Goal: Task Accomplishment & Management: Manage account settings

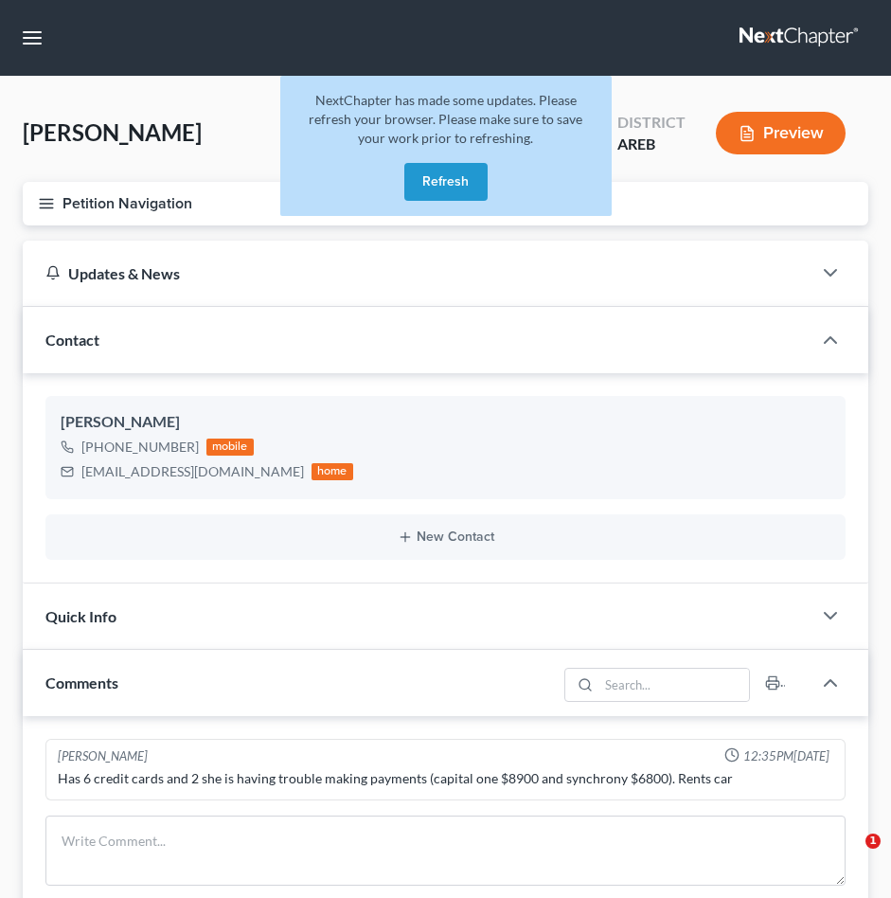
select select "0"
click at [464, 190] on button "Refresh" at bounding box center [445, 182] width 83 height 38
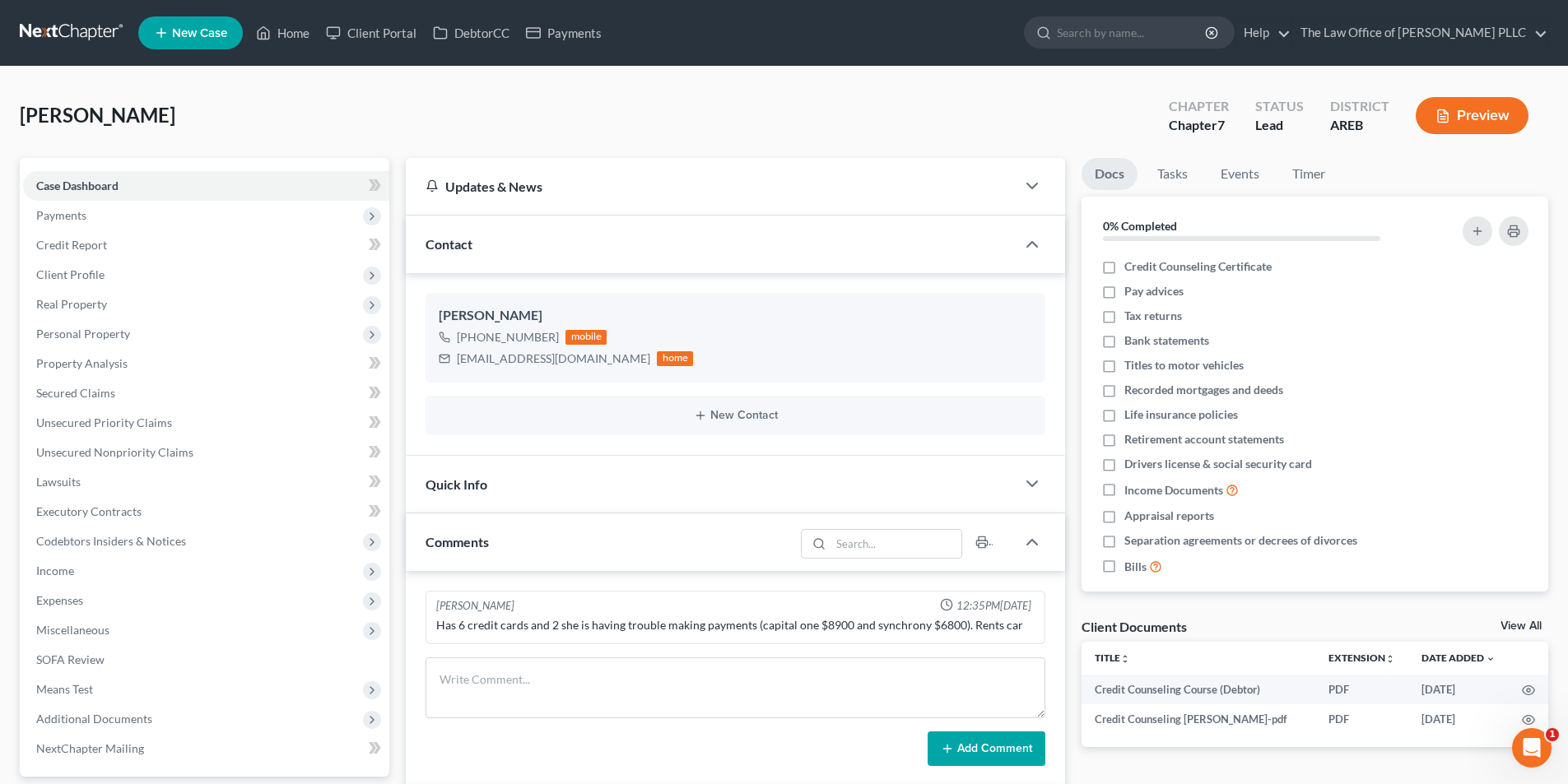
scroll to position [3254, 0]
click at [786, 36] on input "search" at bounding box center [1132, 32] width 150 height 30
type input "j"
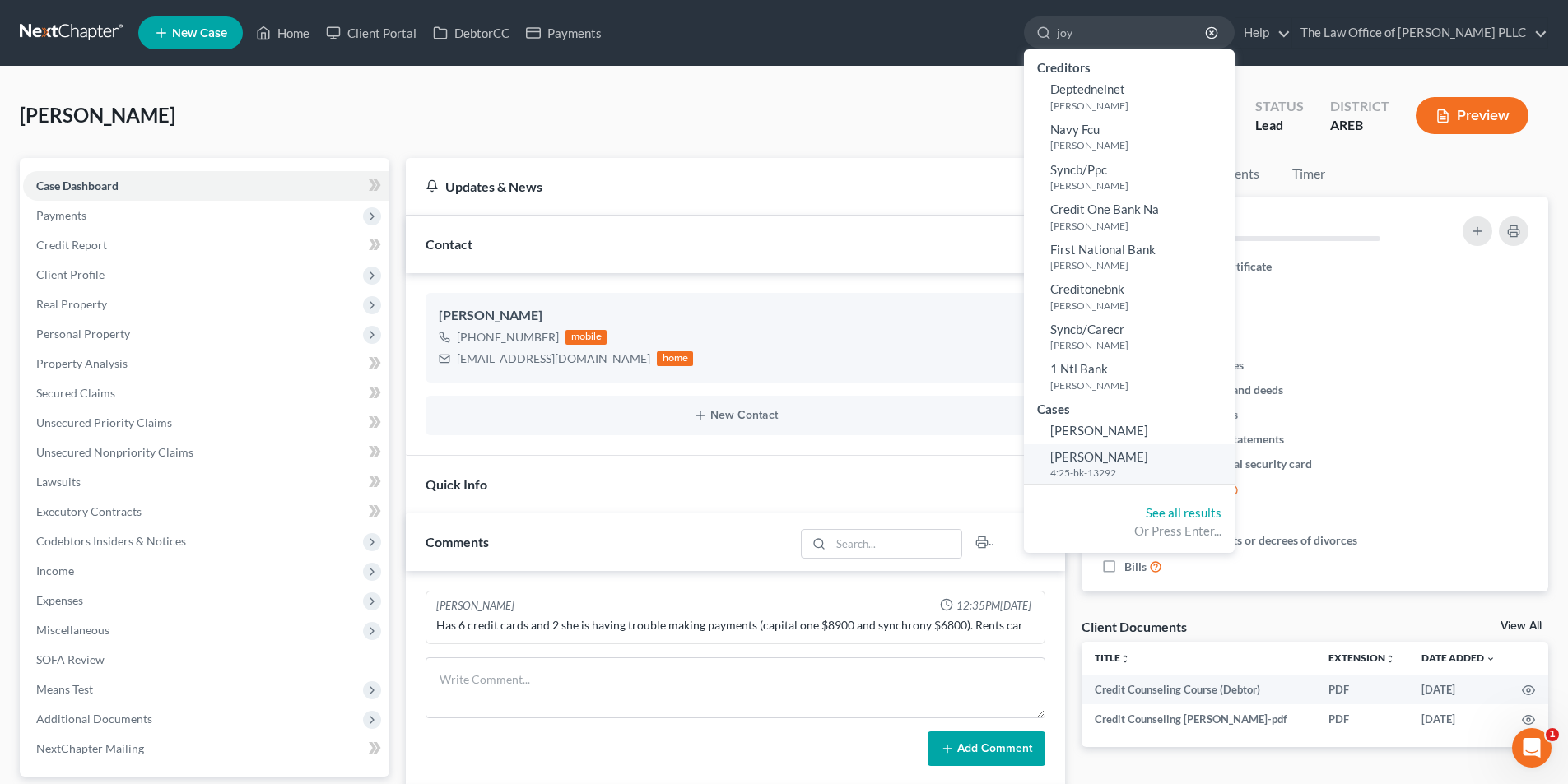
type input "joy"
click at [786, 463] on span "[PERSON_NAME]" at bounding box center [1099, 456] width 98 height 15
select select "3"
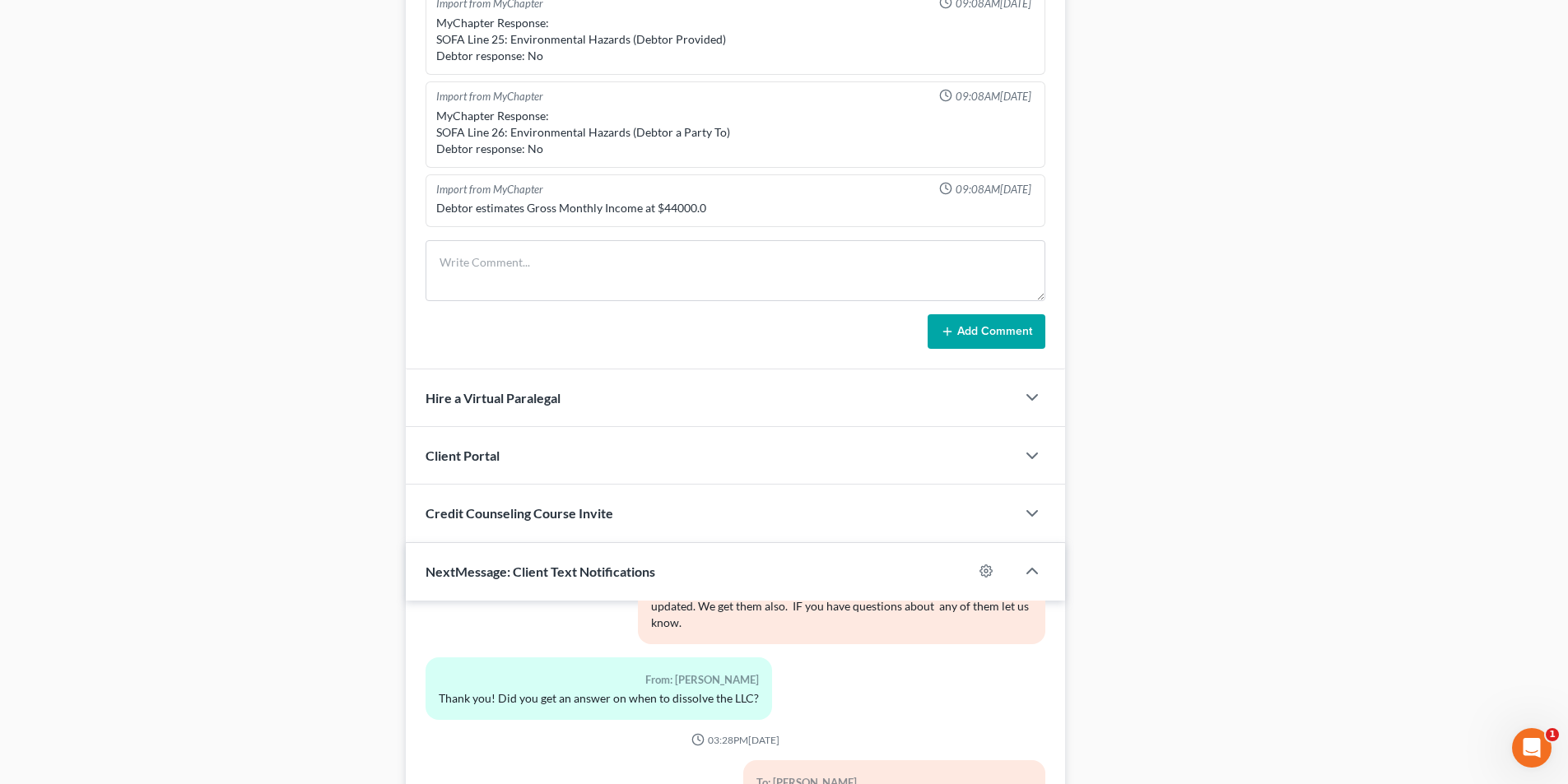
scroll to position [1261, 0]
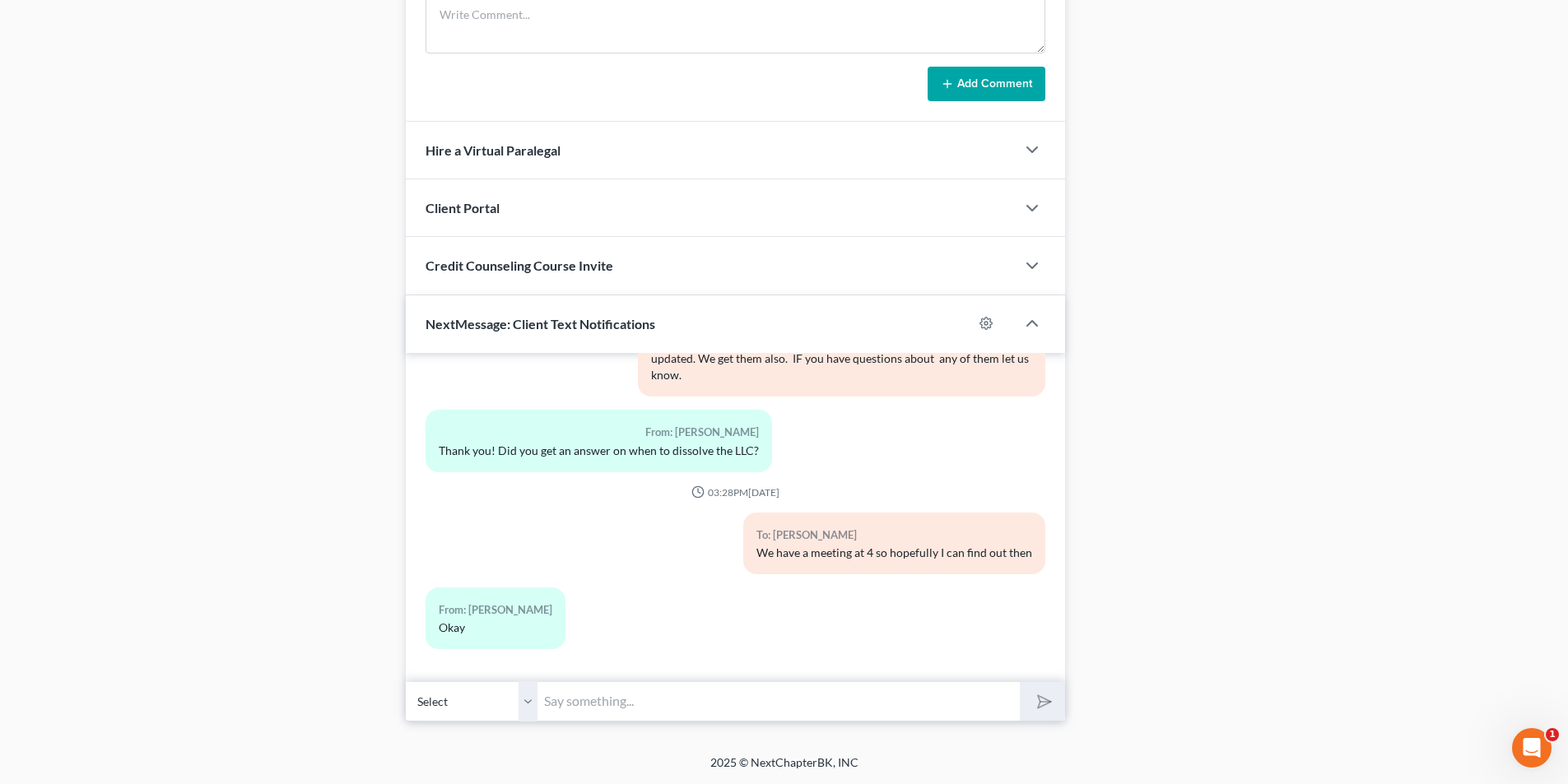
click at [664, 705] on input "text" at bounding box center [778, 701] width 482 height 40
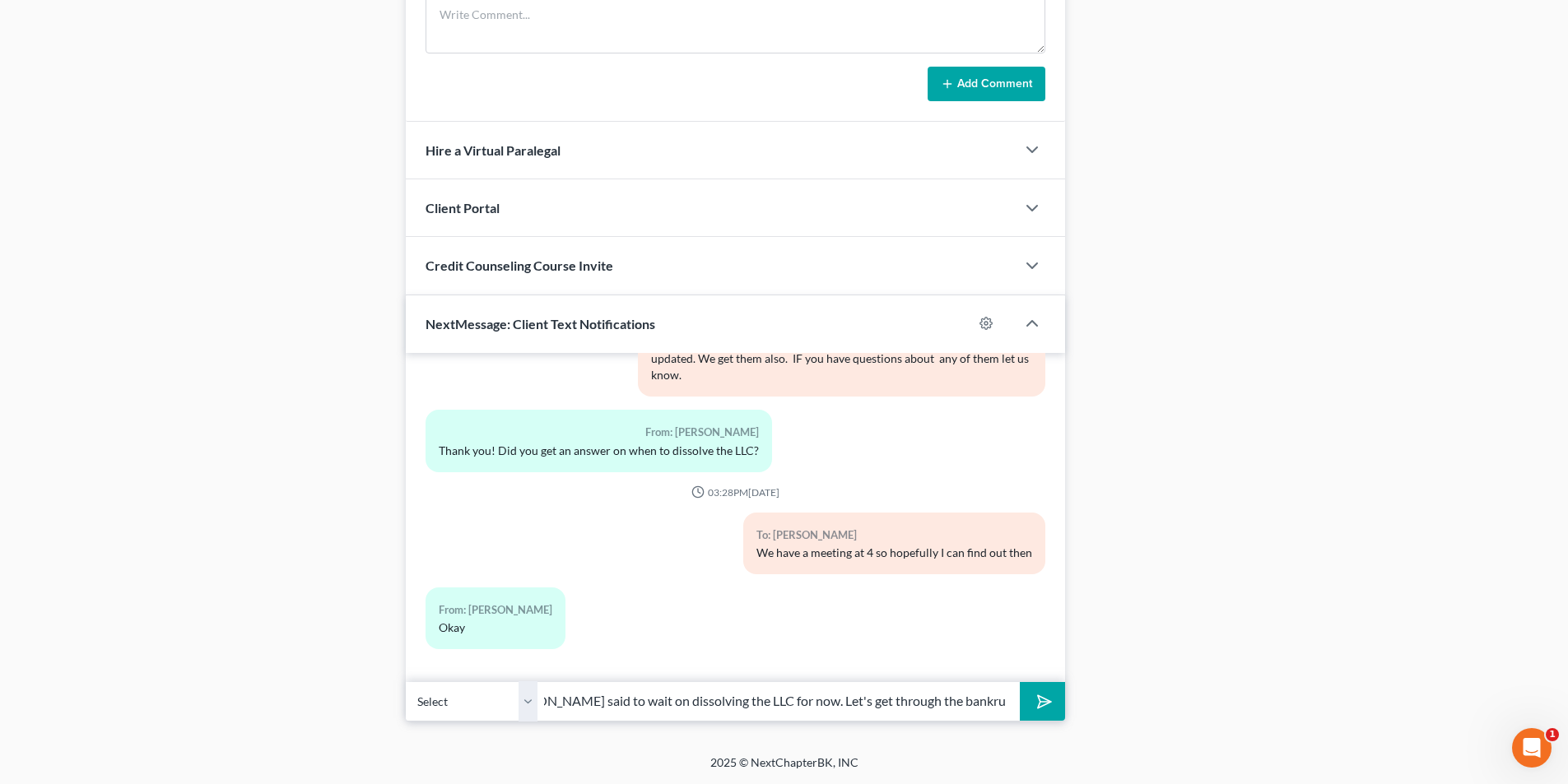
scroll to position [0, 65]
type input "Ms [PERSON_NAME] said to wait on dissolving the LLC for now. Let's get through …"
click at [786, 682] on button "submit" at bounding box center [1042, 701] width 45 height 38
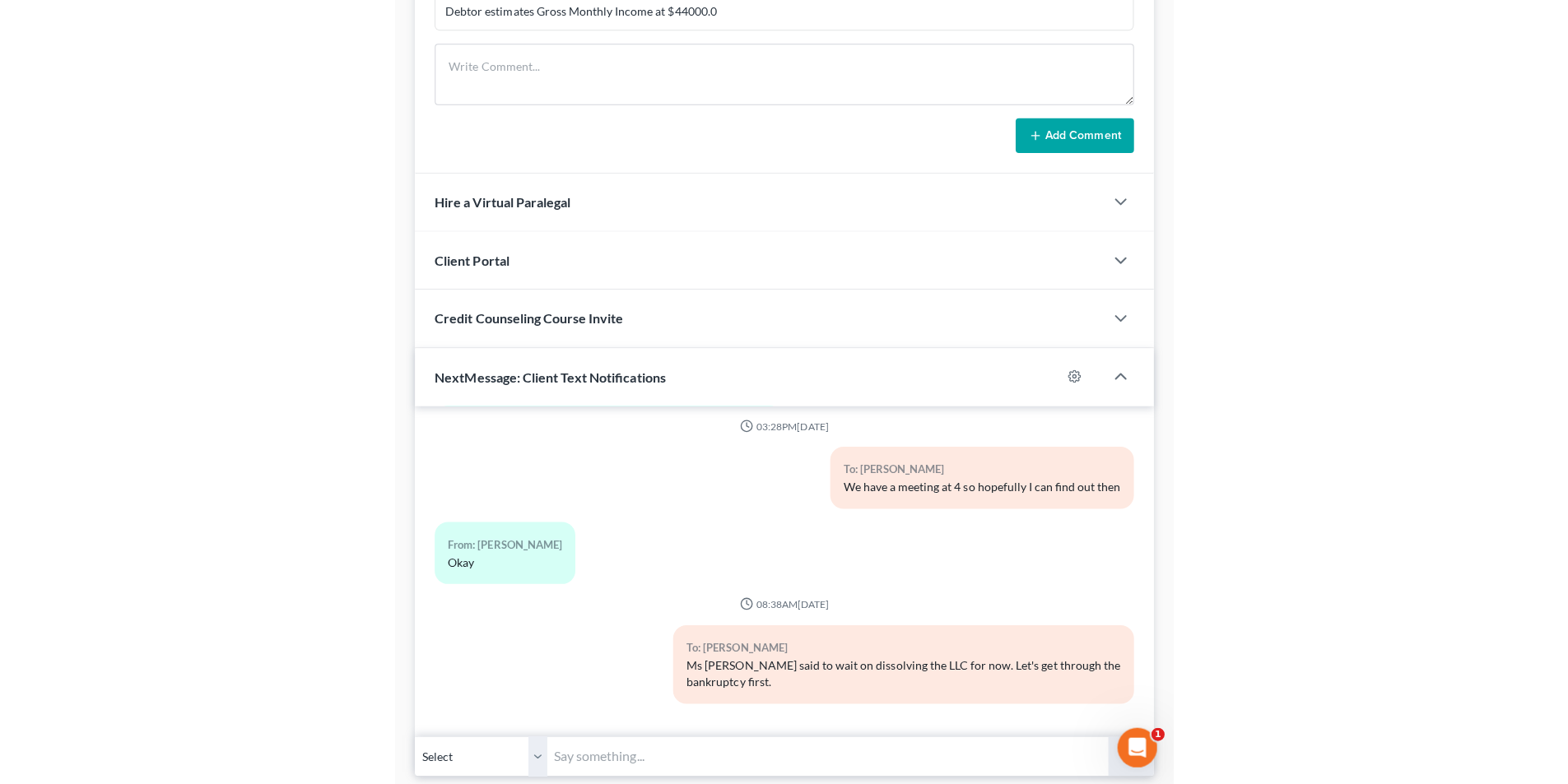
scroll to position [2158, 0]
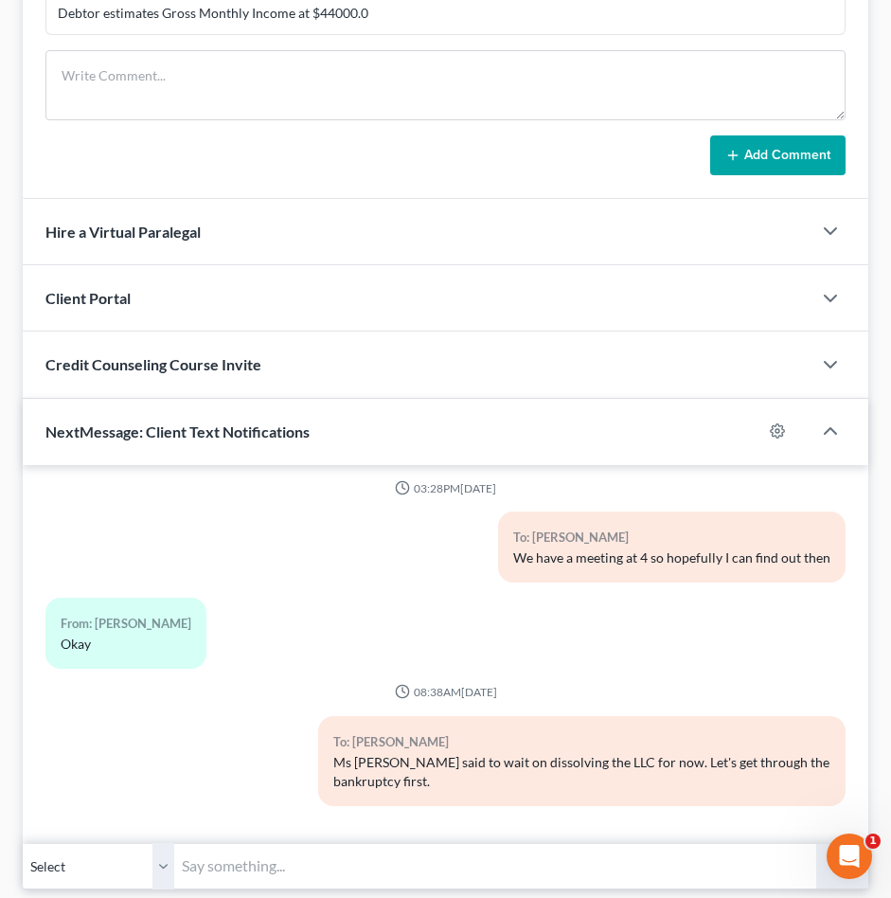
click at [582, 322] on div "Client Portal" at bounding box center [417, 297] width 789 height 65
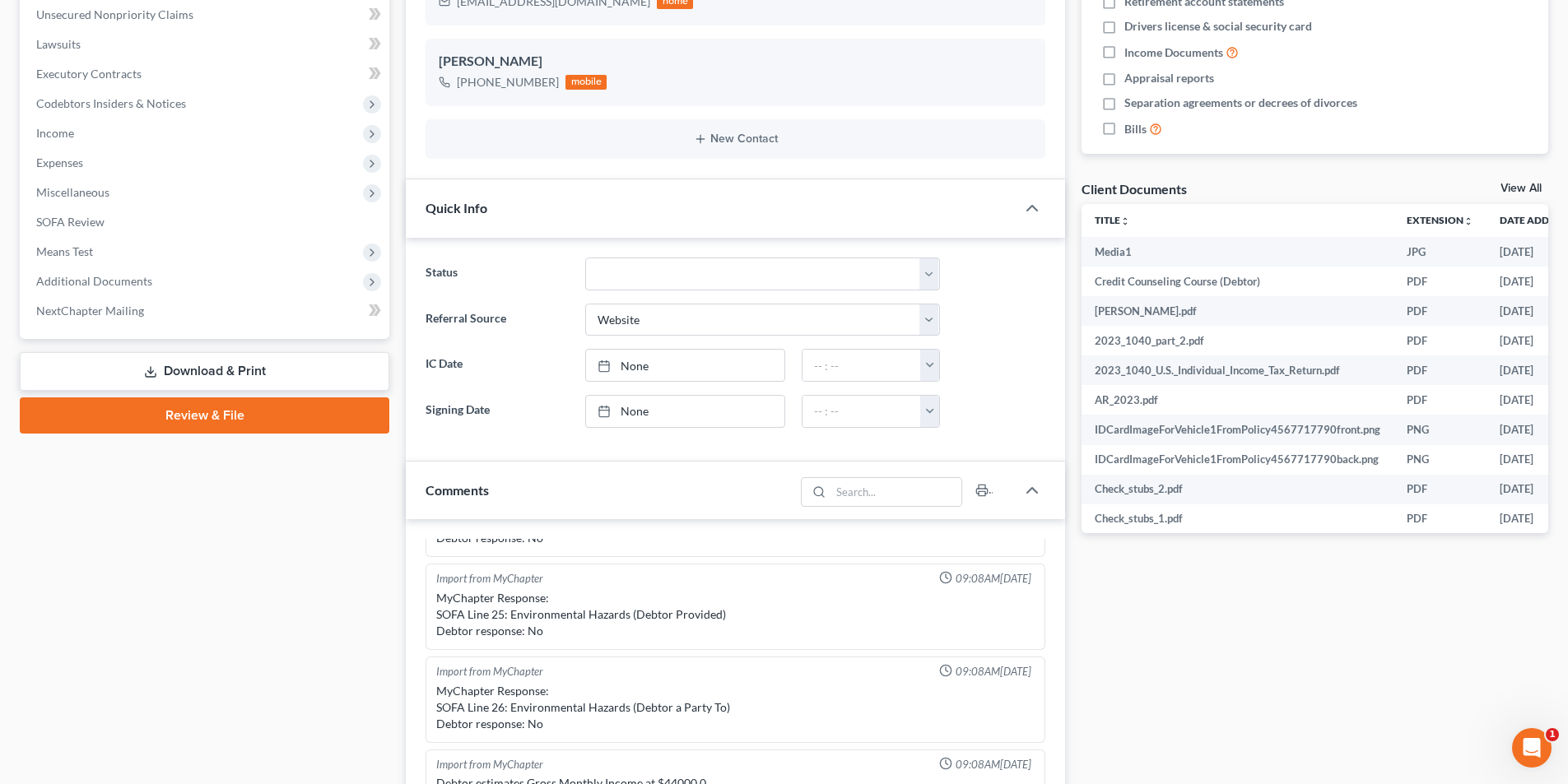
scroll to position [0, 0]
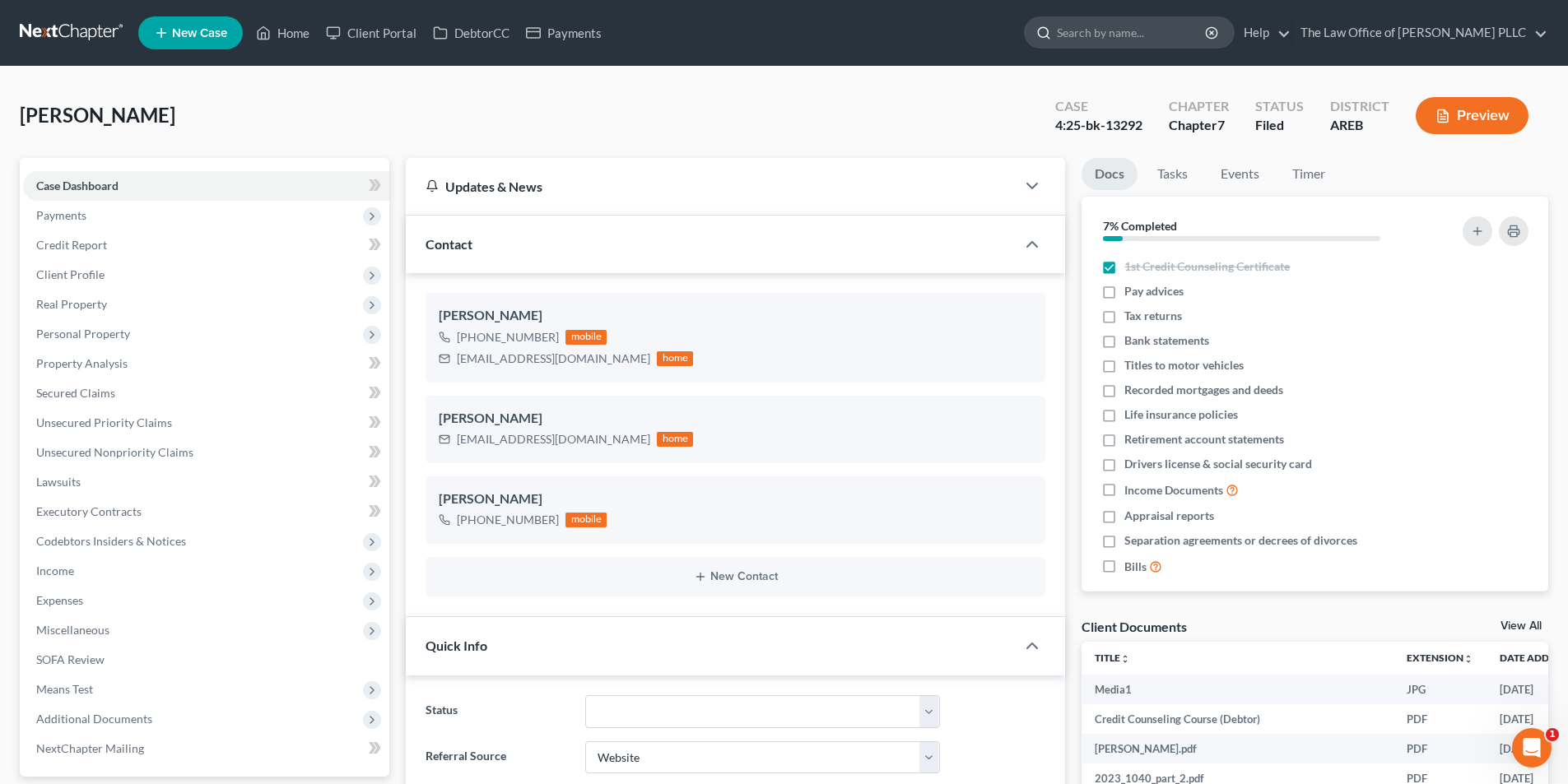
click at [786, 33] on input "search" at bounding box center [1132, 32] width 150 height 30
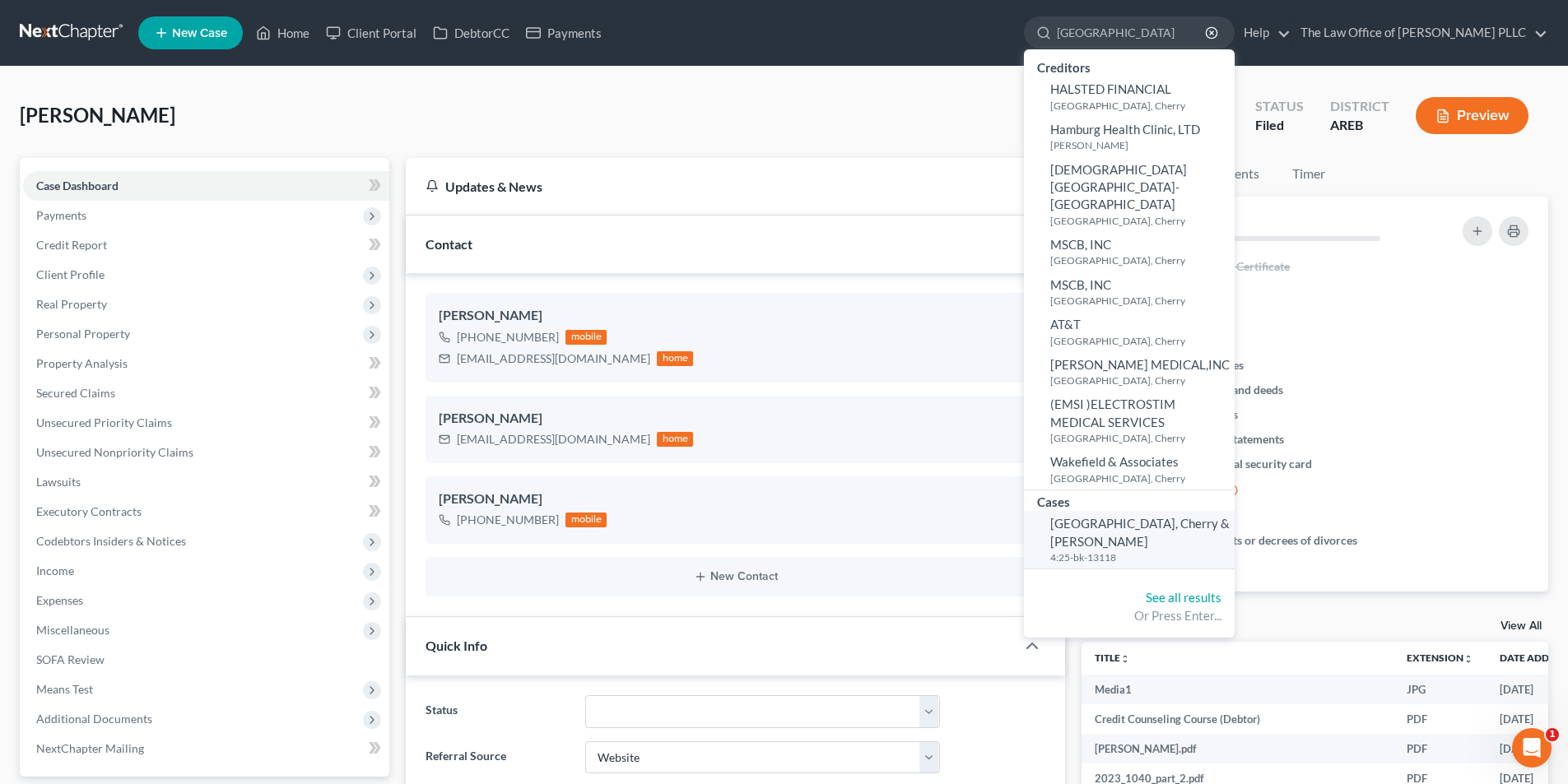
type input "[GEOGRAPHIC_DATA]"
click at [786, 516] on span "[GEOGRAPHIC_DATA], Cherry & [PERSON_NAME]" at bounding box center [1139, 532] width 179 height 32
select select "0"
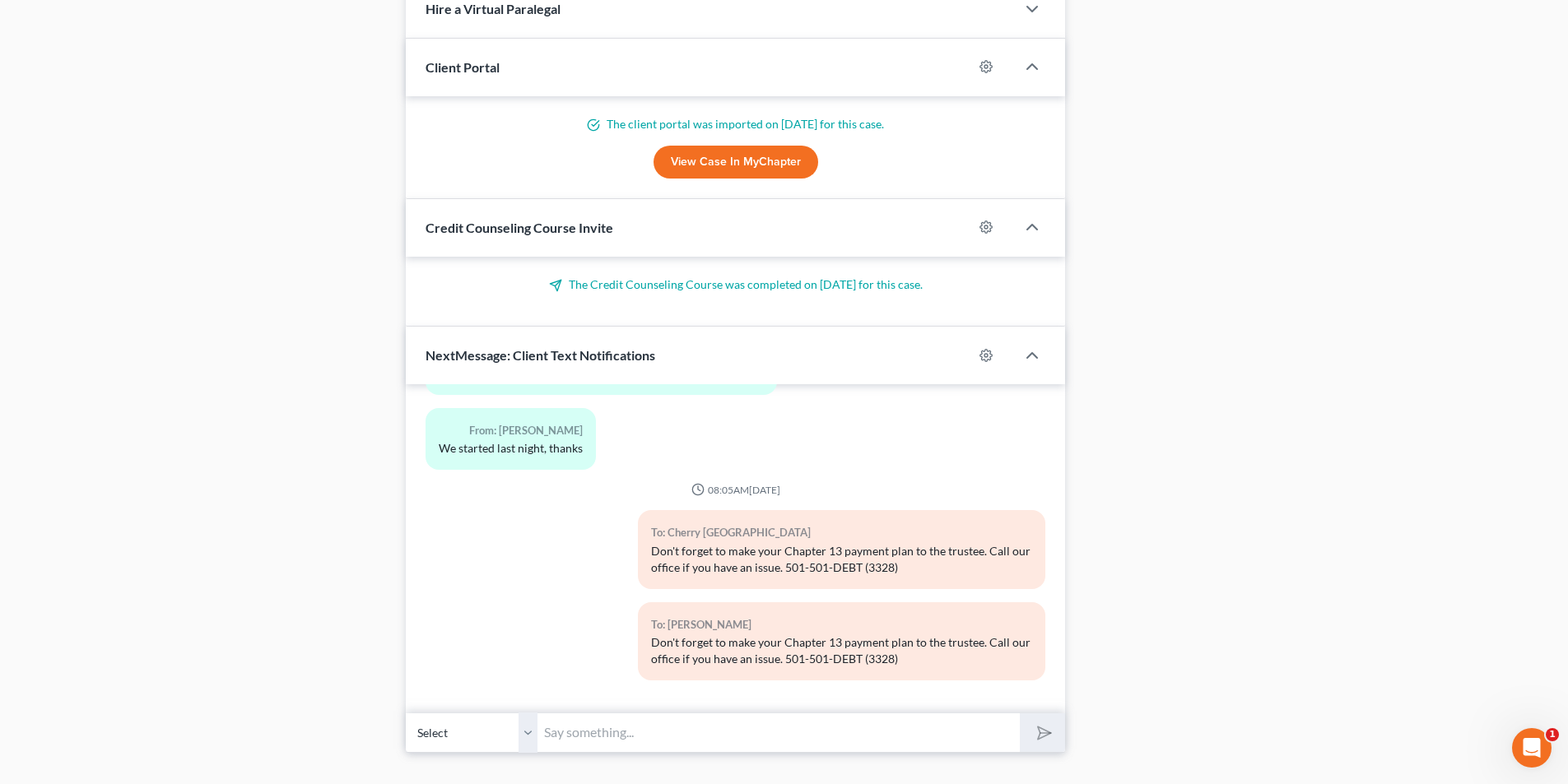
scroll to position [1595, 0]
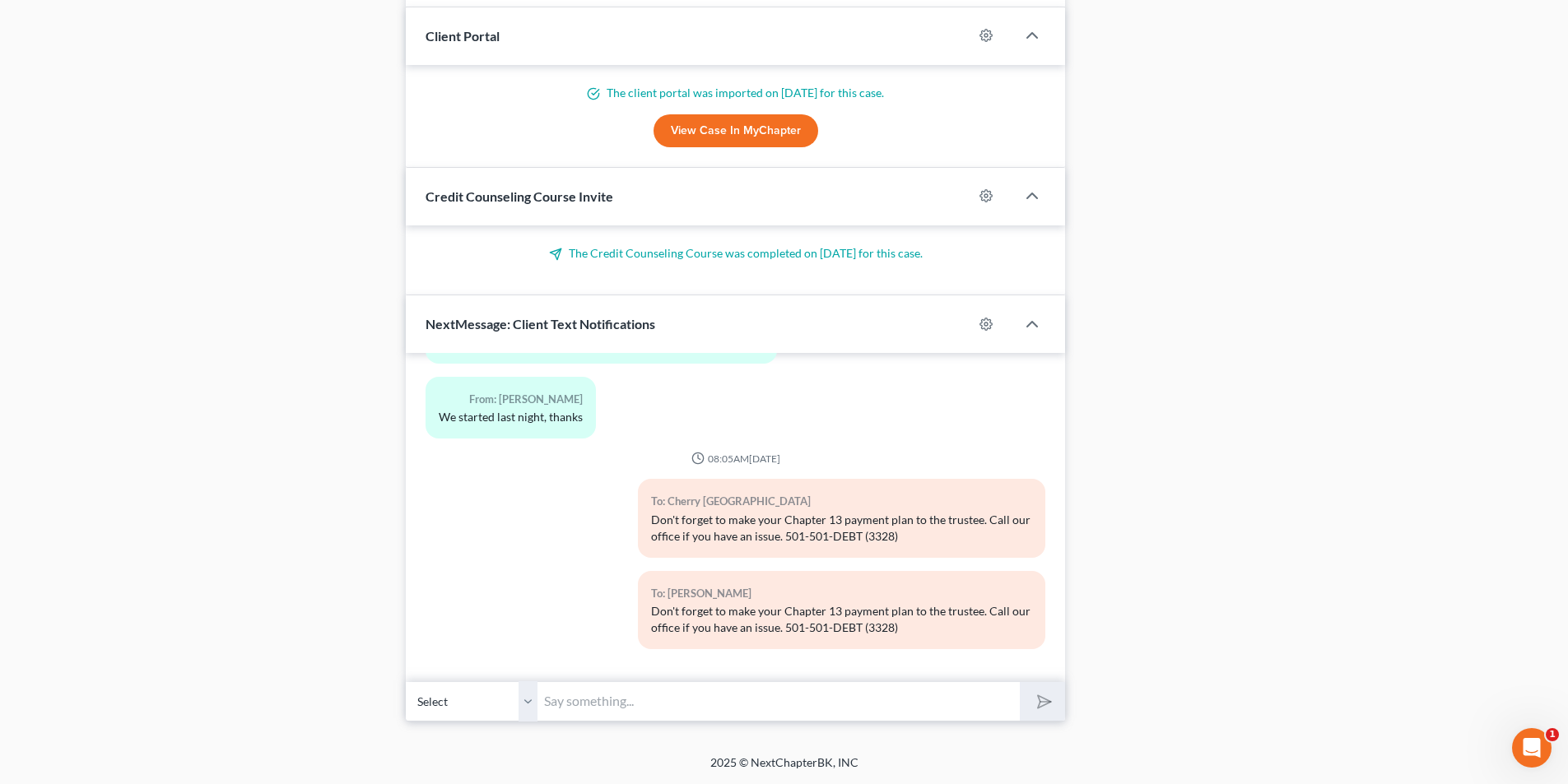
click at [603, 700] on input "text" at bounding box center [778, 701] width 482 height 40
type input "Cherry: Can you get us a written estimate on what it will cost to fix the repai…"
click at [786, 701] on polygon "submit" at bounding box center [1040, 701] width 20 height 20
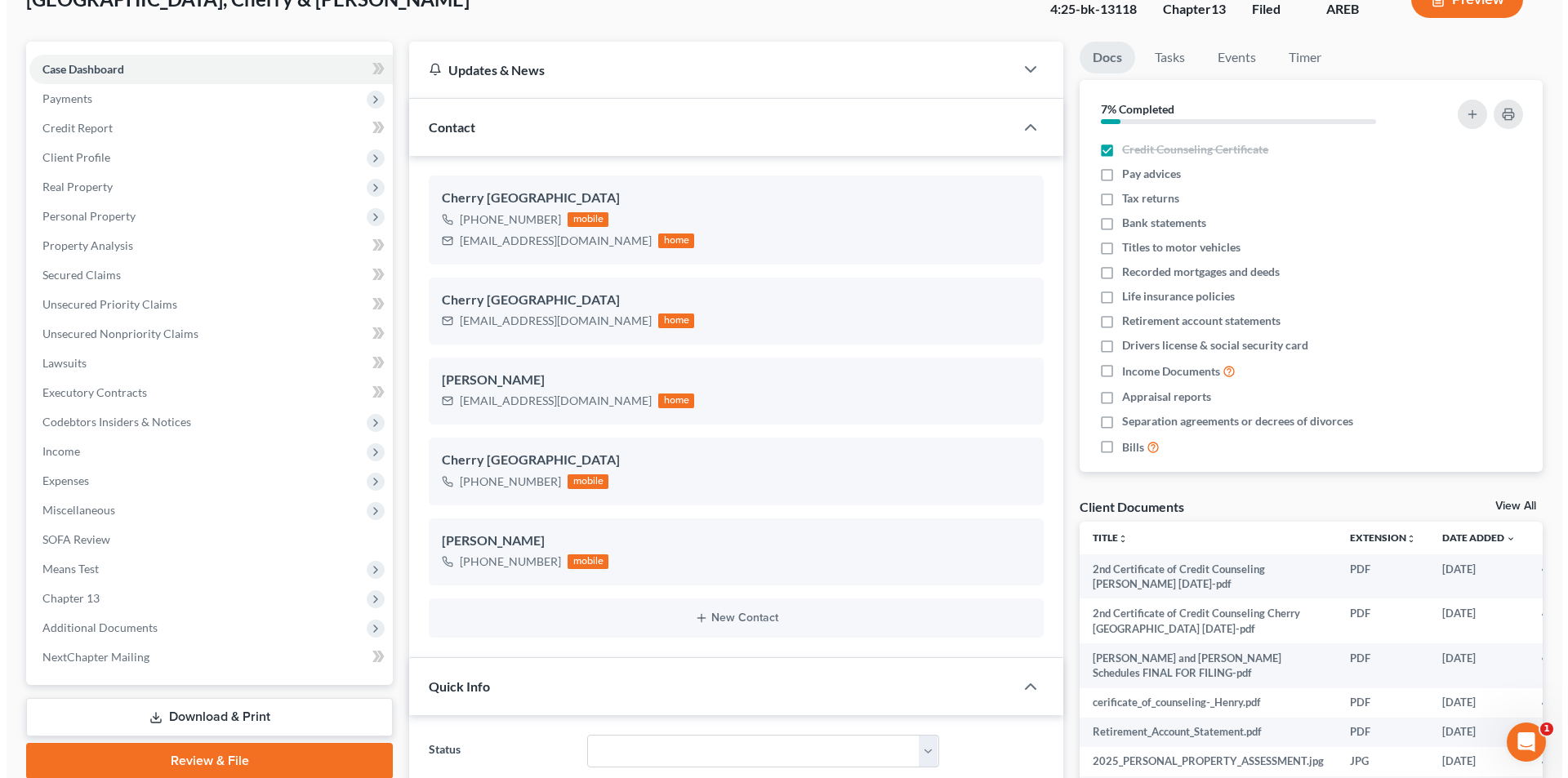
scroll to position [0, 0]
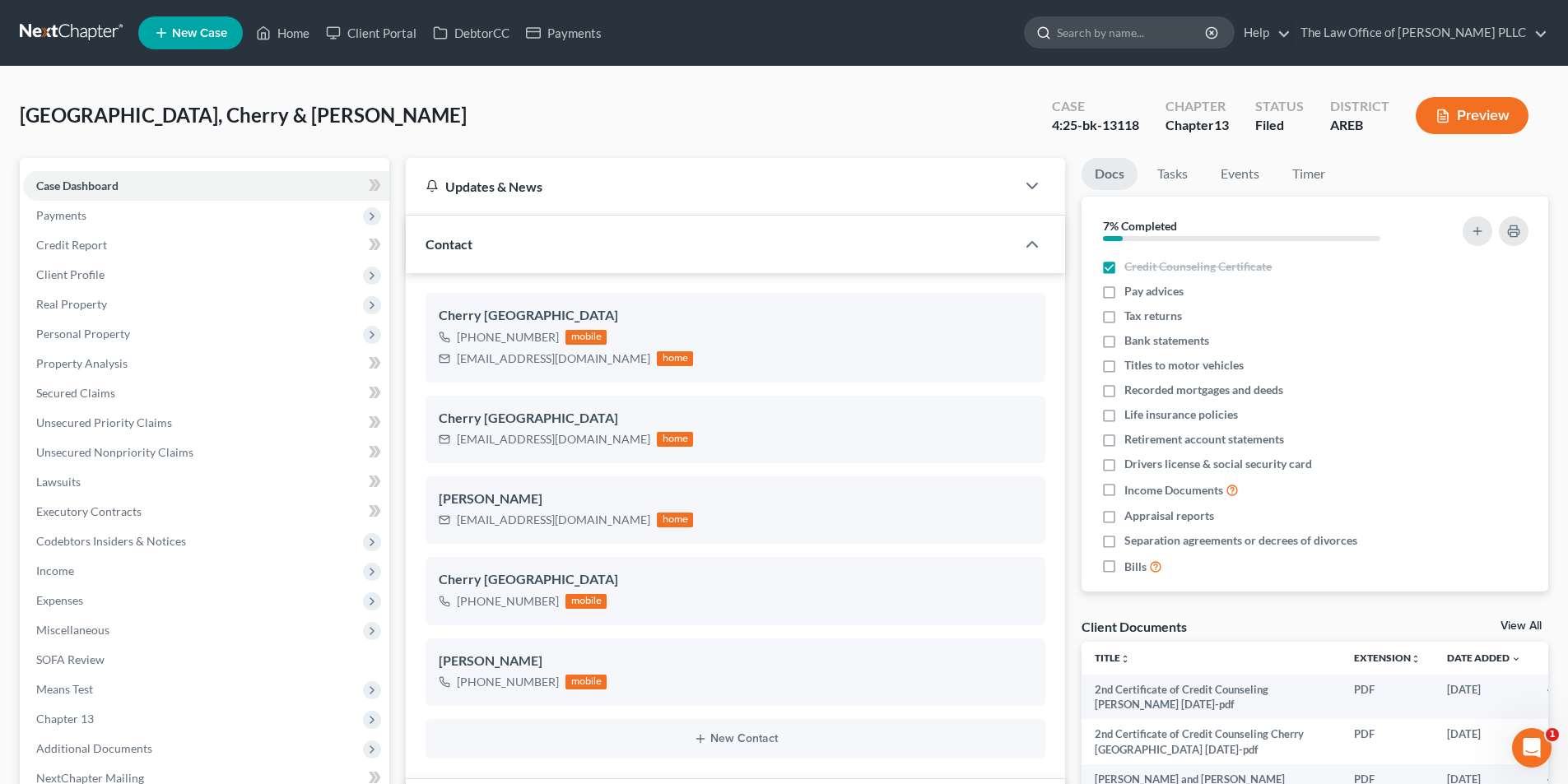
click at [786, 33] on input "search" at bounding box center [1132, 32] width 150 height 30
type input "[PERSON_NAME]"
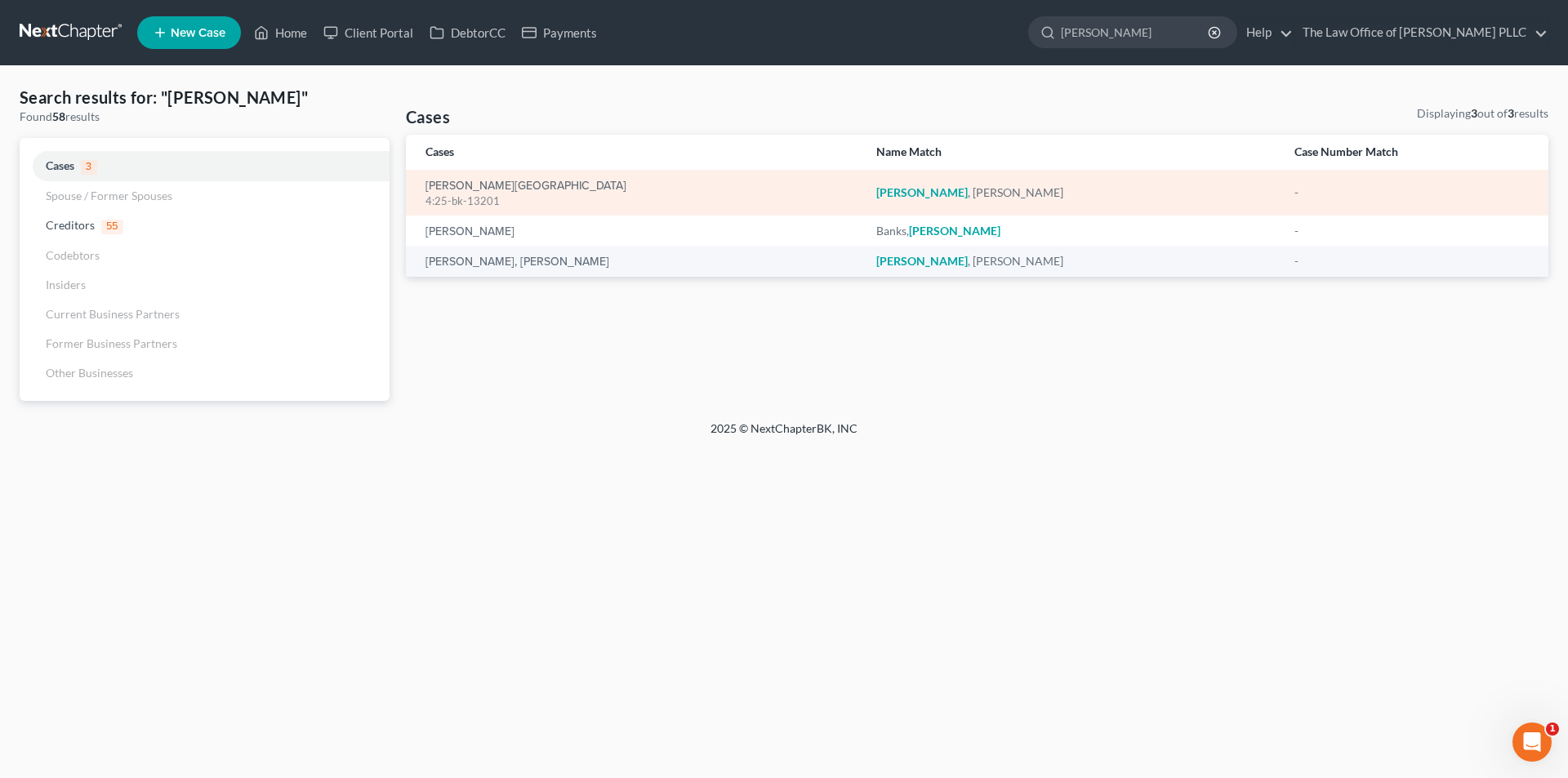
click at [489, 198] on div "4:25-bk-13201" at bounding box center [637, 201] width 424 height 16
click at [491, 187] on link "[PERSON_NAME][GEOGRAPHIC_DATA]" at bounding box center [525, 185] width 201 height 11
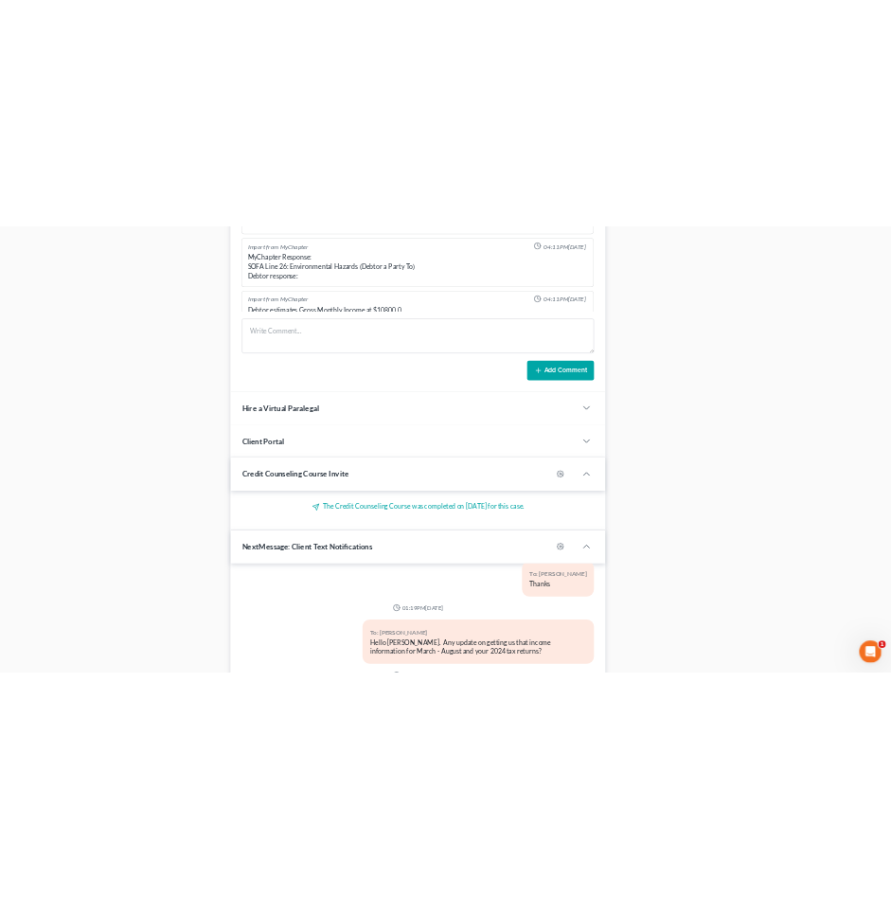
scroll to position [1531, 0]
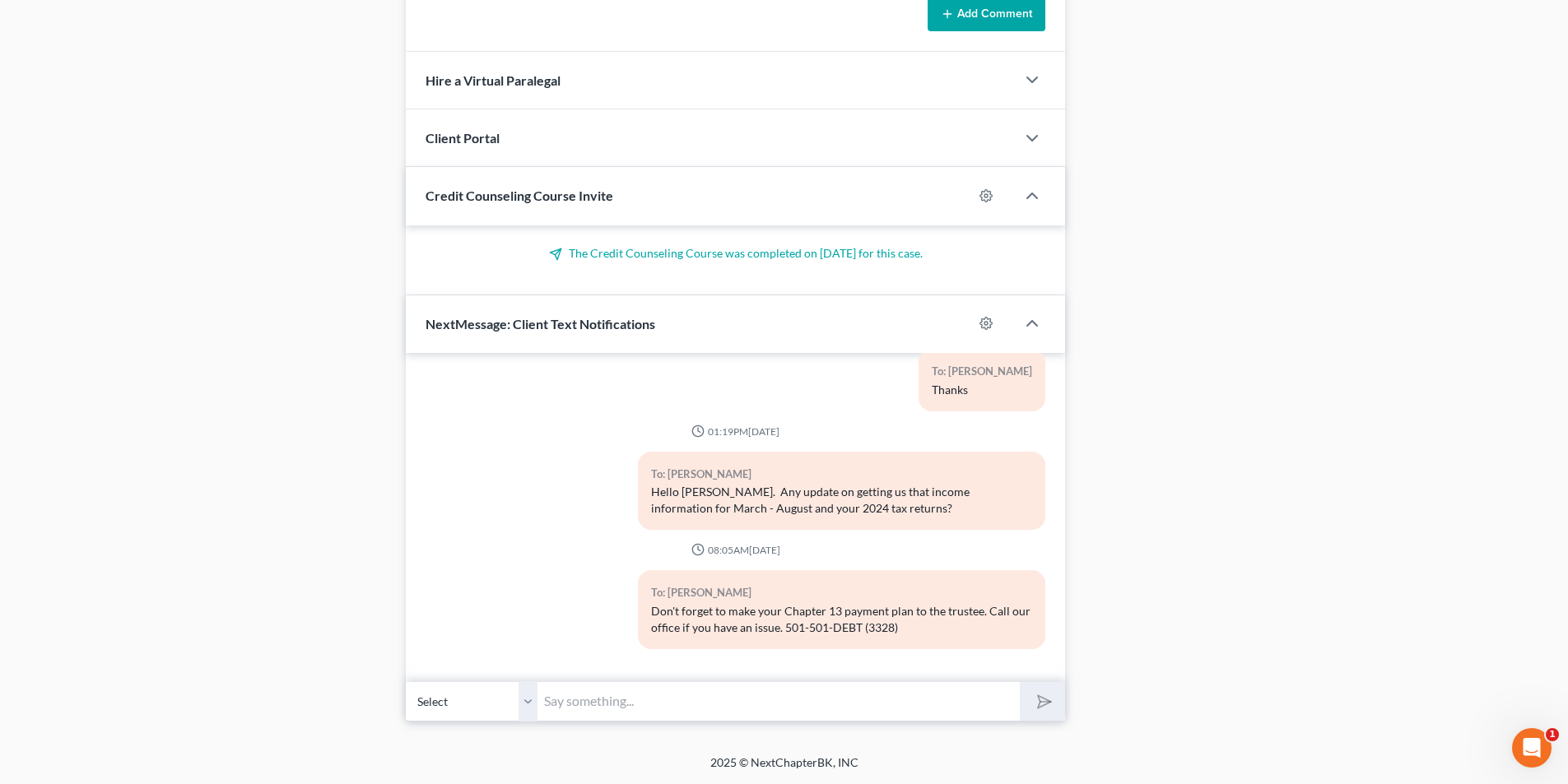
click at [621, 711] on input "text" at bounding box center [778, 701] width 482 height 40
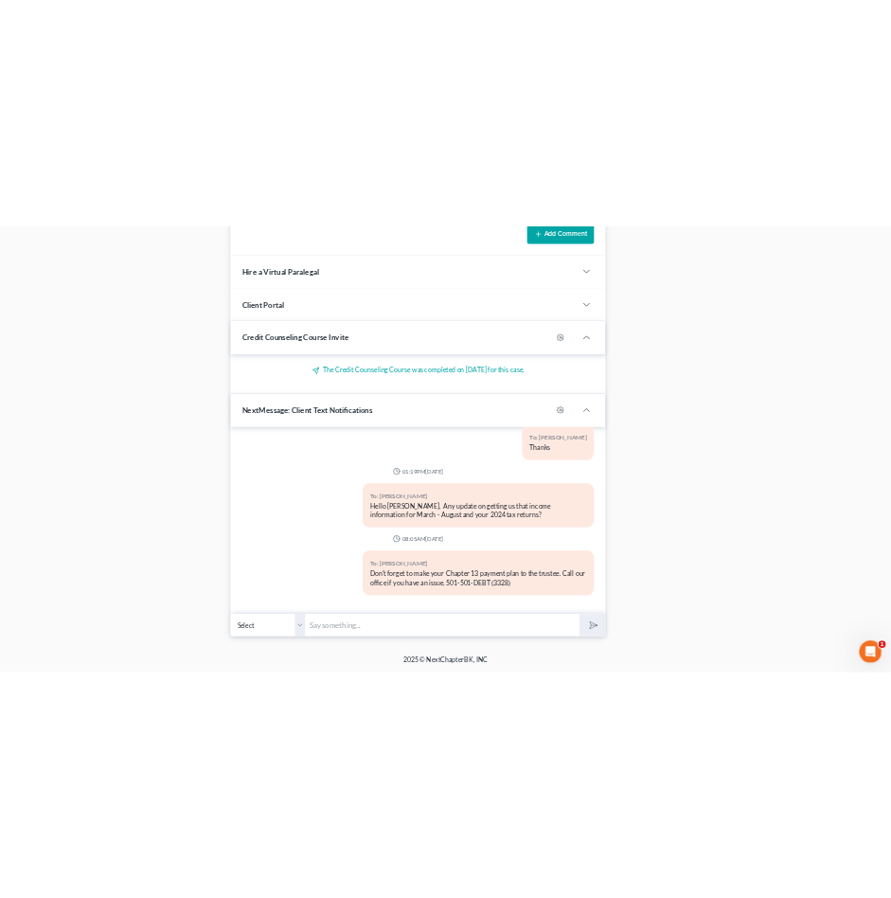
scroll to position [651, 0]
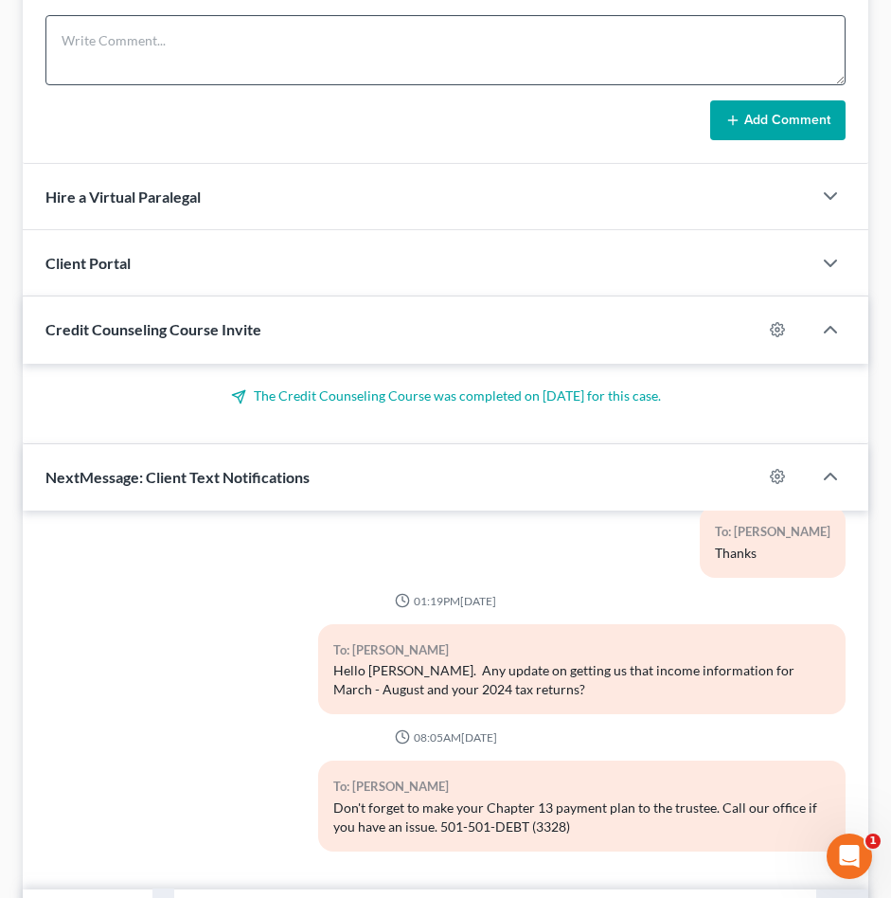
drag, startPoint x: 477, startPoint y: 172, endPoint x: 556, endPoint y: 1, distance: 188.5
click at [477, 171] on div "Hire a Virtual Paralegal" at bounding box center [417, 196] width 789 height 65
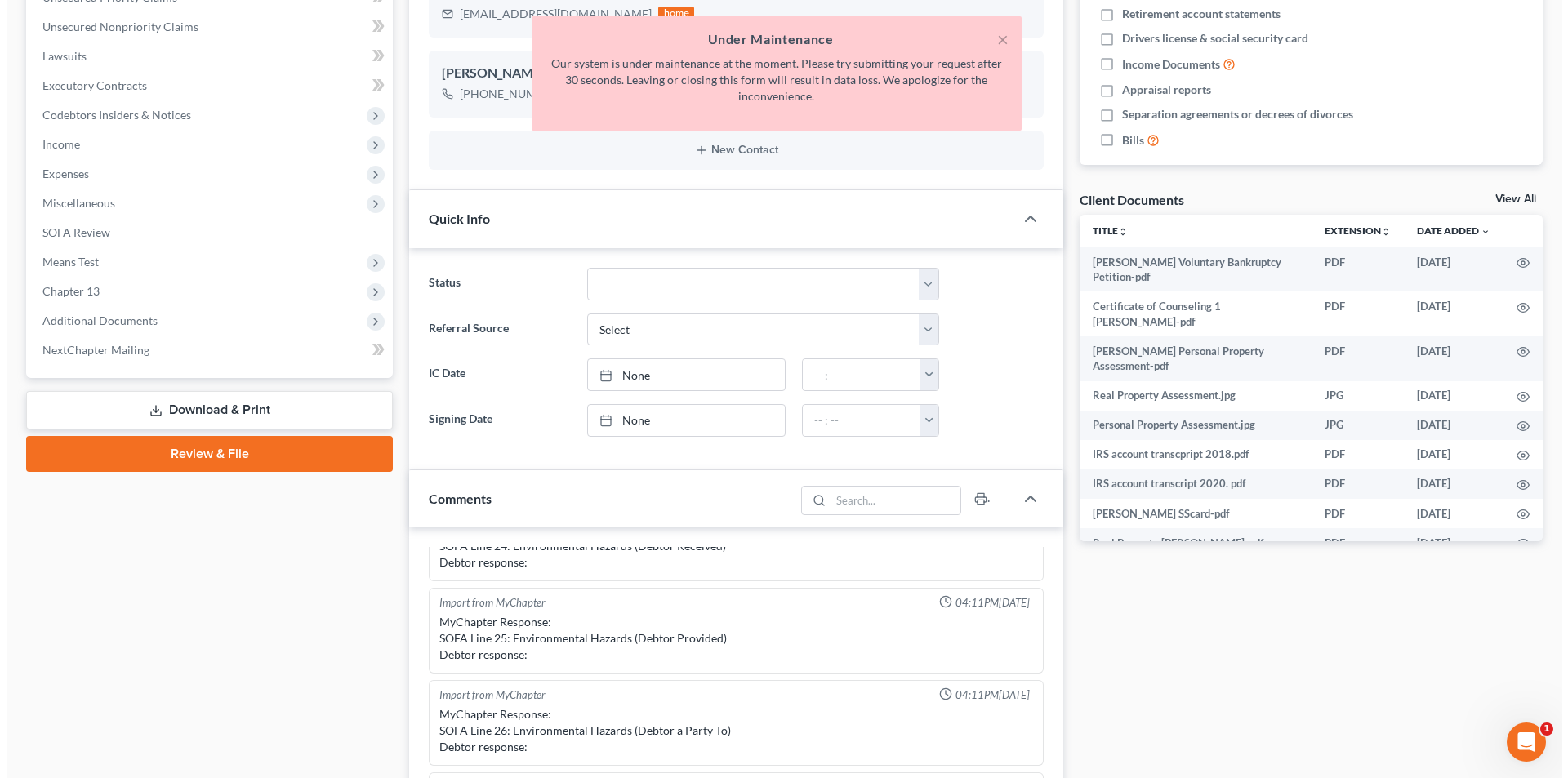
scroll to position [0, 0]
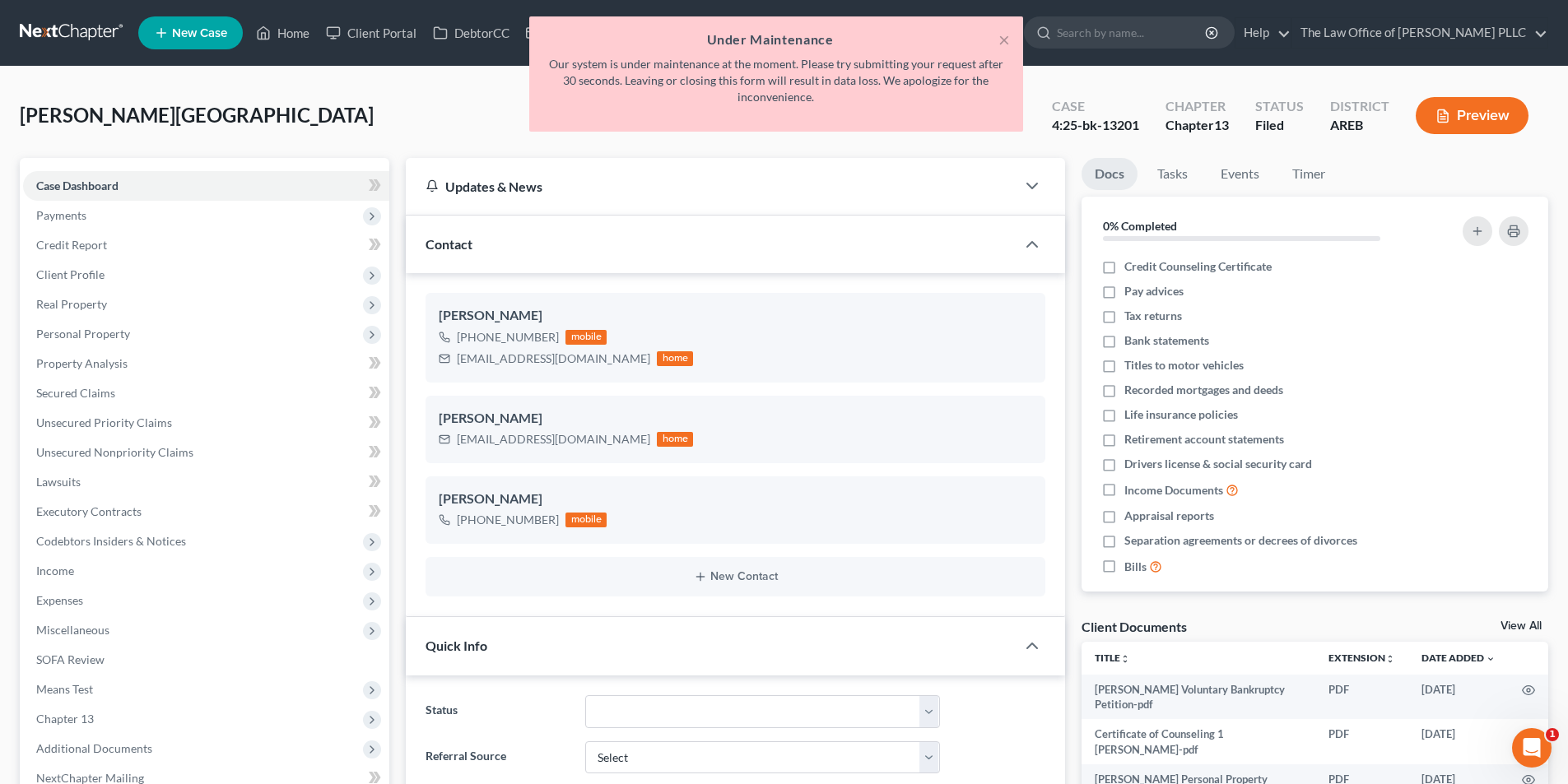
click at [786, 29] on div "× Under Maintenance Our system is under maintenance at the moment. Please try s…" at bounding box center [776, 78] width 1568 height 123
click at [786, 40] on button "×" at bounding box center [1003, 39] width 11 height 20
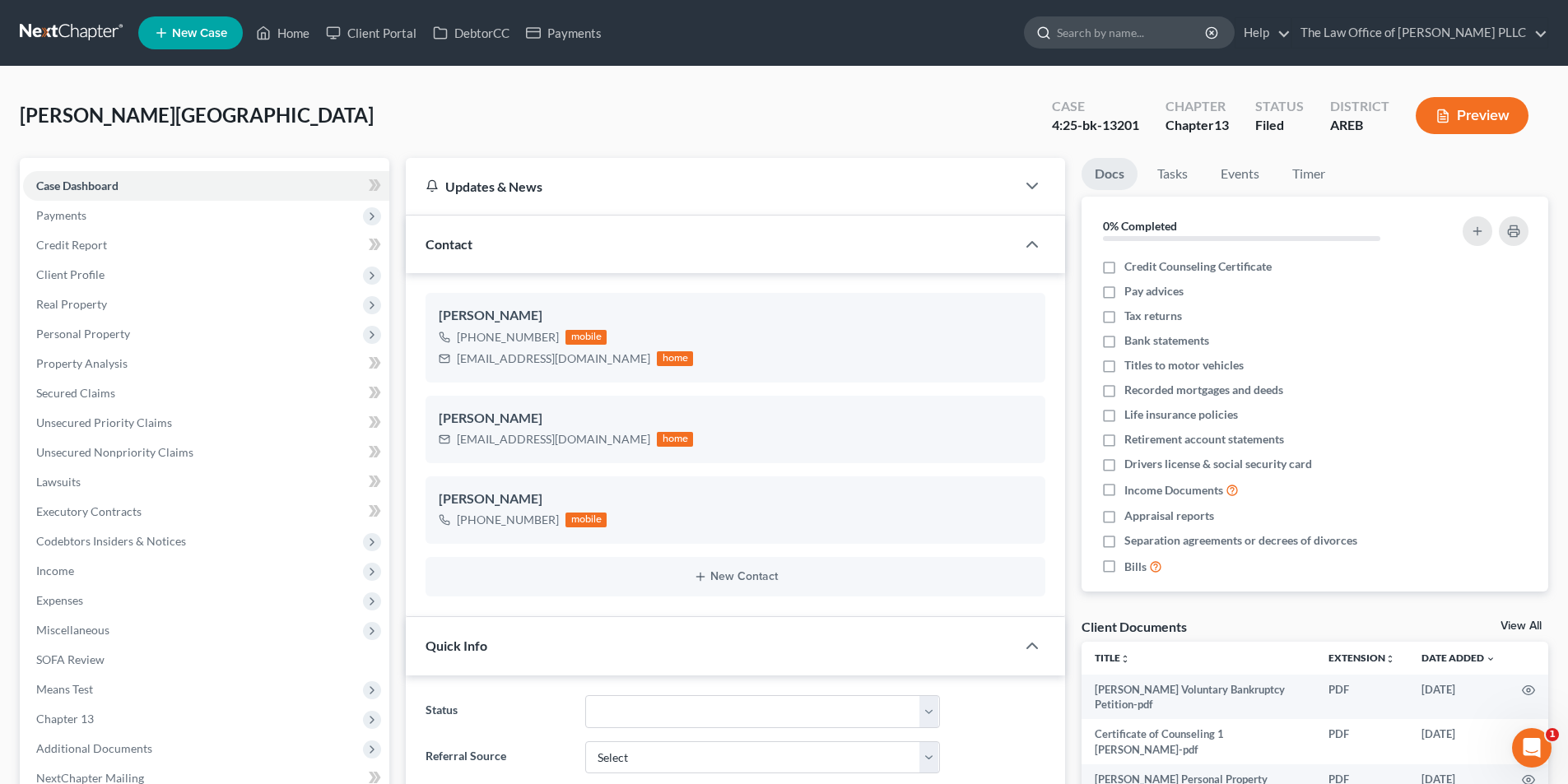
click at [786, 28] on input "search" at bounding box center [1132, 32] width 150 height 30
type input "[PERSON_NAME]"
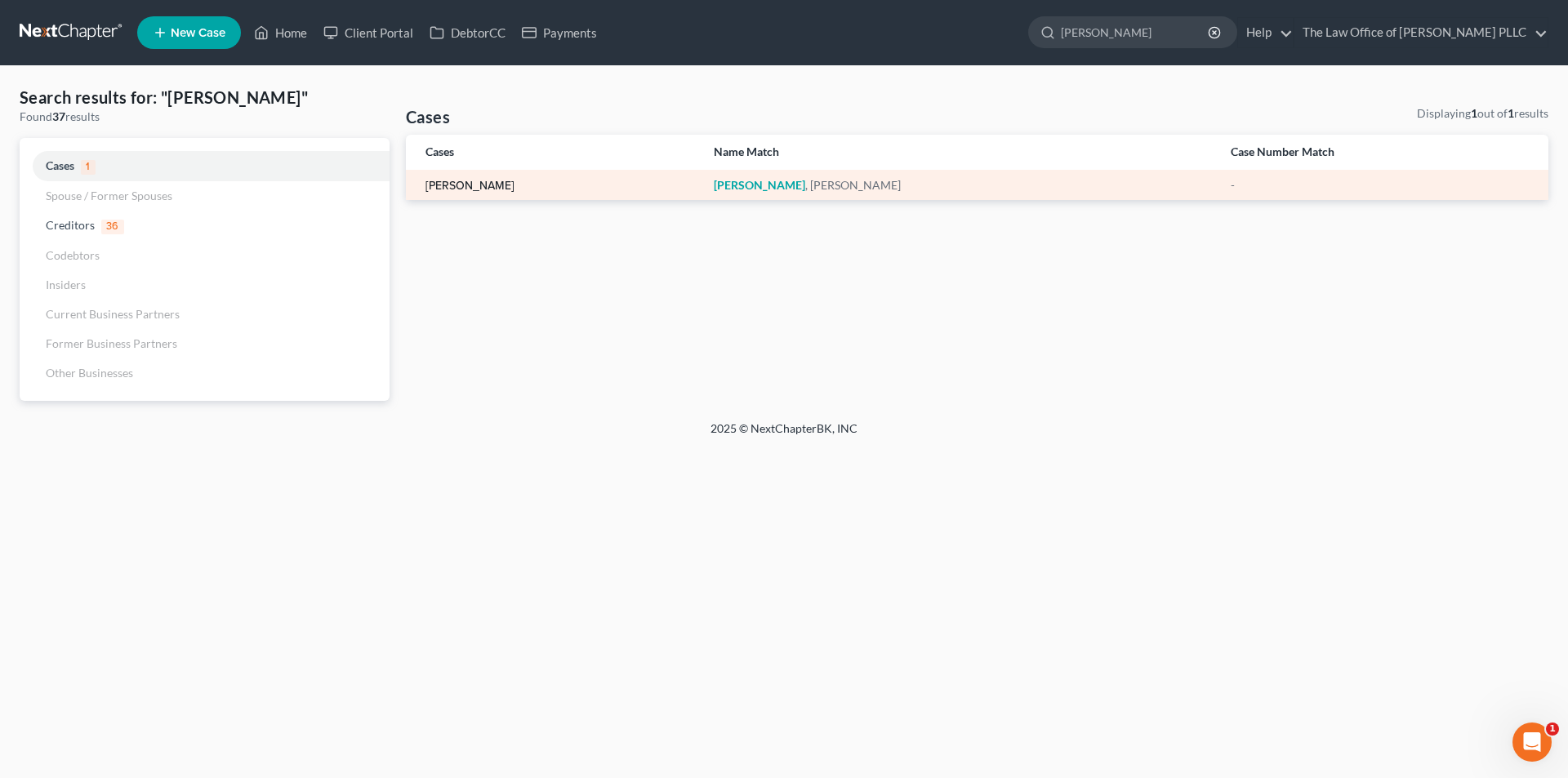
click at [453, 189] on link "[PERSON_NAME]" at bounding box center [469, 185] width 89 height 11
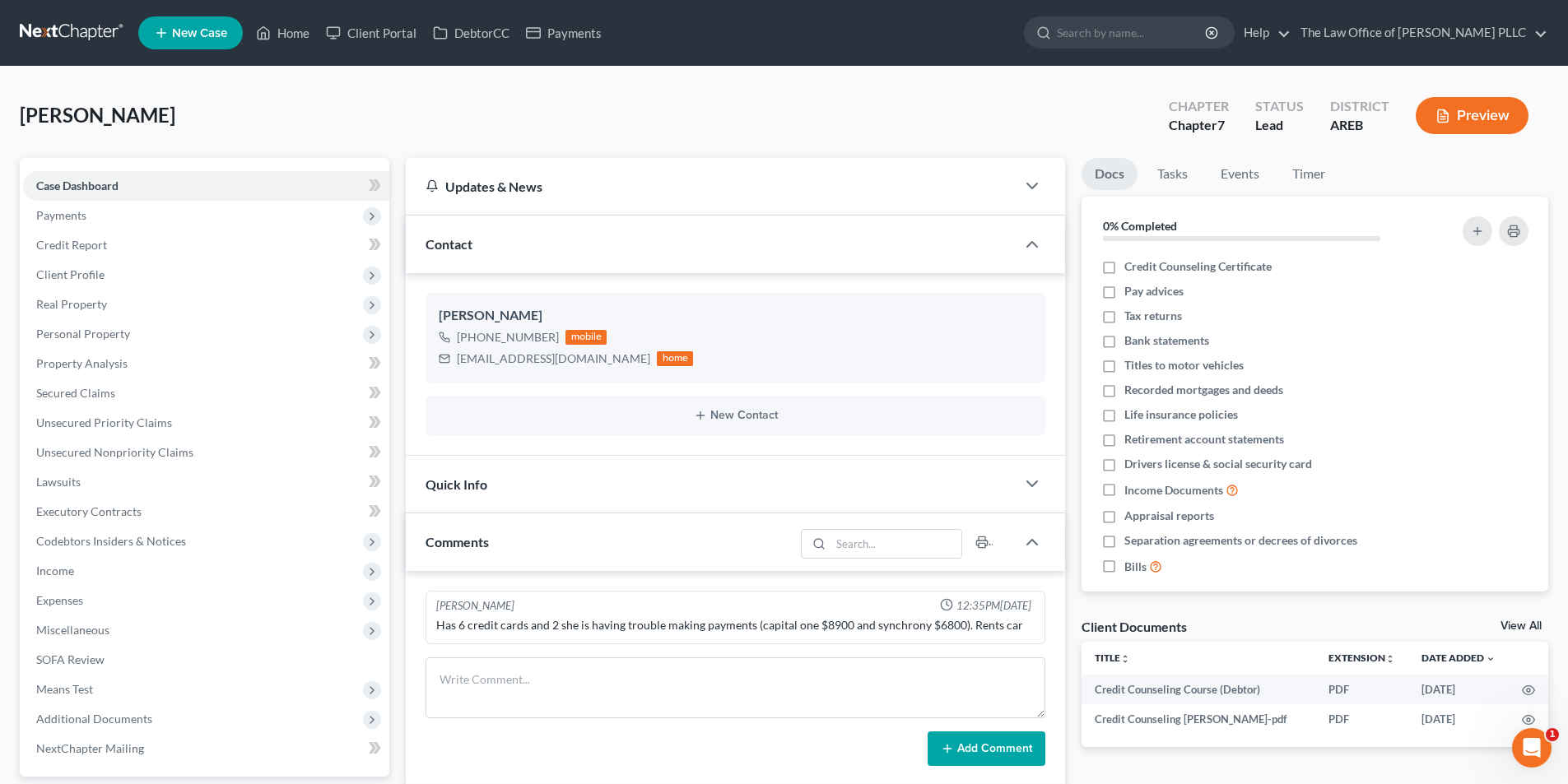
scroll to position [3254, 0]
click at [786, 43] on input "search" at bounding box center [1132, 32] width 150 height 30
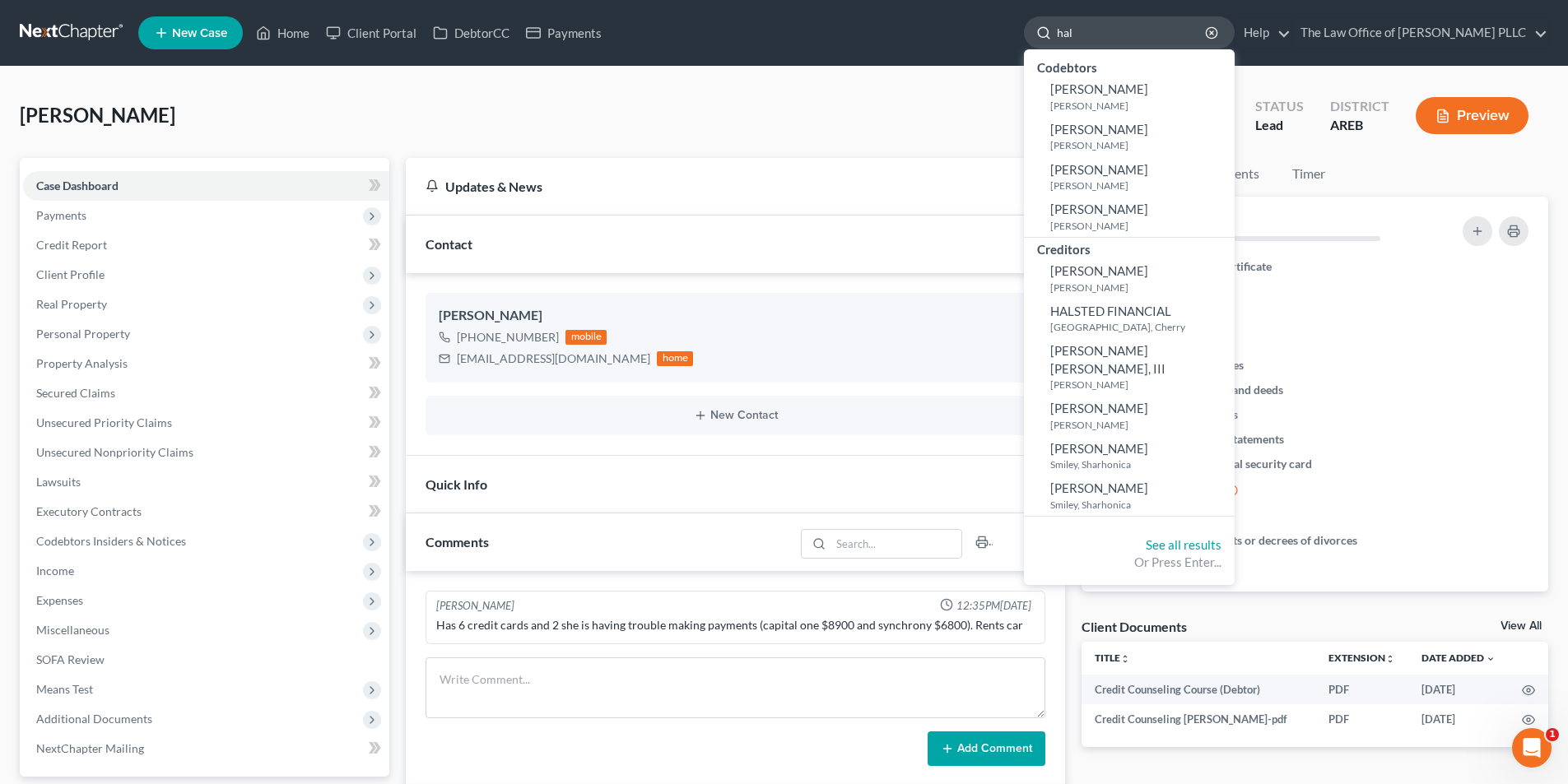
type input "hall"
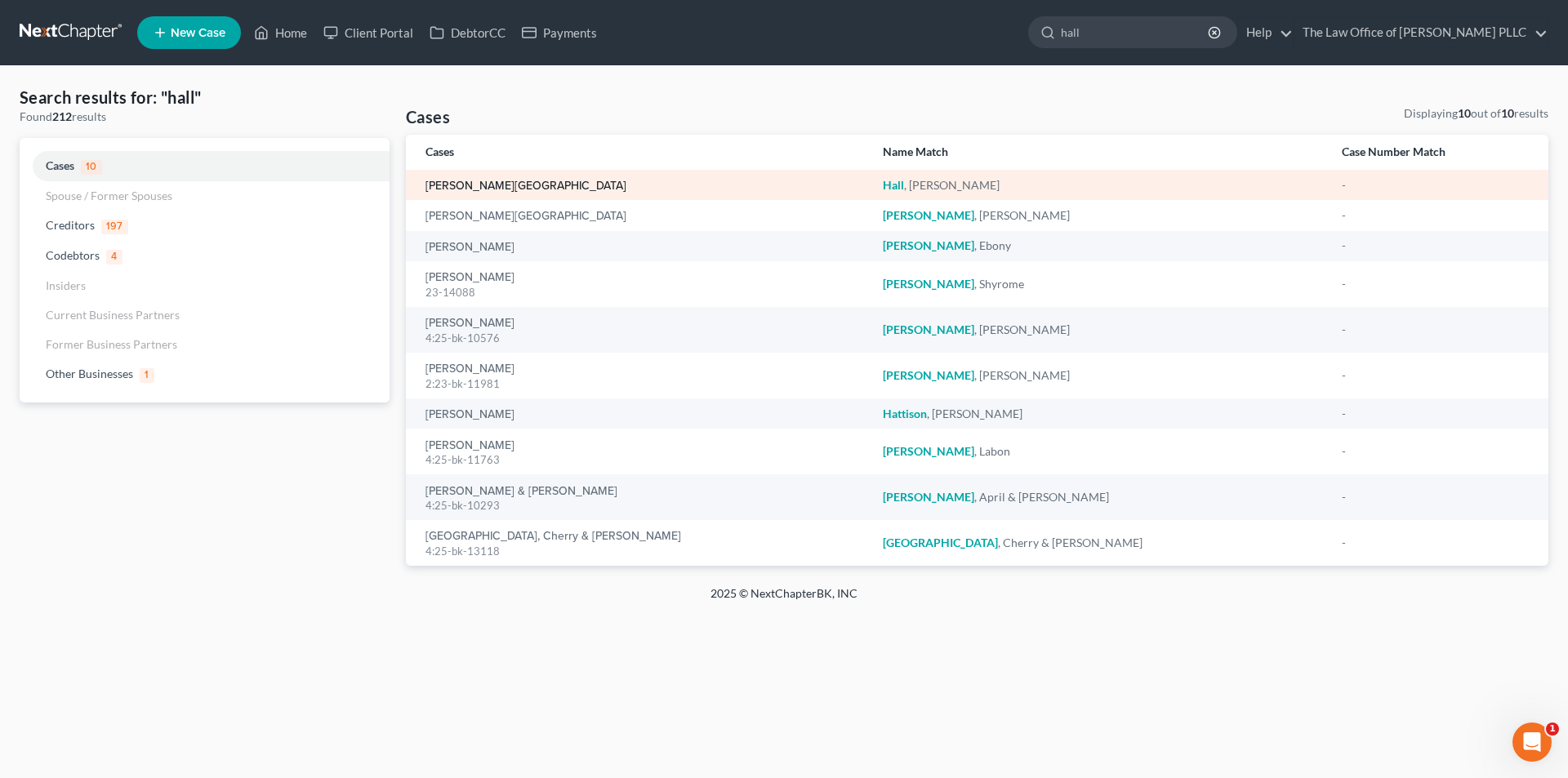
click at [484, 191] on link "Hall, Dolores" at bounding box center [525, 185] width 201 height 11
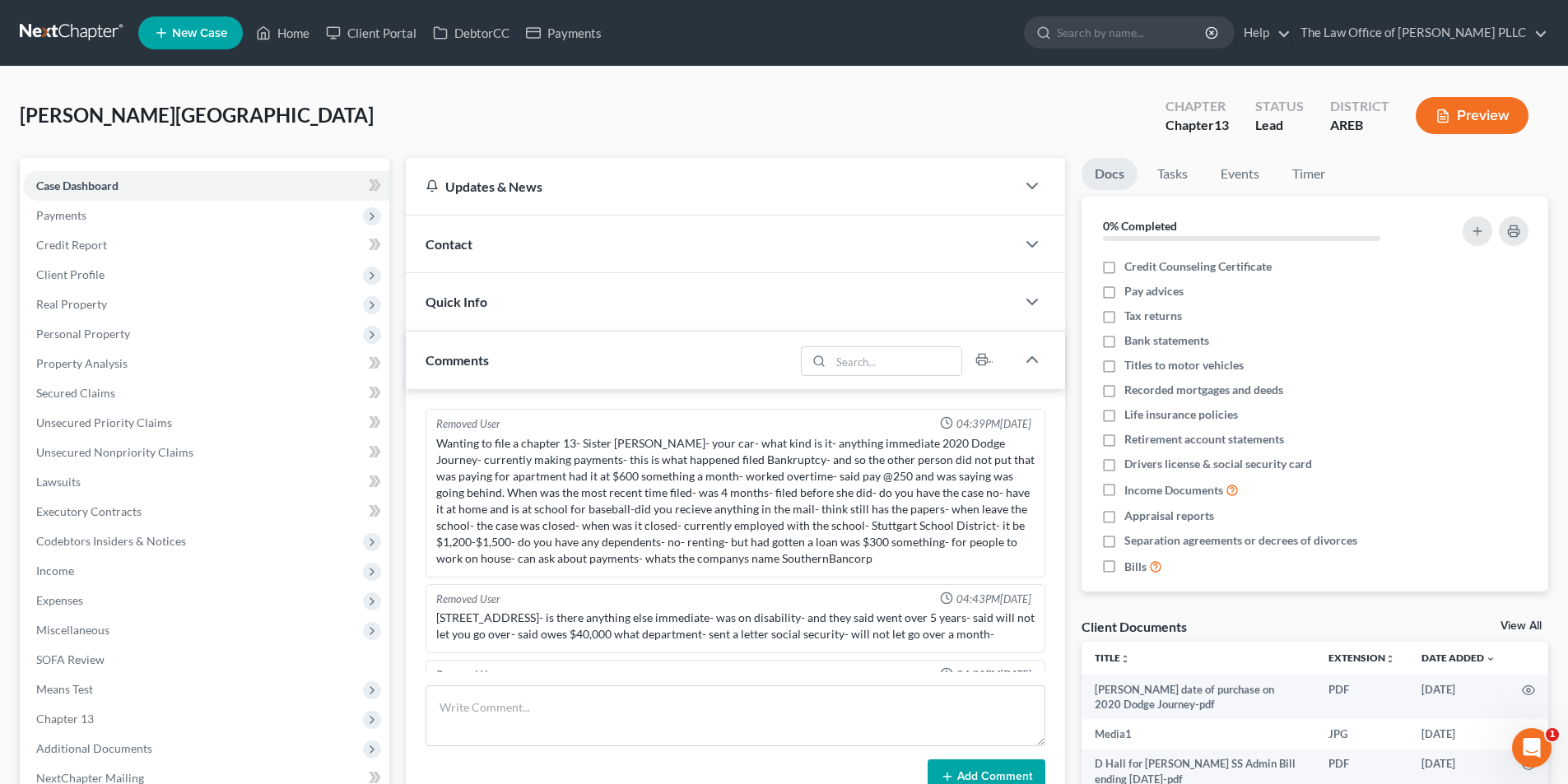
scroll to position [838, 0]
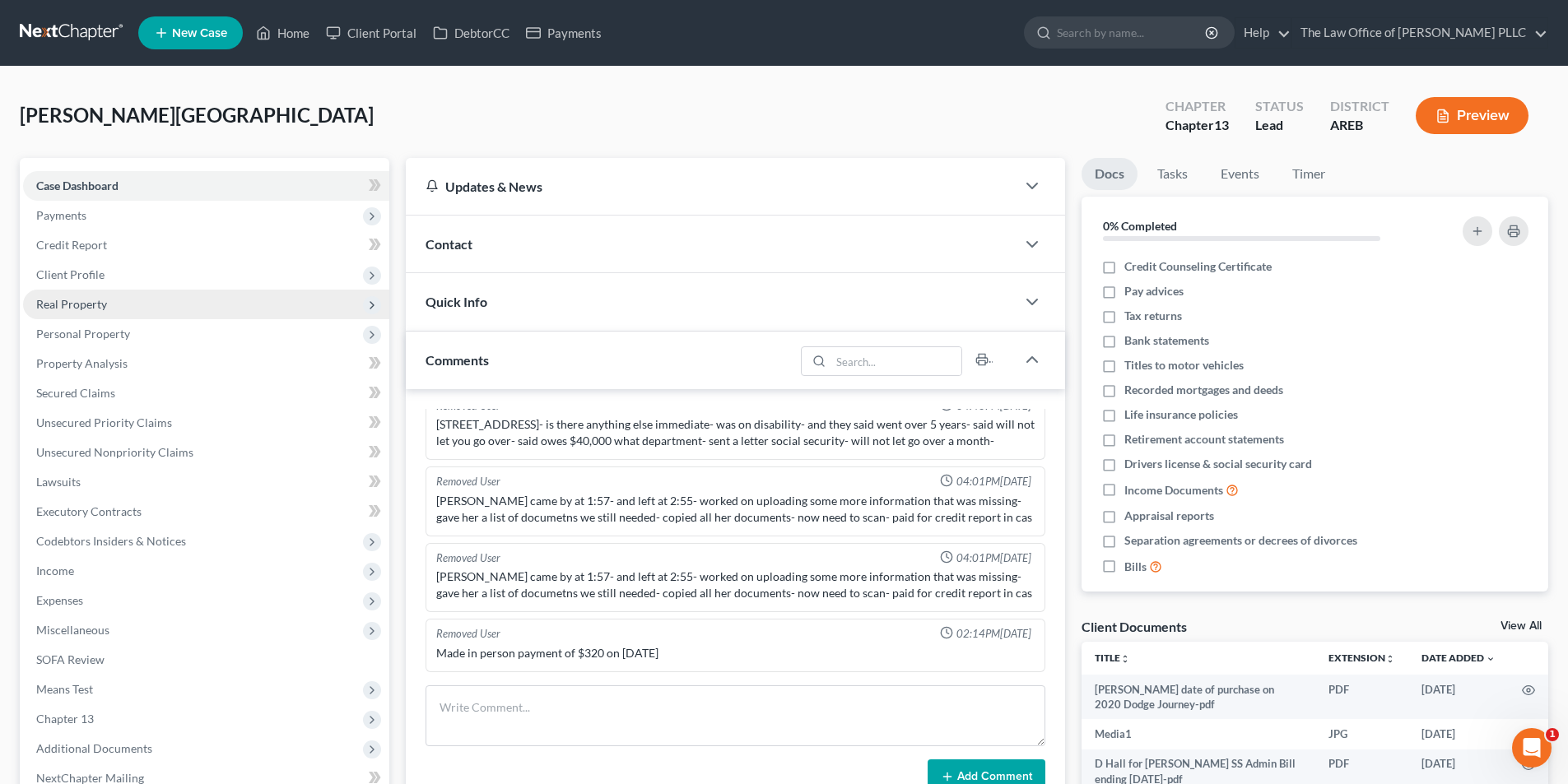
click at [85, 302] on span "Real Property" at bounding box center [71, 304] width 70 height 14
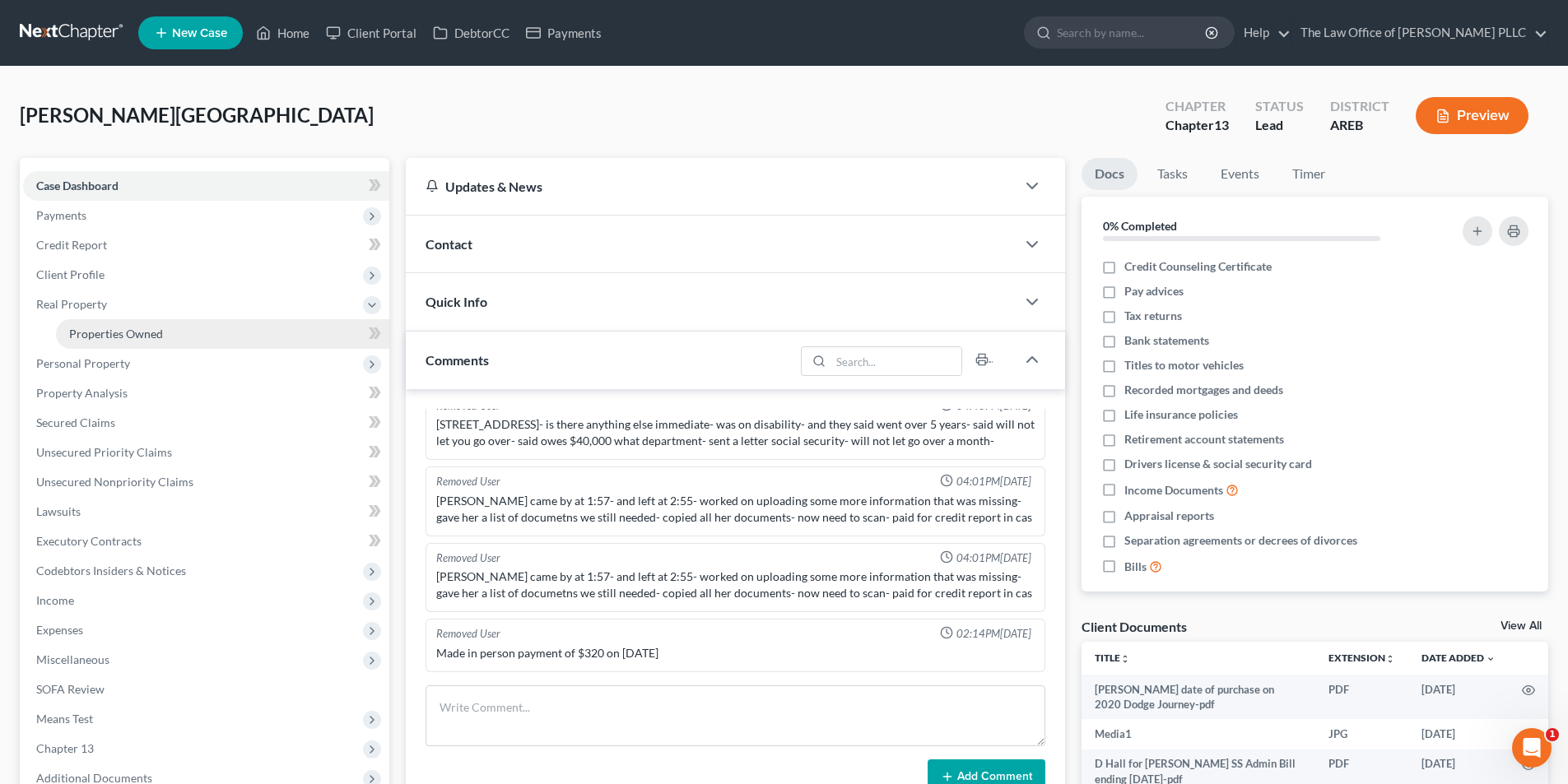
click at [106, 333] on span "Properties Owned" at bounding box center [116, 334] width 94 height 14
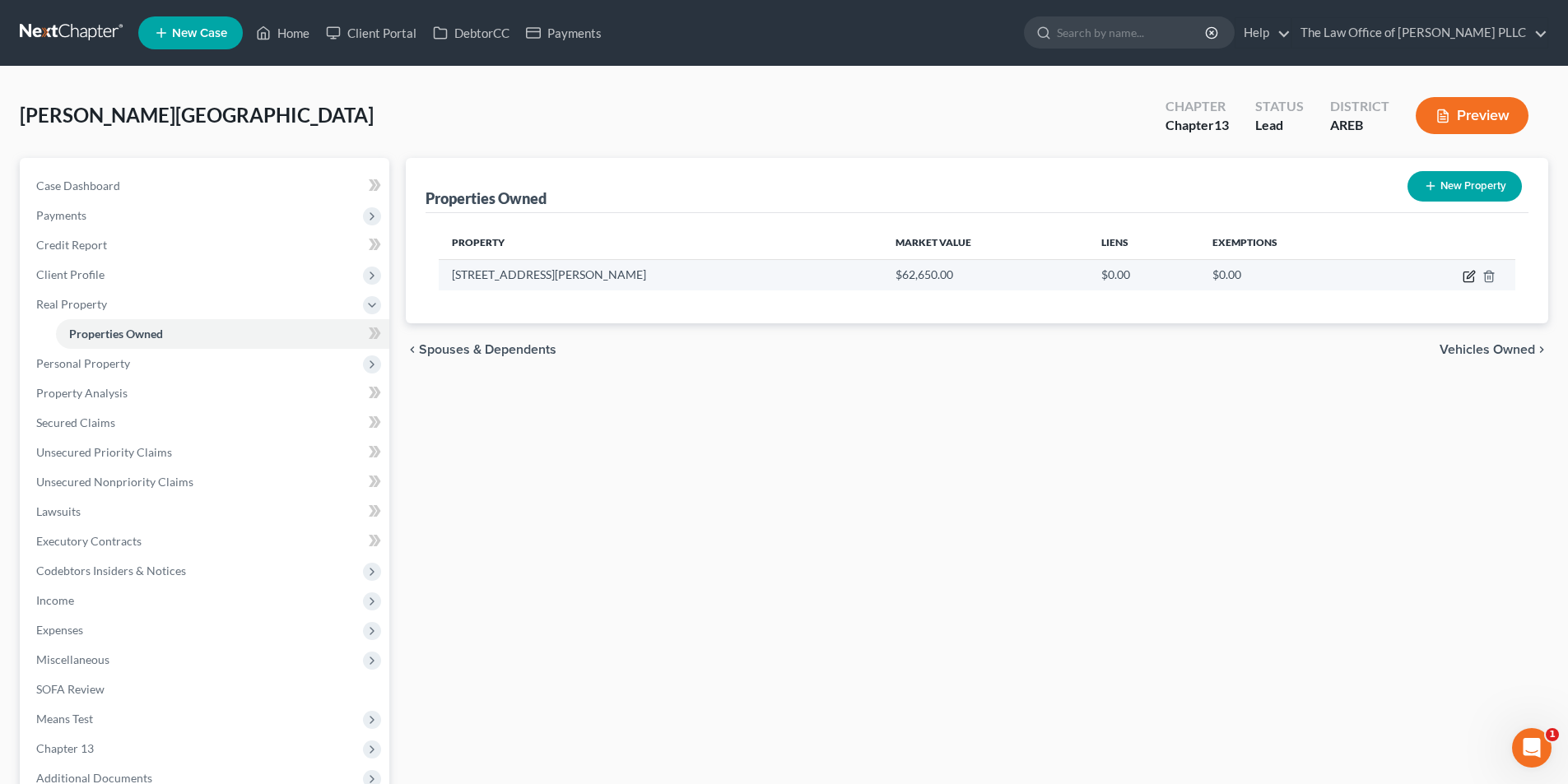
click at [786, 279] on icon "button" at bounding box center [1468, 276] width 13 height 13
select select "2"
select select "0"
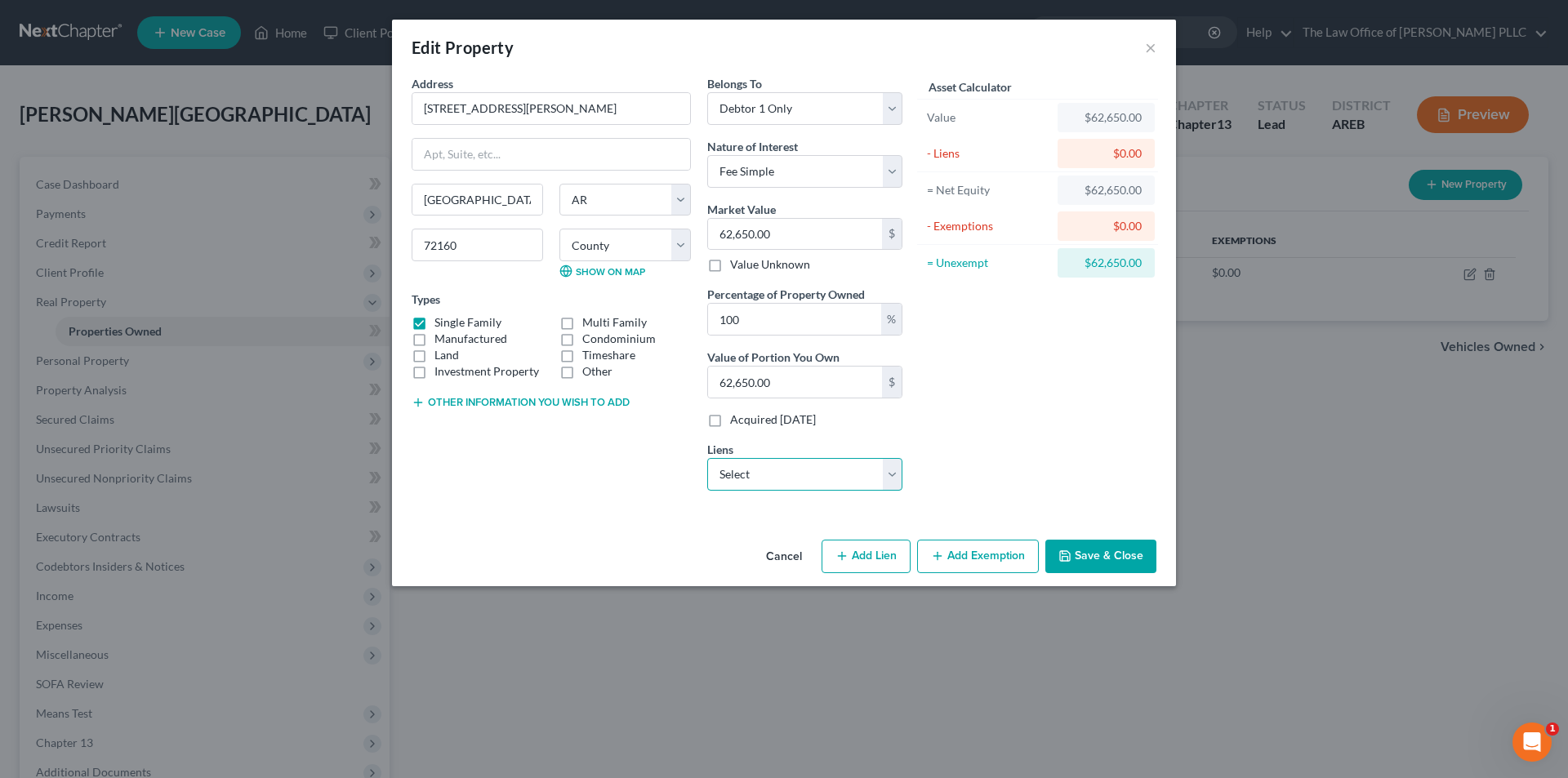
click at [764, 470] on select "Select Sth Bancorbk - $4,426.00 Ar Fed Cu - $0.00 Creditacpt - $0.00" at bounding box center [805, 474] width 195 height 33
click at [530, 482] on div "Address * 1802 North Lowe Street Stuttgart State AL AK AR AZ CA CO CT DE DC FL …" at bounding box center [551, 289] width 296 height 429
drag, startPoint x: 268, startPoint y: 517, endPoint x: 251, endPoint y: 444, distance: 75.0
click at [271, 505] on div "Edit Property × Address * 1802 North Lowe Street Stuttgart State AL AK AR AZ CA…" at bounding box center [784, 389] width 1568 height 778
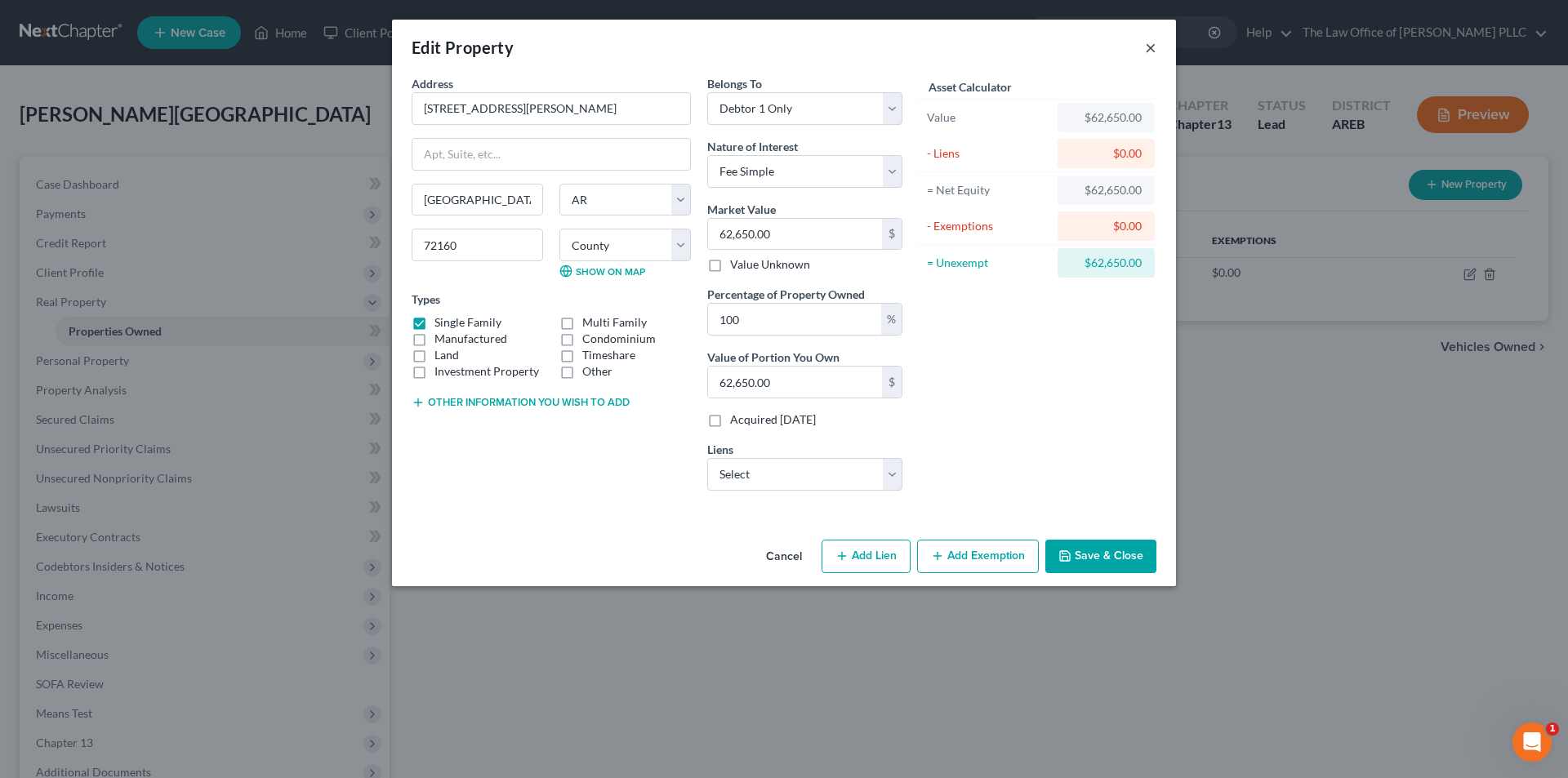
click at [780, 46] on button "×" at bounding box center [1150, 47] width 11 height 20
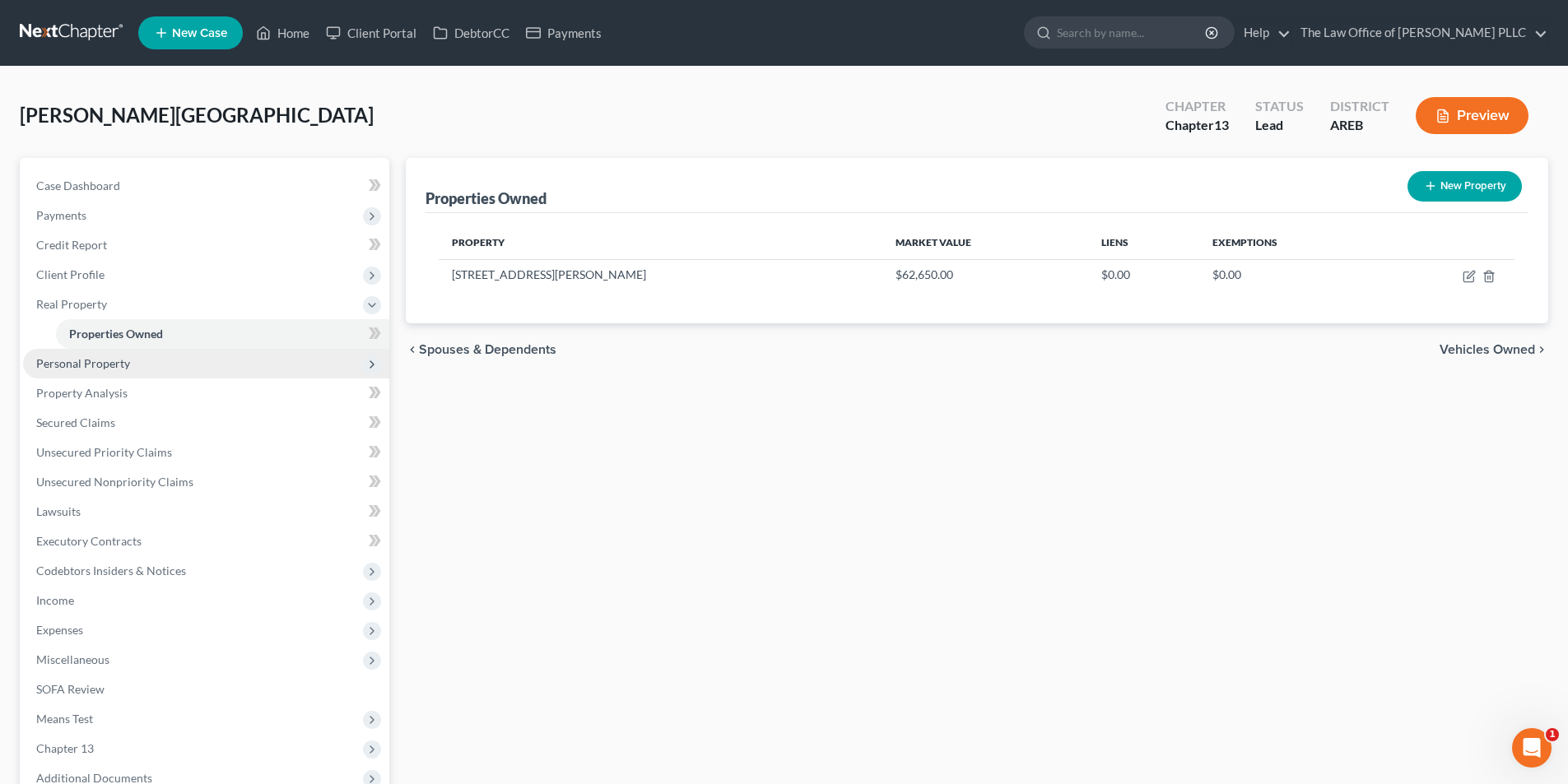
click at [92, 362] on span "Personal Property" at bounding box center [83, 363] width 94 height 14
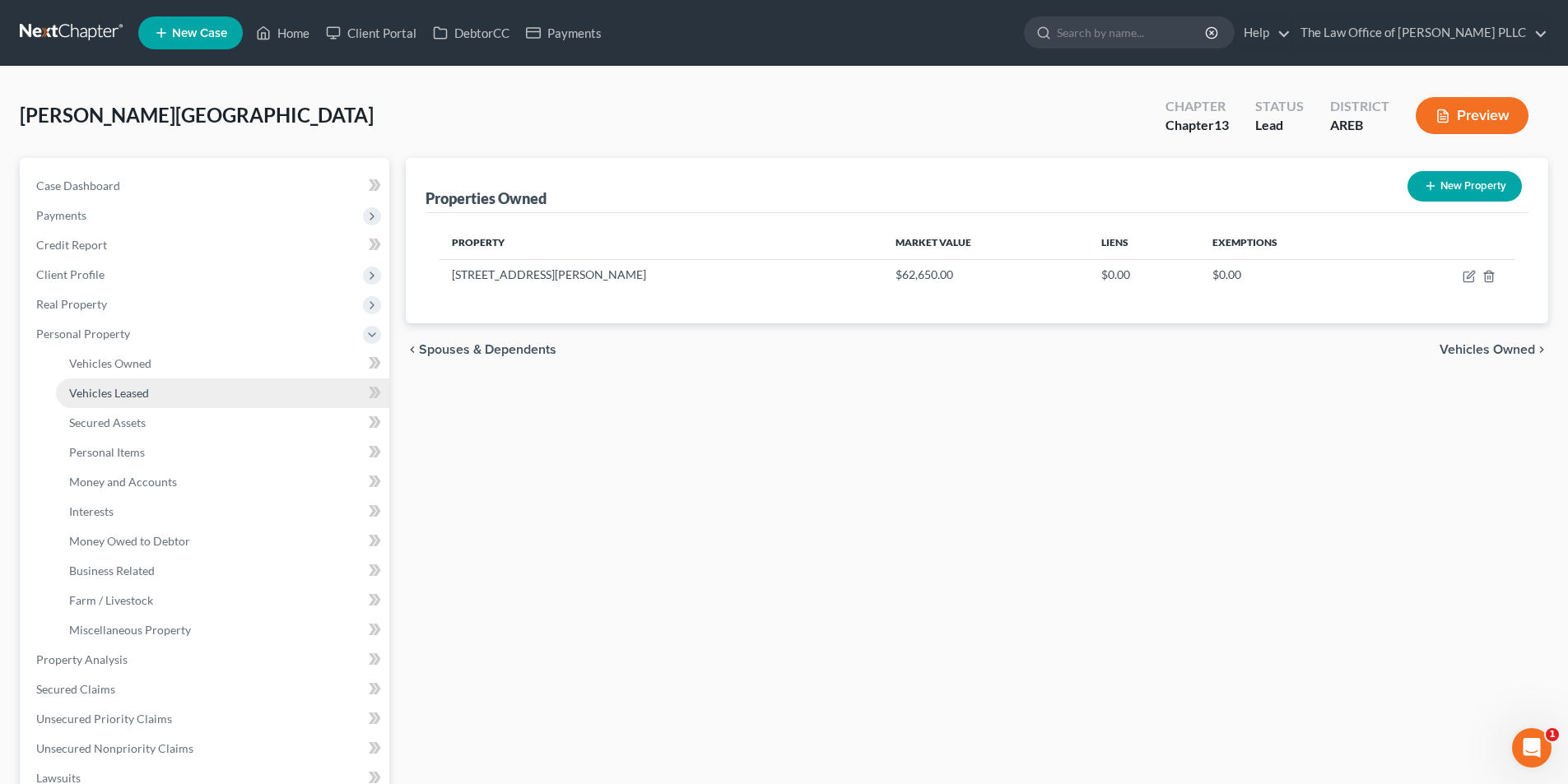
click at [116, 393] on span "Vehicles Leased" at bounding box center [110, 393] width 80 height 14
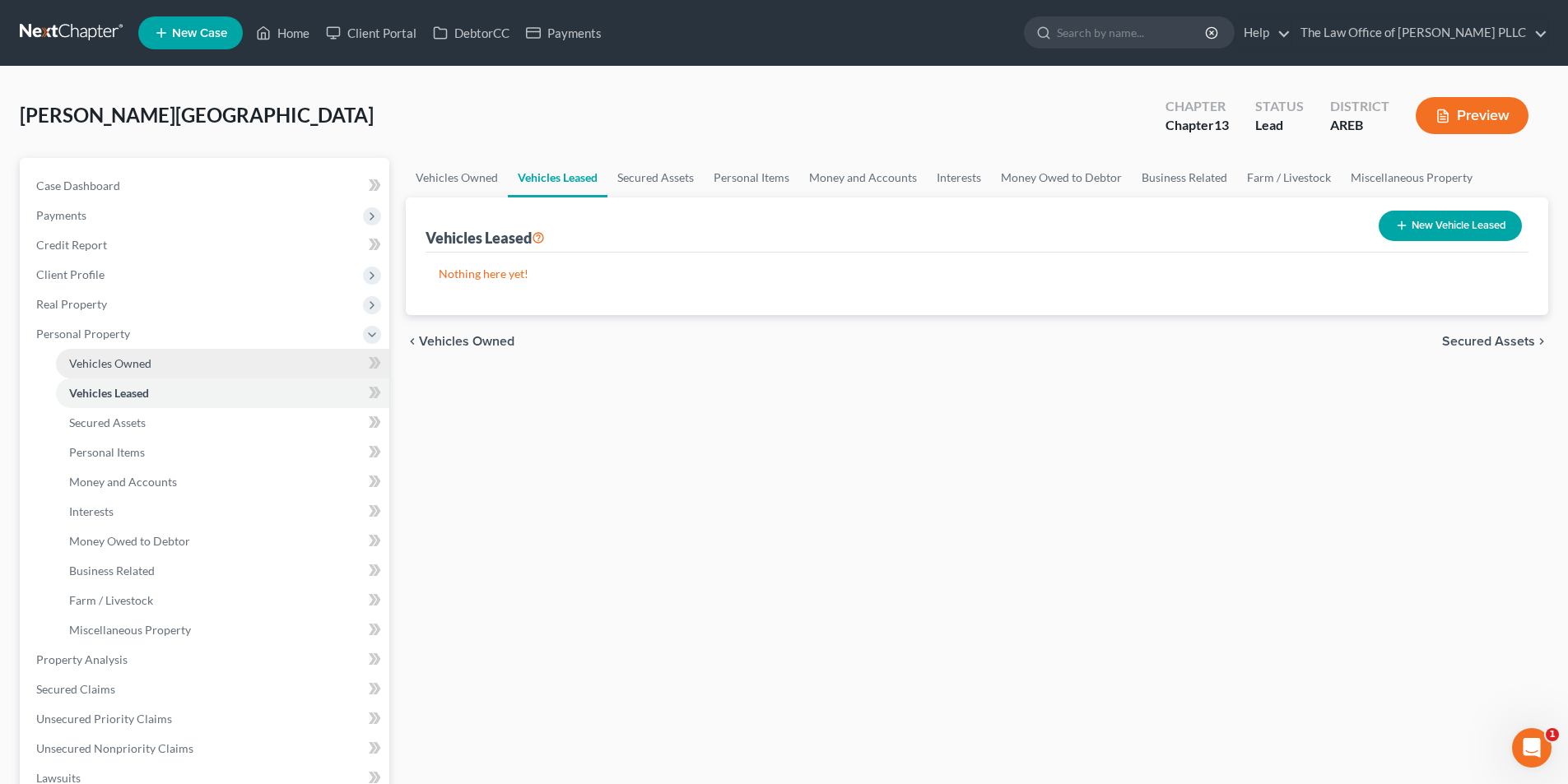
click at [124, 362] on span "Vehicles Owned" at bounding box center [110, 363] width 83 height 14
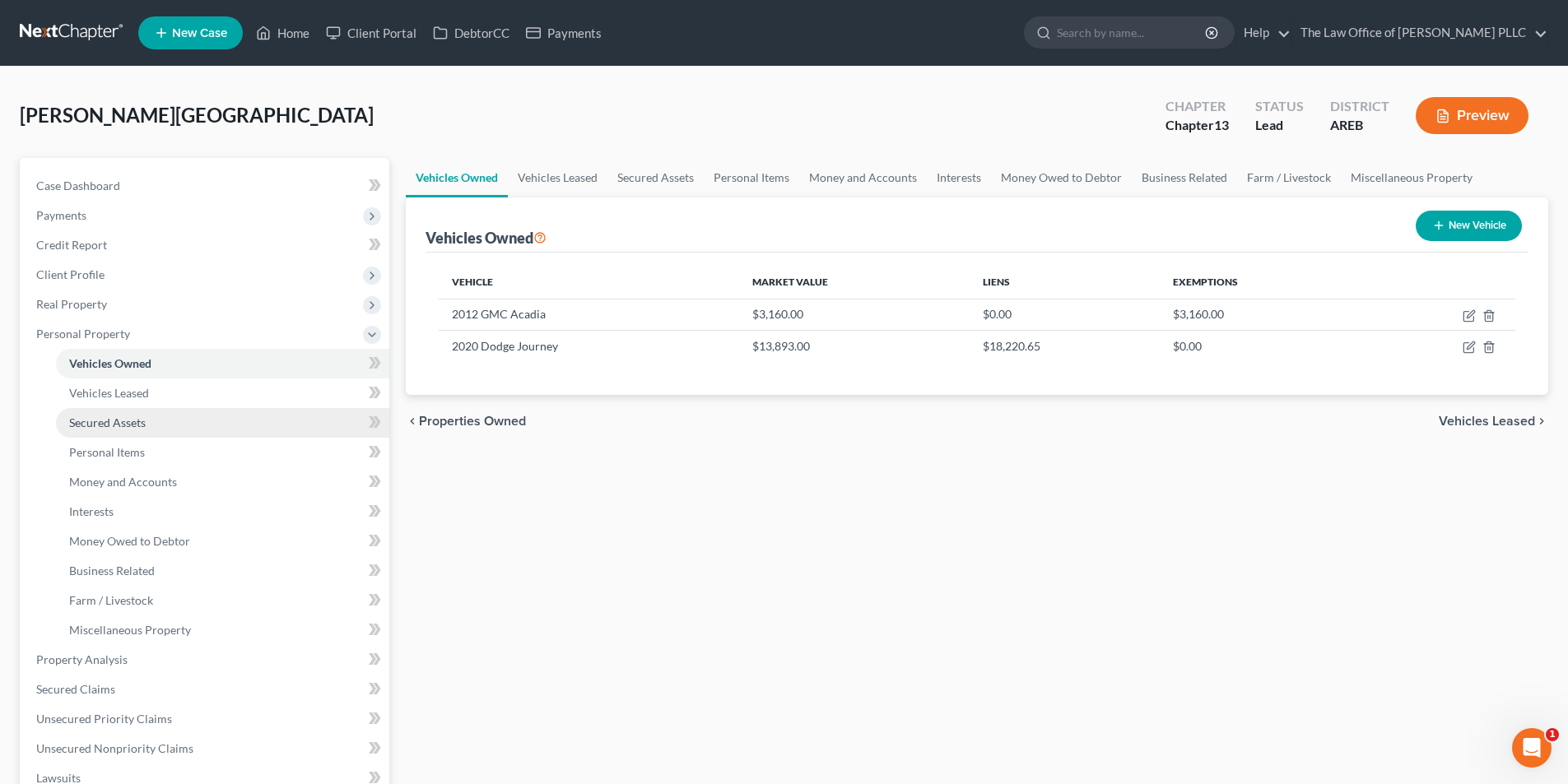
click at [138, 423] on span "Secured Assets" at bounding box center [108, 422] width 76 height 14
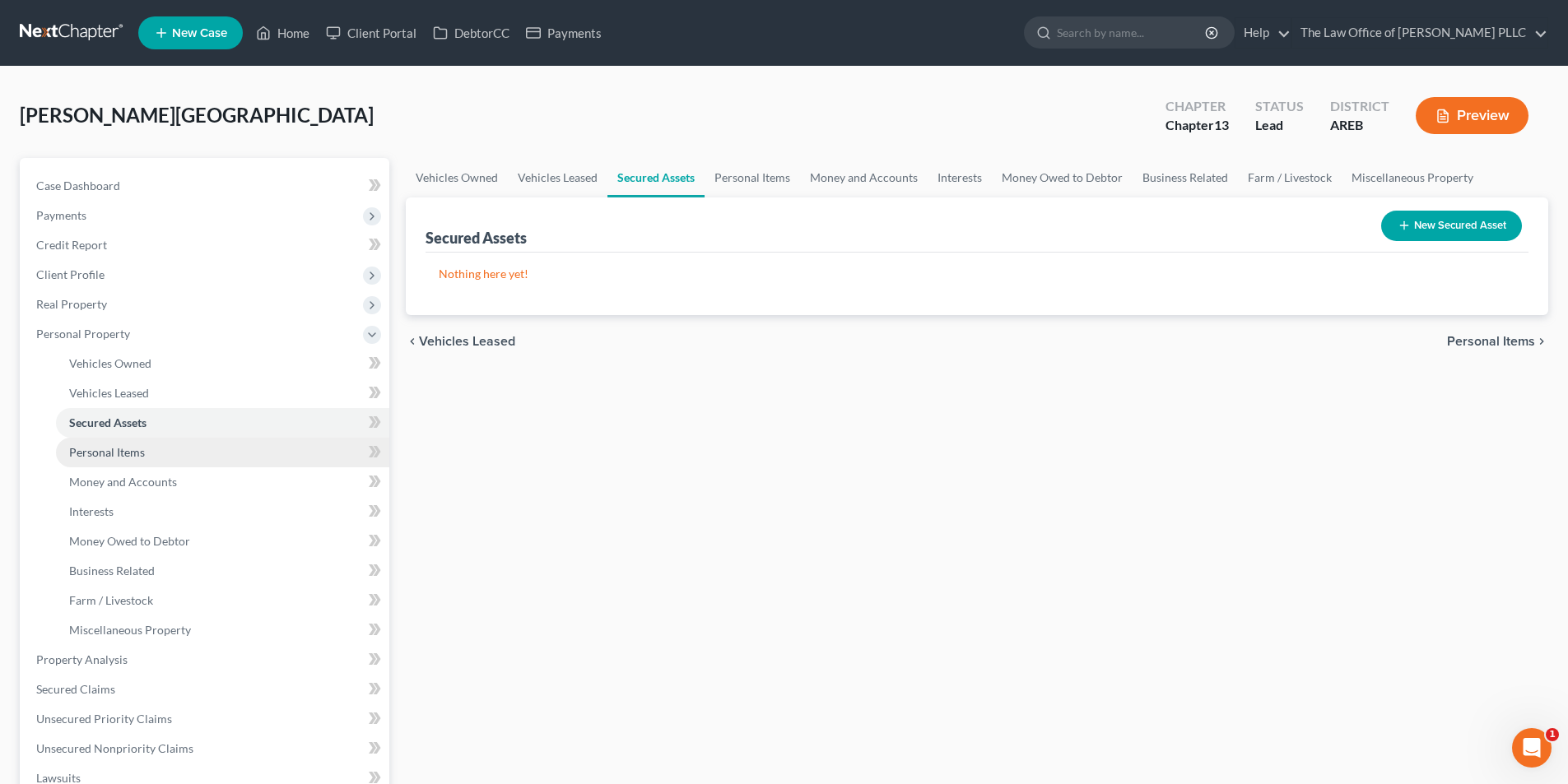
click at [132, 454] on span "Personal Items" at bounding box center [107, 452] width 76 height 14
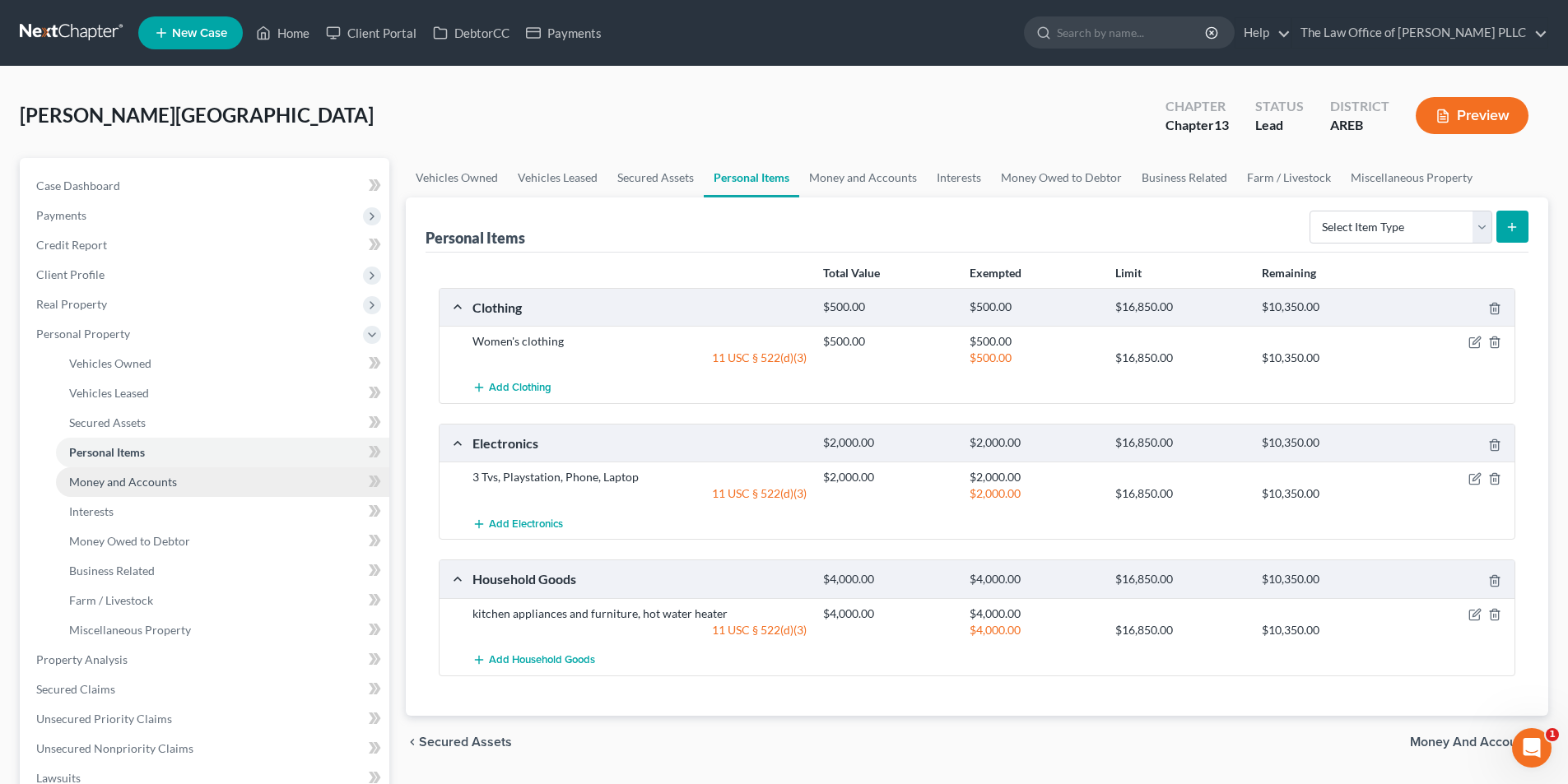
click at [106, 483] on span "Money and Accounts" at bounding box center [123, 482] width 108 height 14
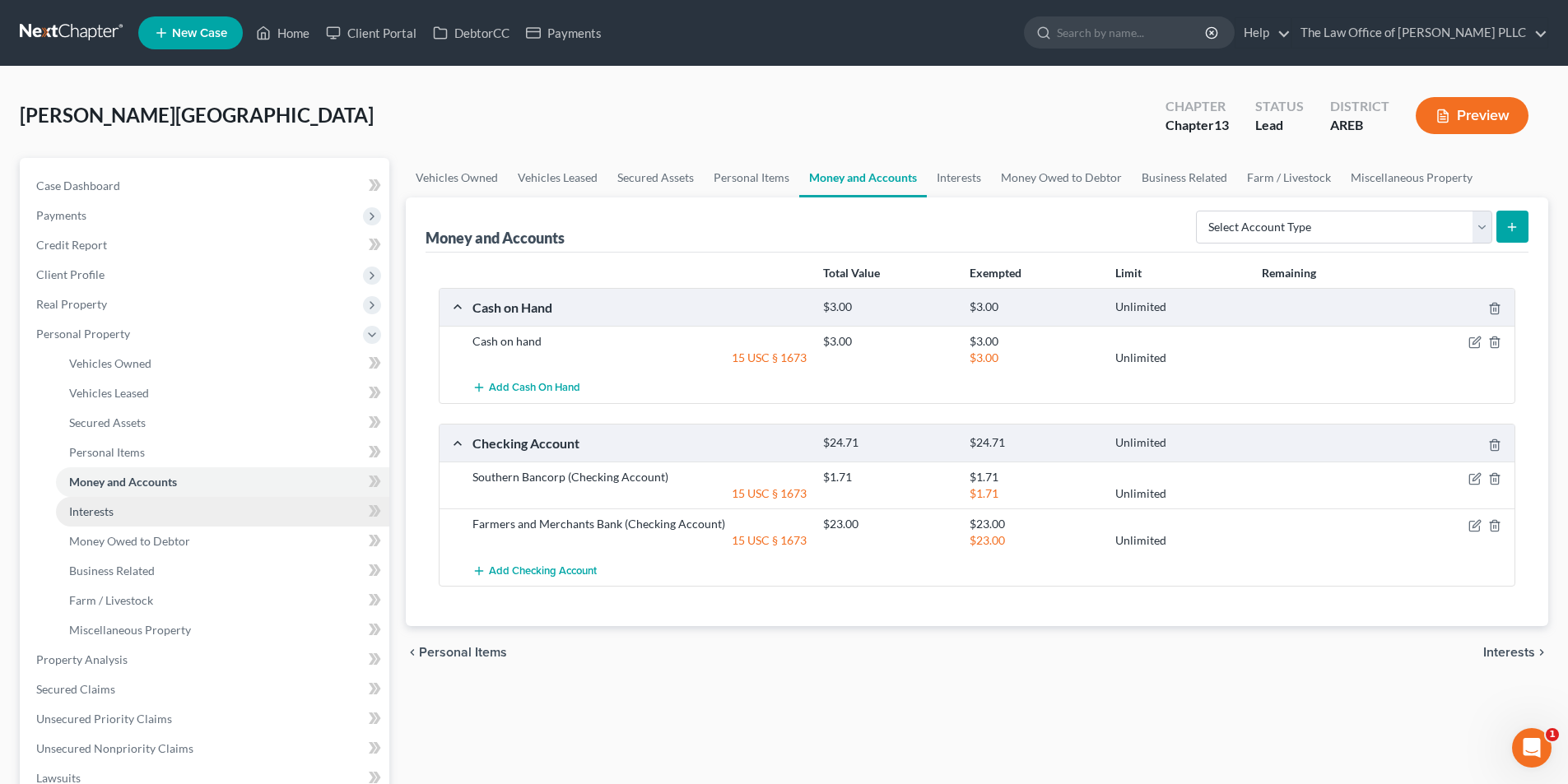
click at [101, 513] on span "Interests" at bounding box center [91, 511] width 44 height 14
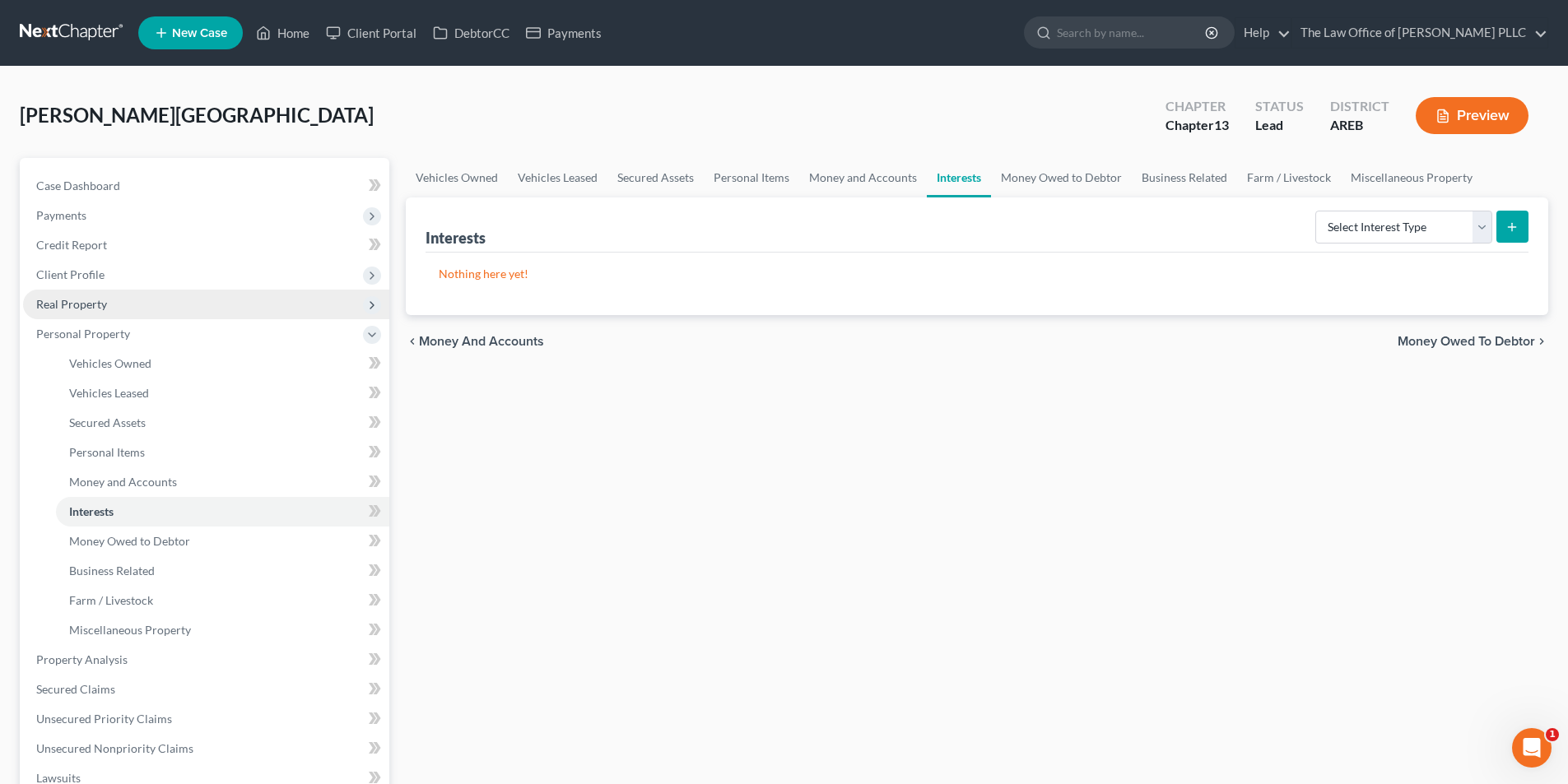
click at [78, 302] on span "Real Property" at bounding box center [71, 304] width 70 height 14
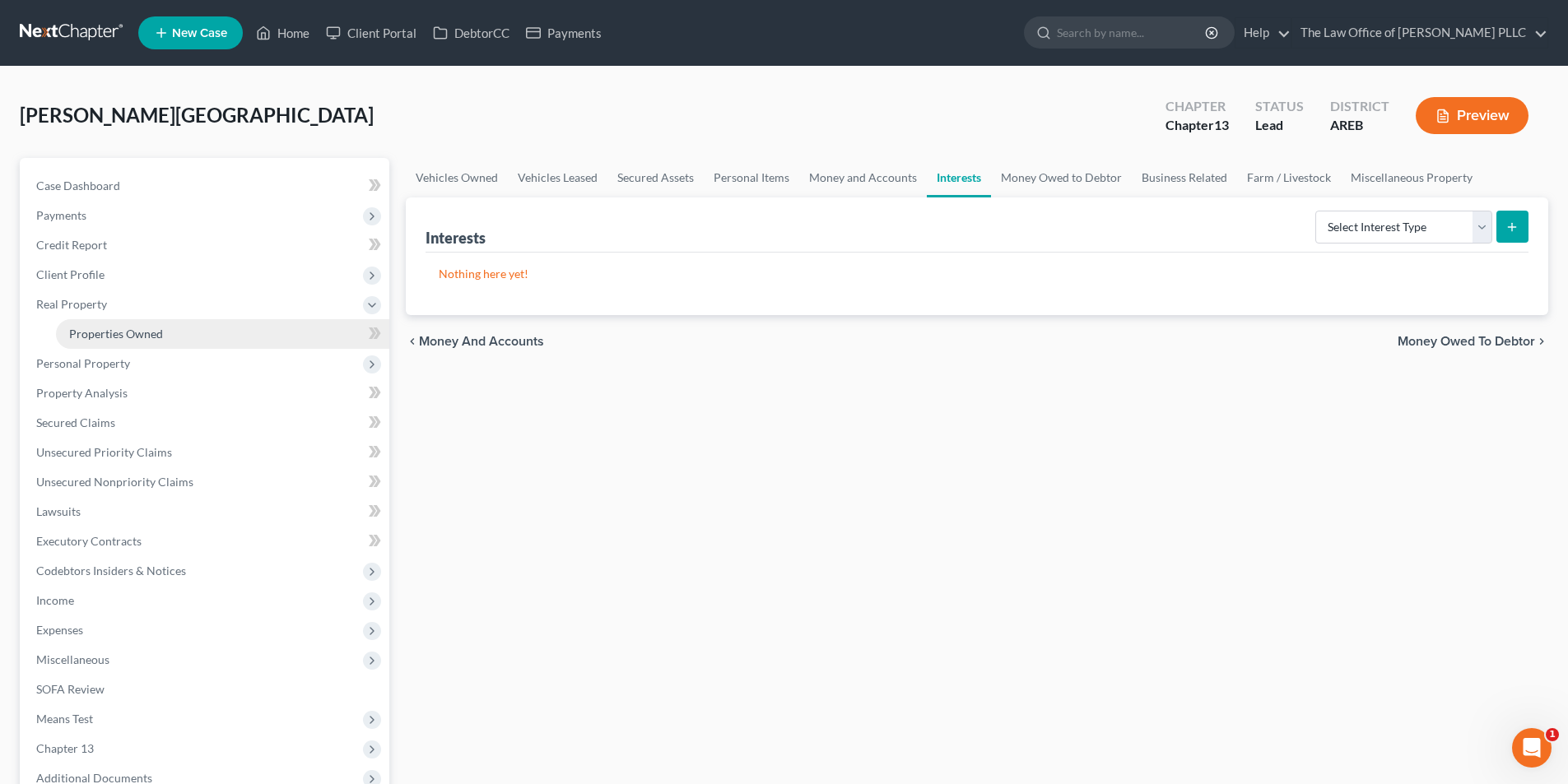
click at [101, 328] on span "Properties Owned" at bounding box center [116, 334] width 94 height 14
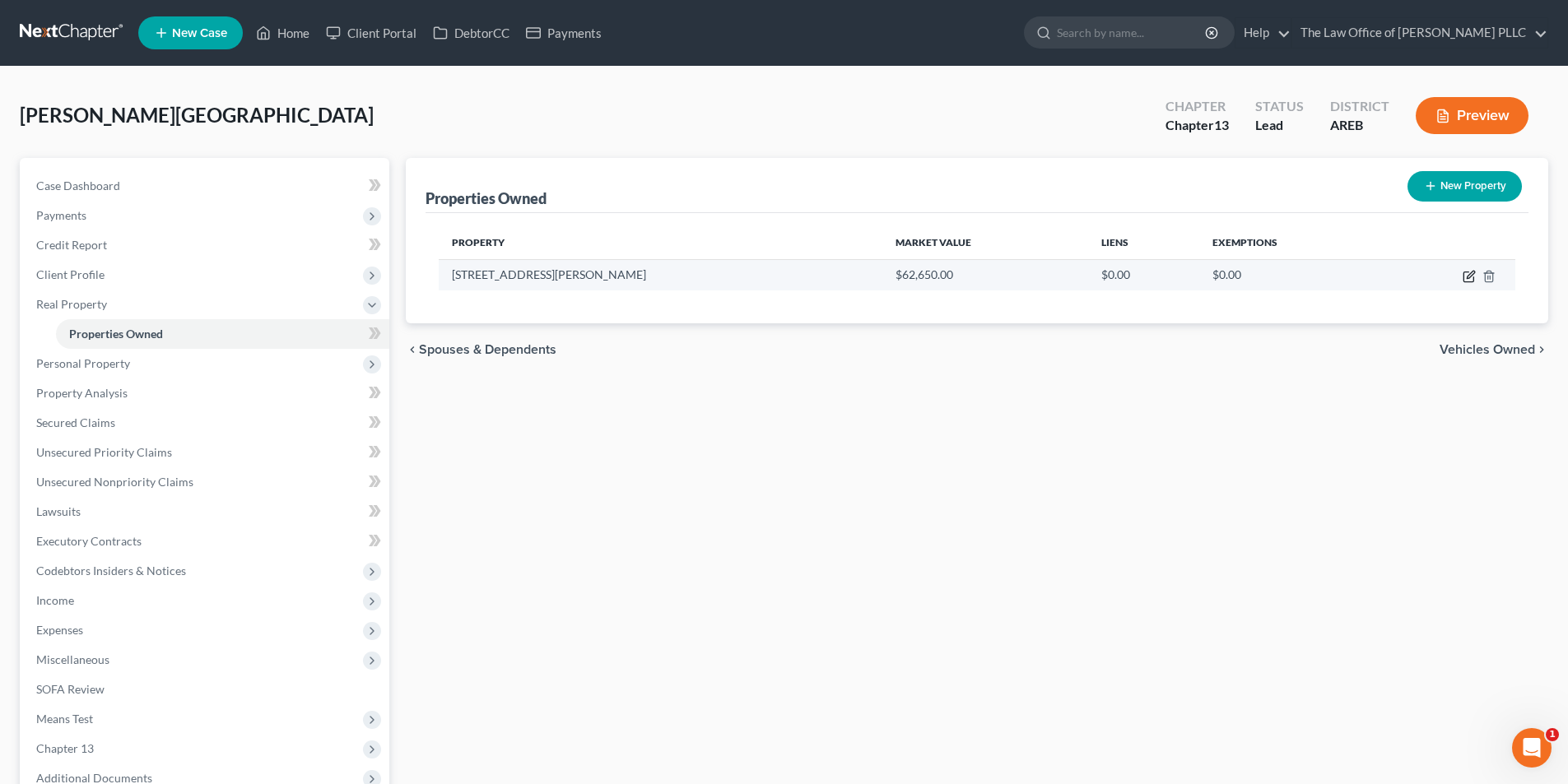
click at [786, 275] on icon "button" at bounding box center [1468, 276] width 13 height 13
select select "2"
select select "0"
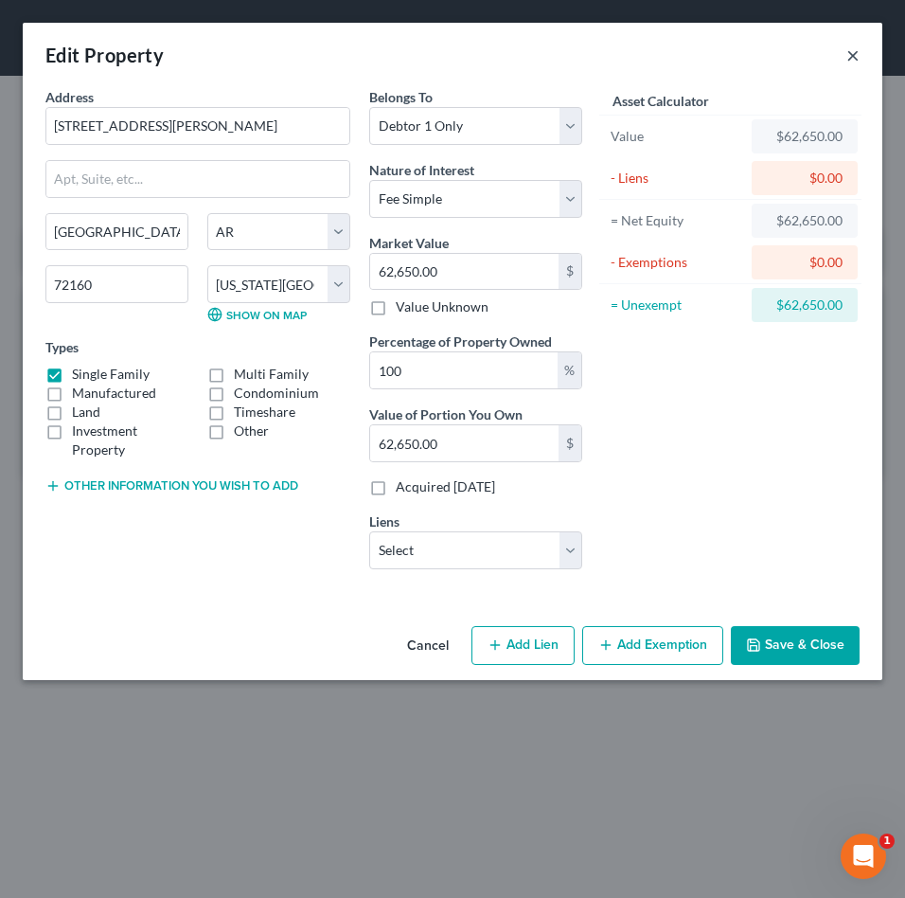
click at [858, 59] on button "×" at bounding box center [852, 55] width 13 height 23
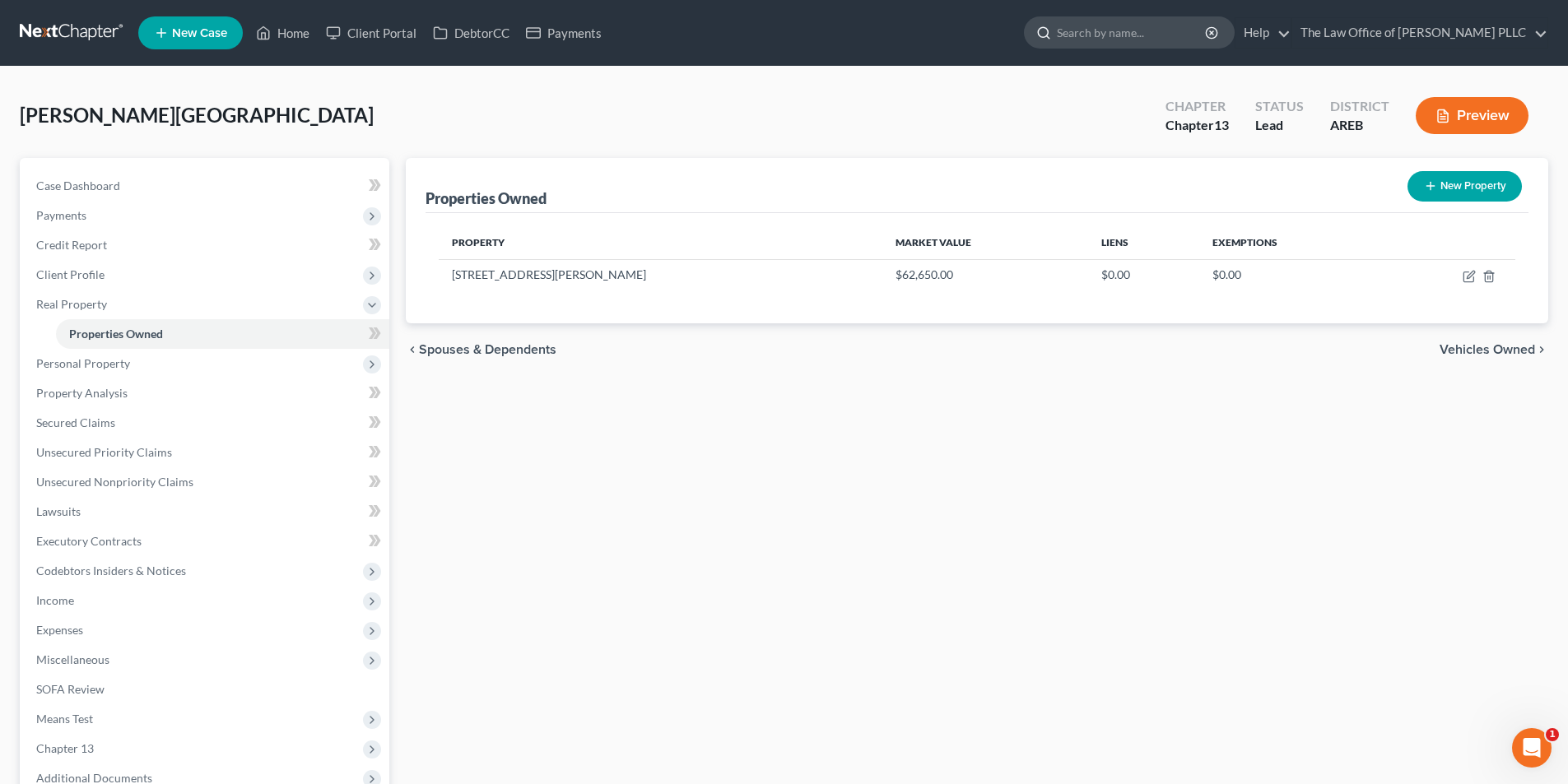
click at [786, 33] on input "search" at bounding box center [1132, 32] width 150 height 30
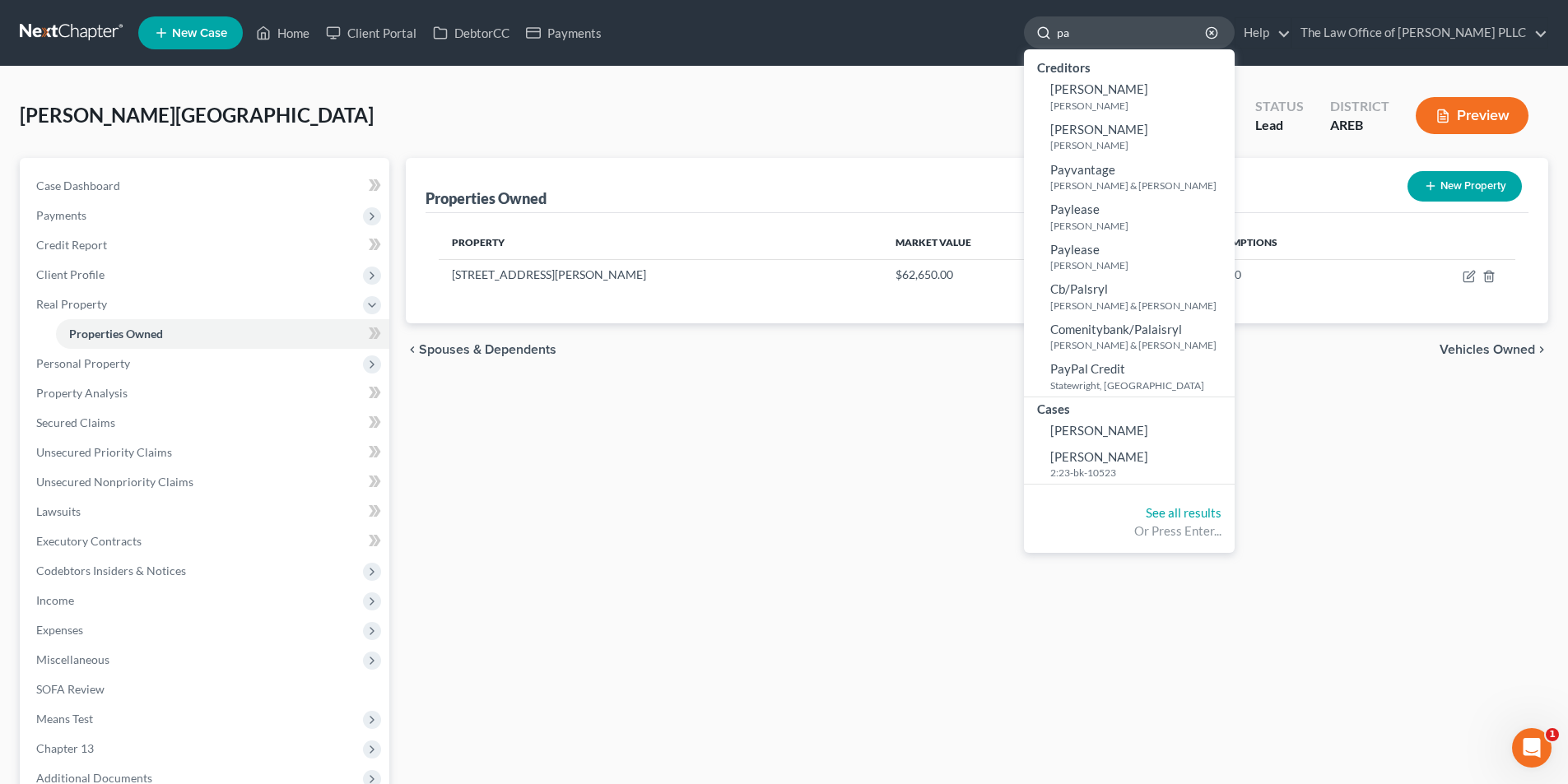
type input "p"
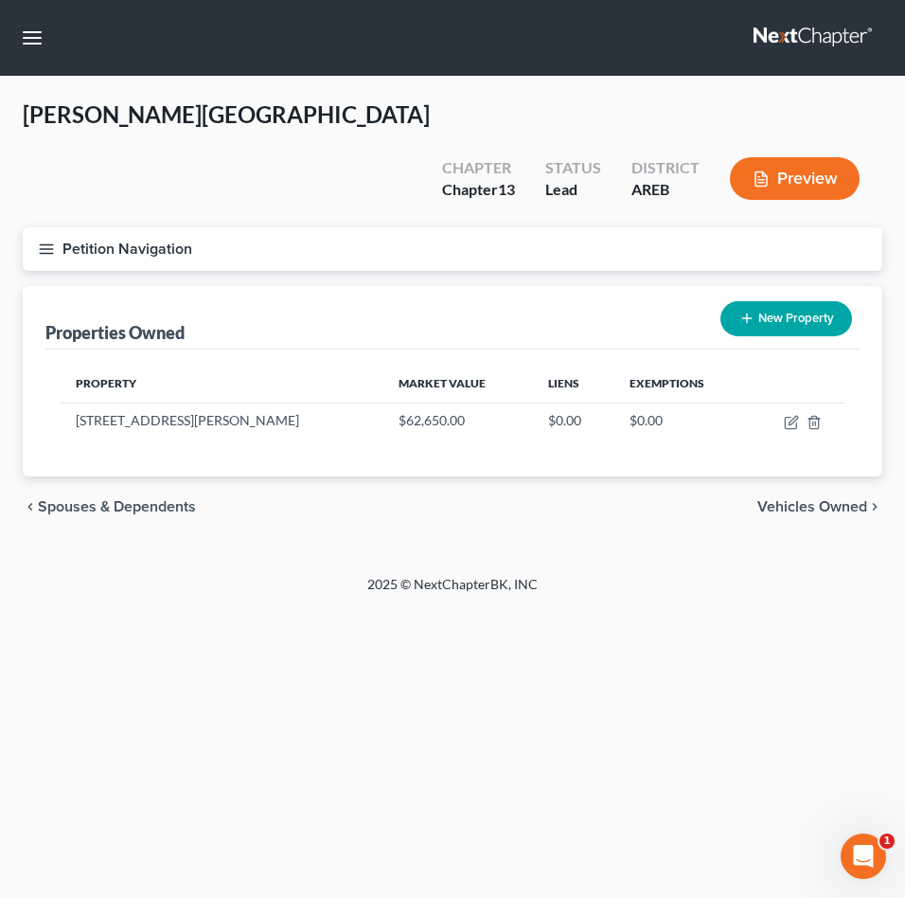
click at [343, 117] on div "Hall, Dolores Upgraded Chapter Chapter 13 Status Lead District AREB Preview" at bounding box center [453, 163] width 860 height 128
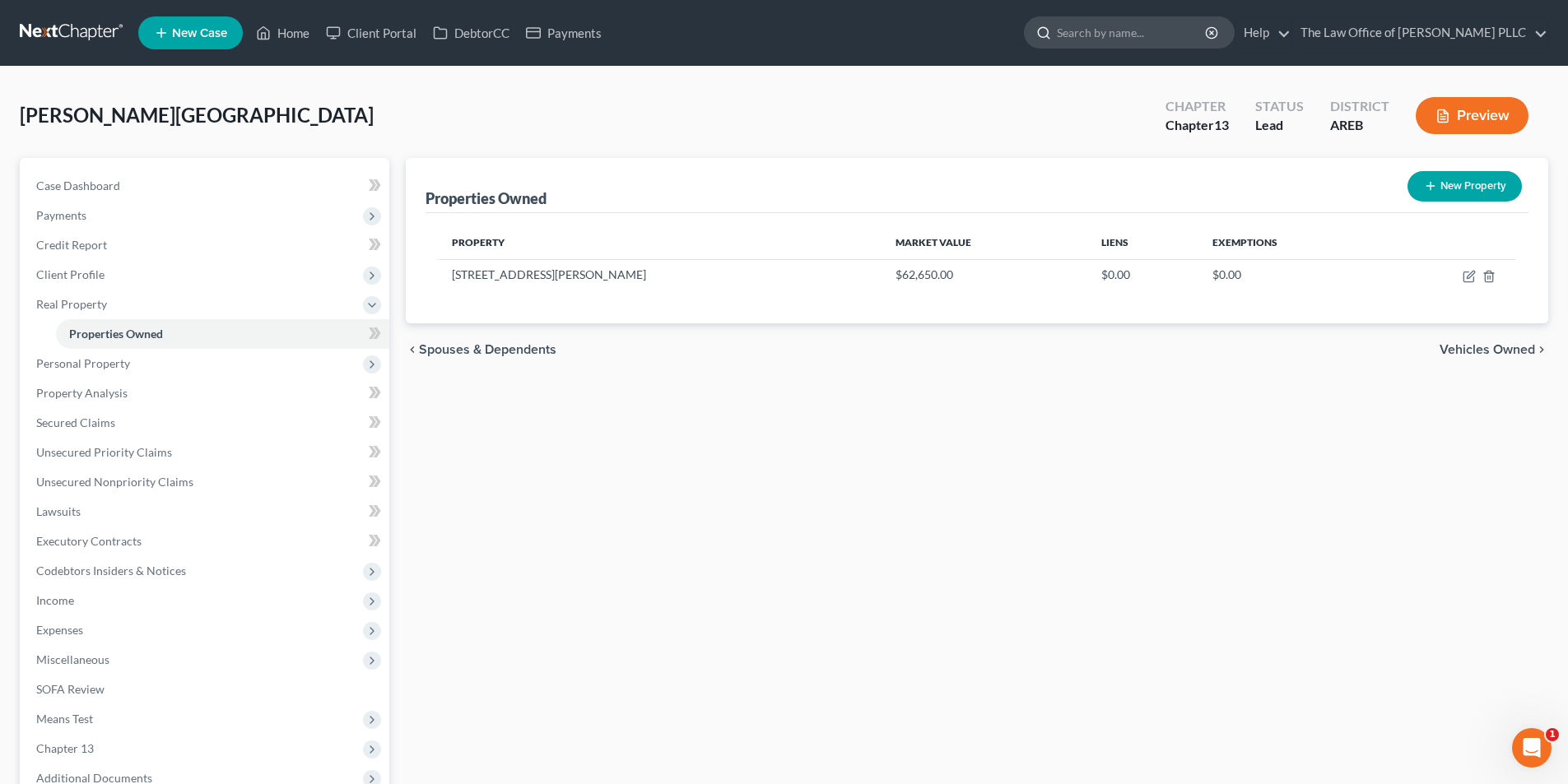
click at [786, 31] on input "search" at bounding box center [1132, 32] width 150 height 30
type input "a"
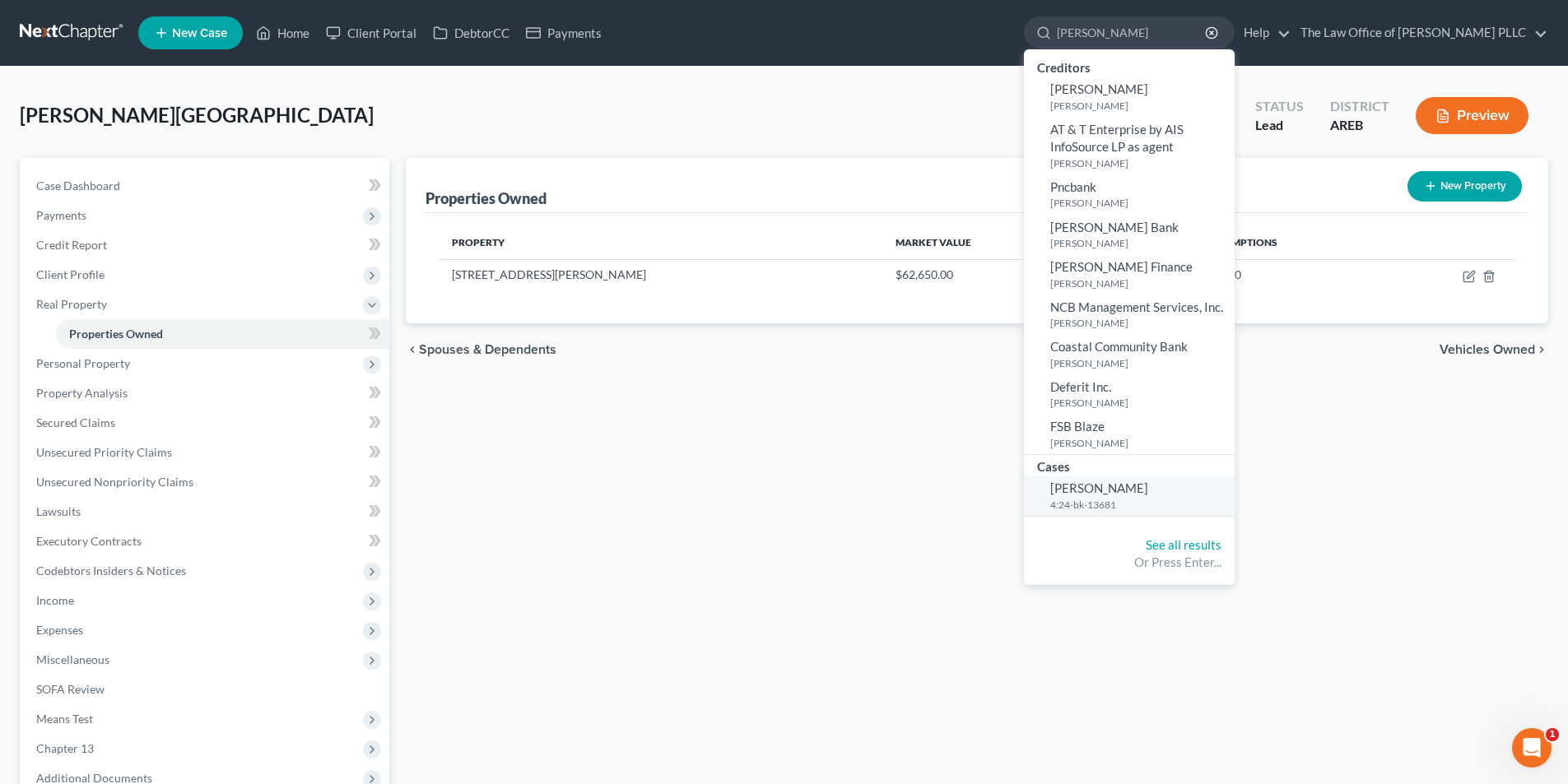
type input "ashley"
click at [786, 494] on span "Daniel, Ashley" at bounding box center [1099, 488] width 98 height 15
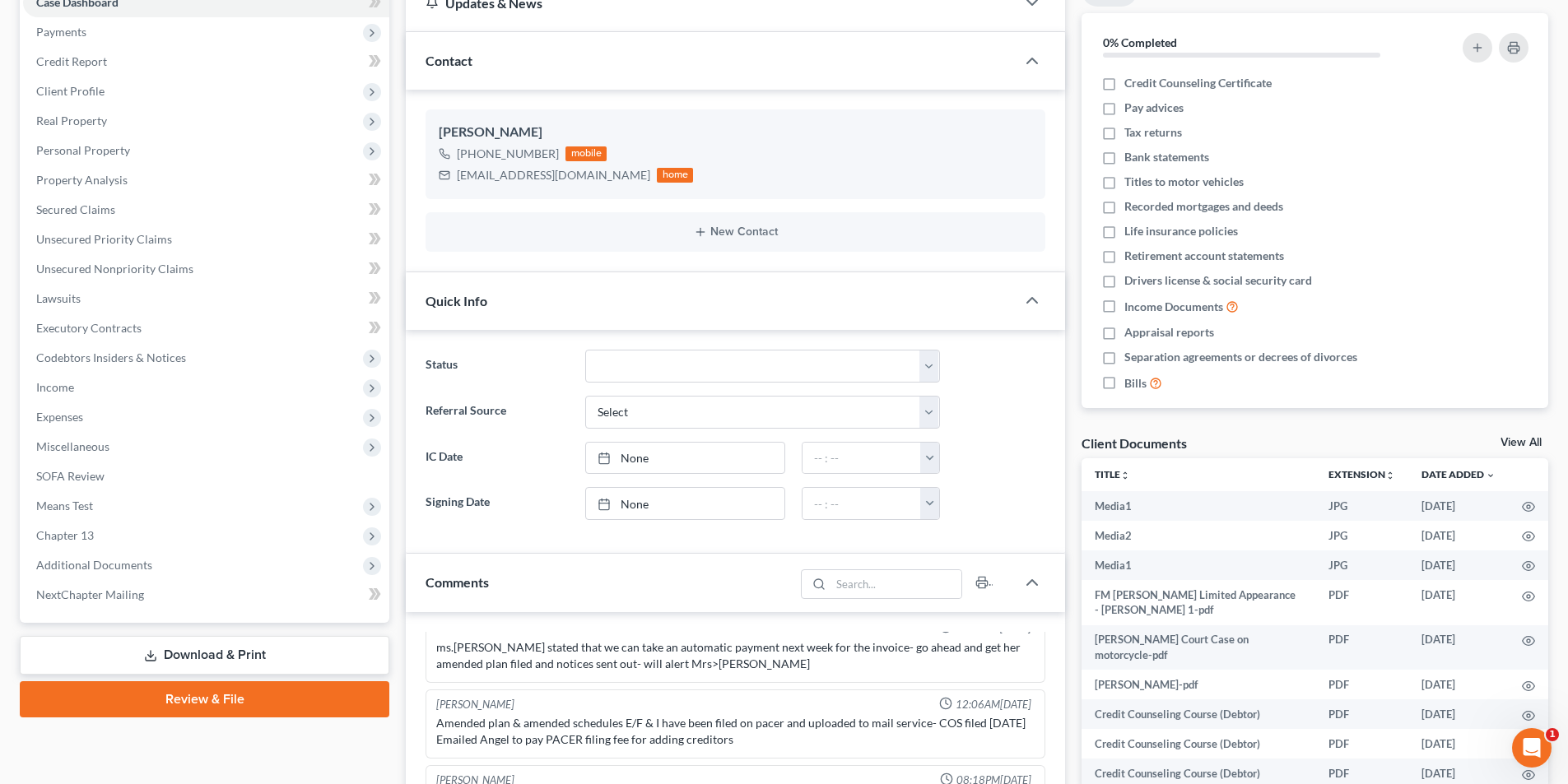
scroll to position [247, 0]
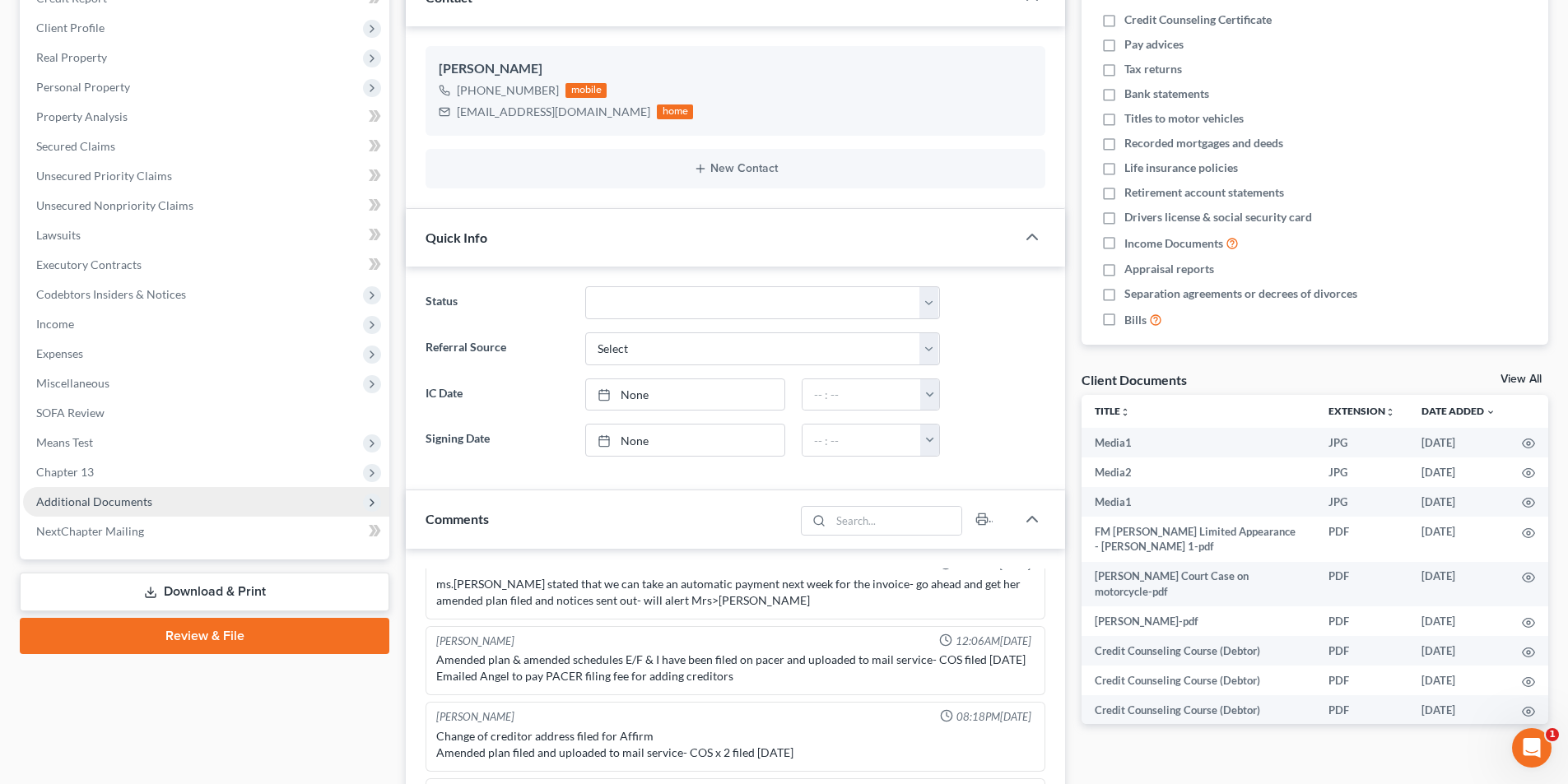
click at [98, 498] on span "Additional Documents" at bounding box center [94, 502] width 116 height 14
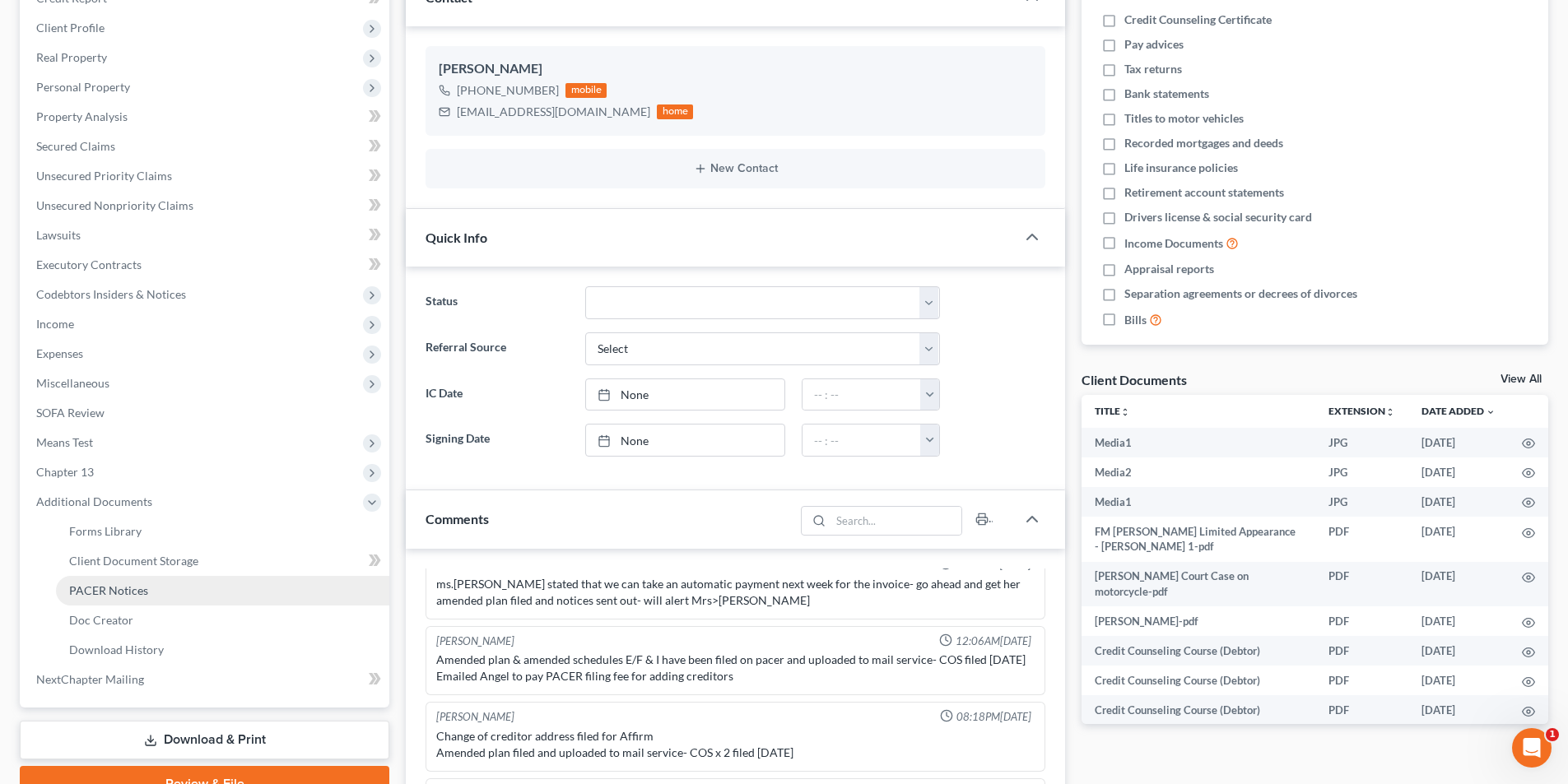
click at [123, 593] on span "PACER Notices" at bounding box center [109, 590] width 79 height 14
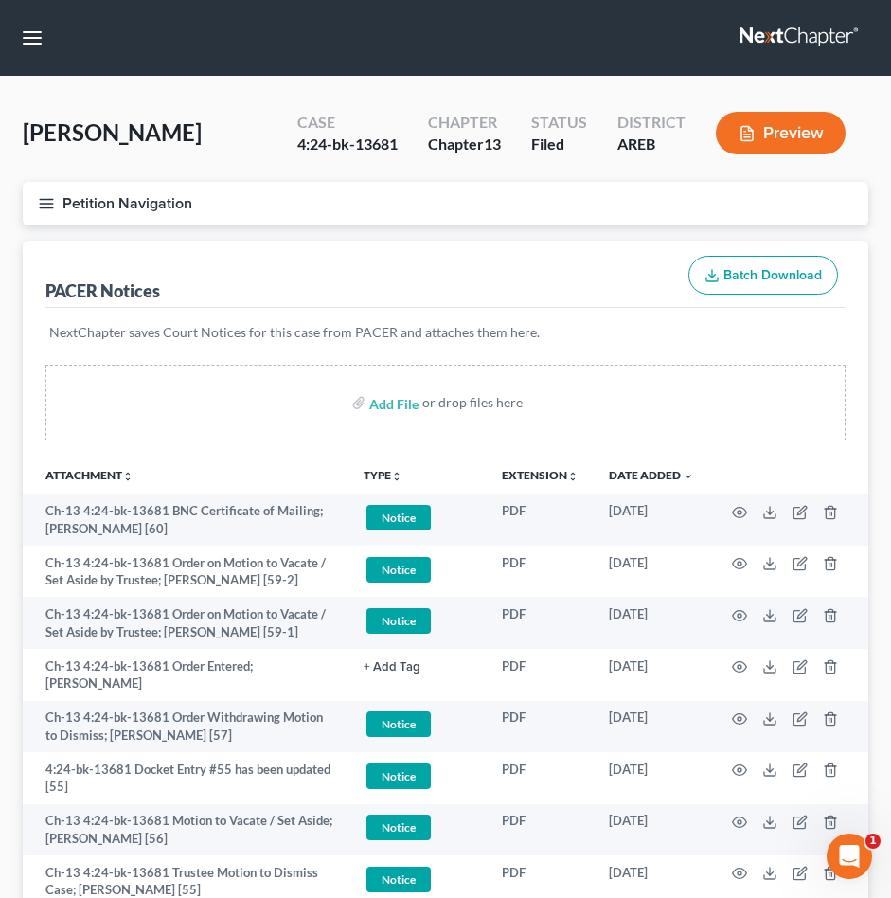
click at [321, 229] on div "Petition Navigation Case Dashboard Payments Invoices Payments Payments Credit R…" at bounding box center [445, 211] width 864 height 59
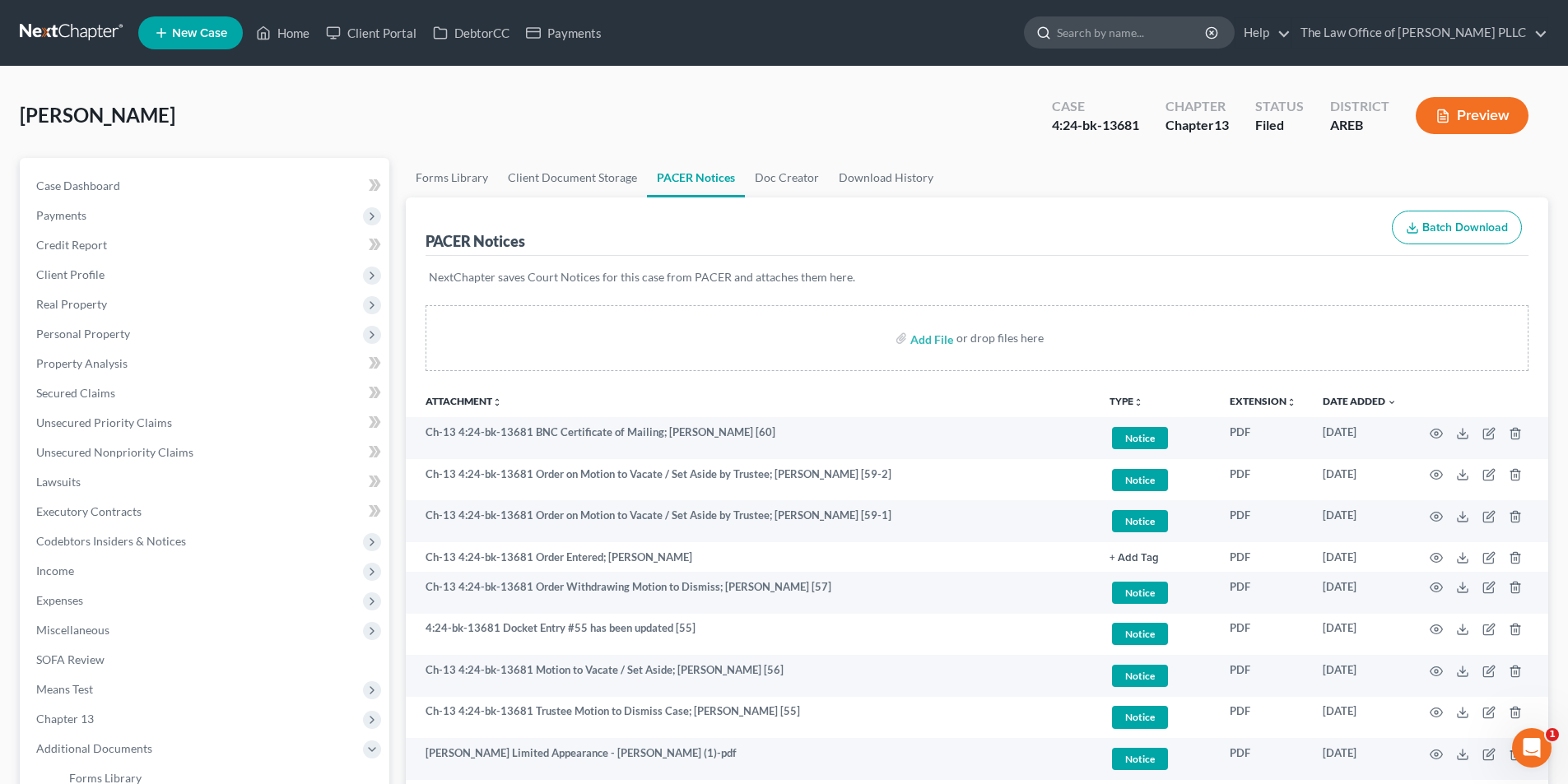
click at [786, 29] on input "search" at bounding box center [1132, 32] width 150 height 30
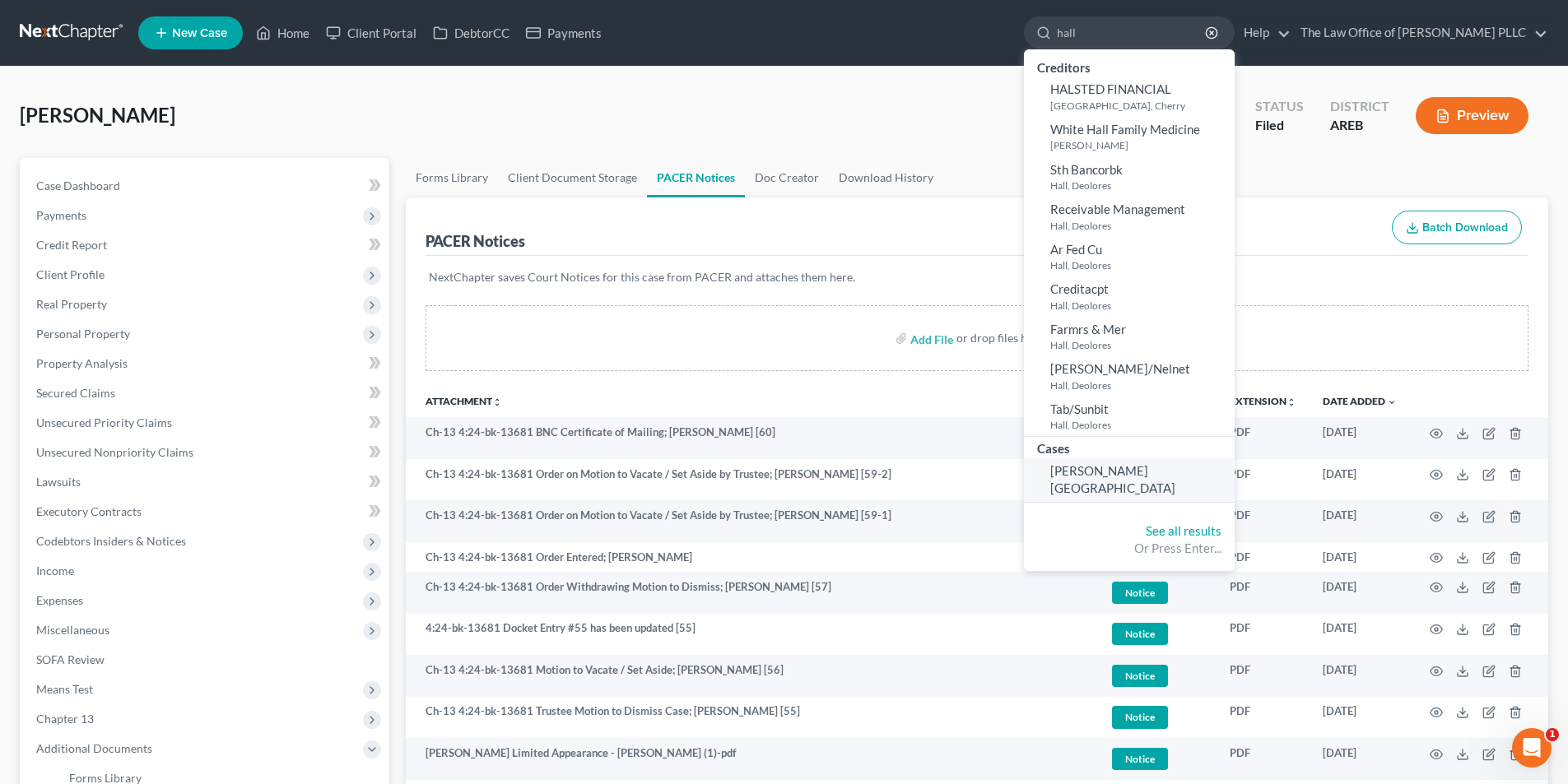
type input "hall"
click at [786, 474] on span "Hall, Dolores" at bounding box center [1113, 479] width 125 height 32
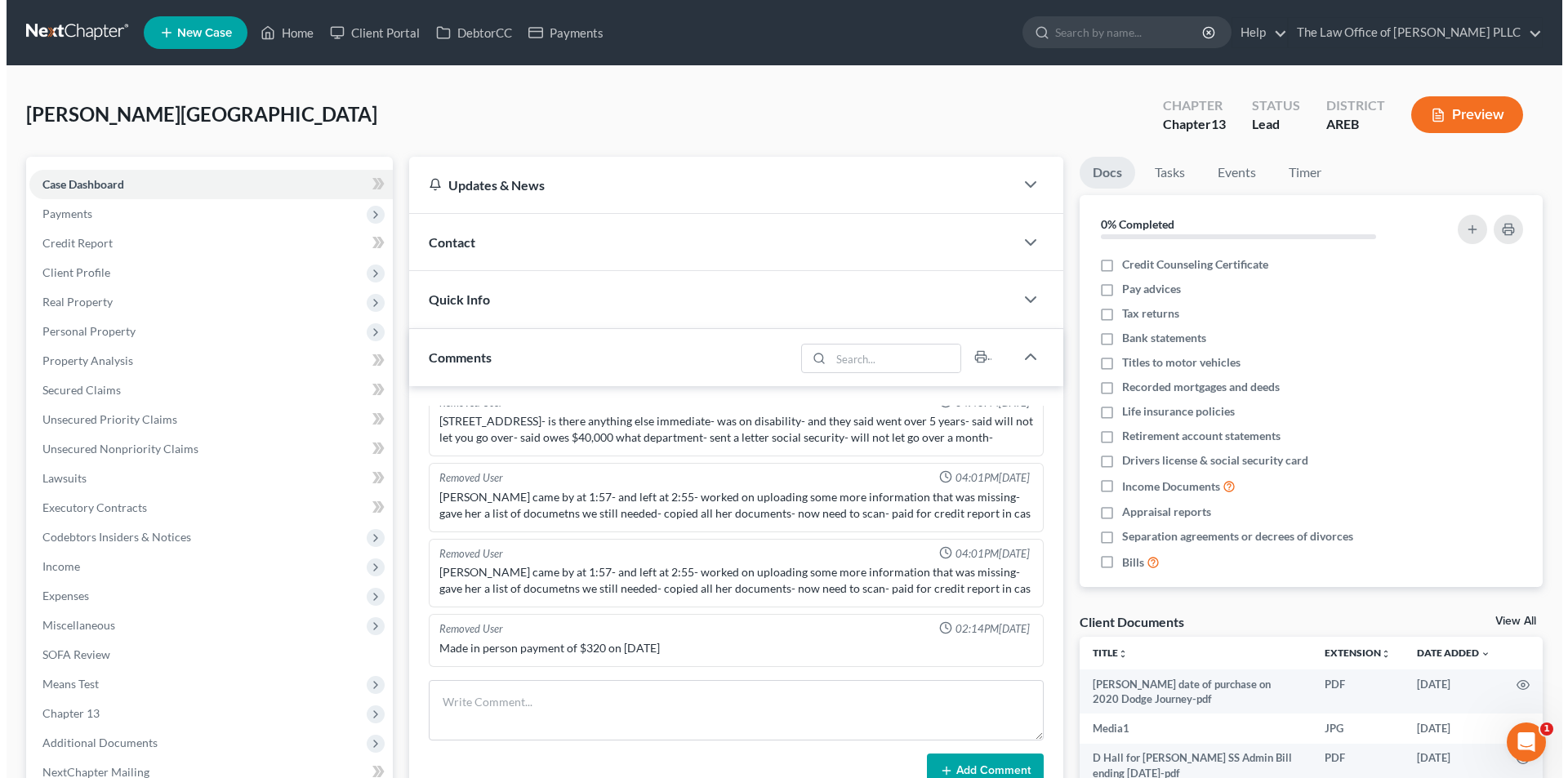
scroll to position [831, 0]
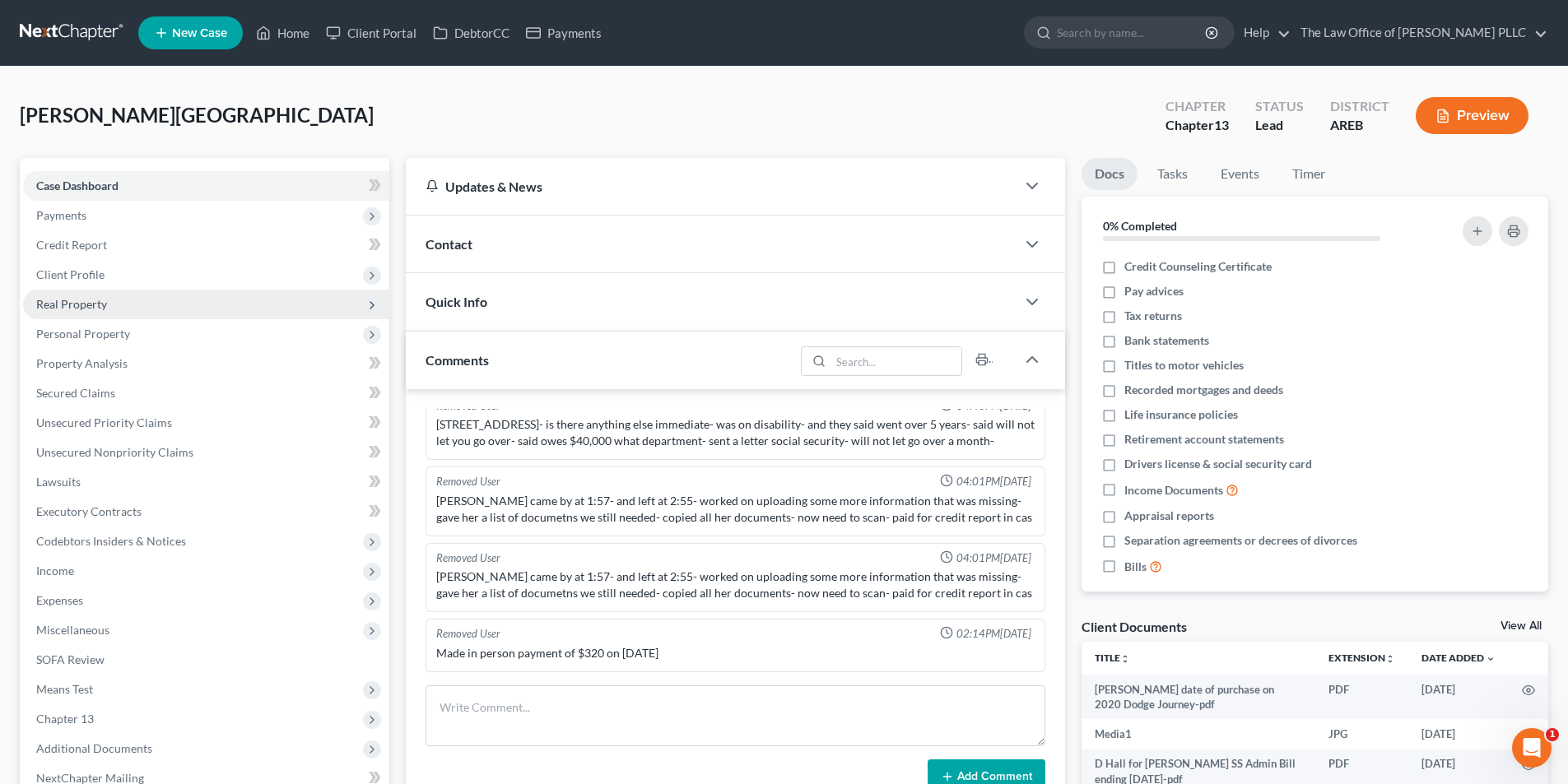
click at [70, 302] on span "Real Property" at bounding box center [71, 304] width 70 height 14
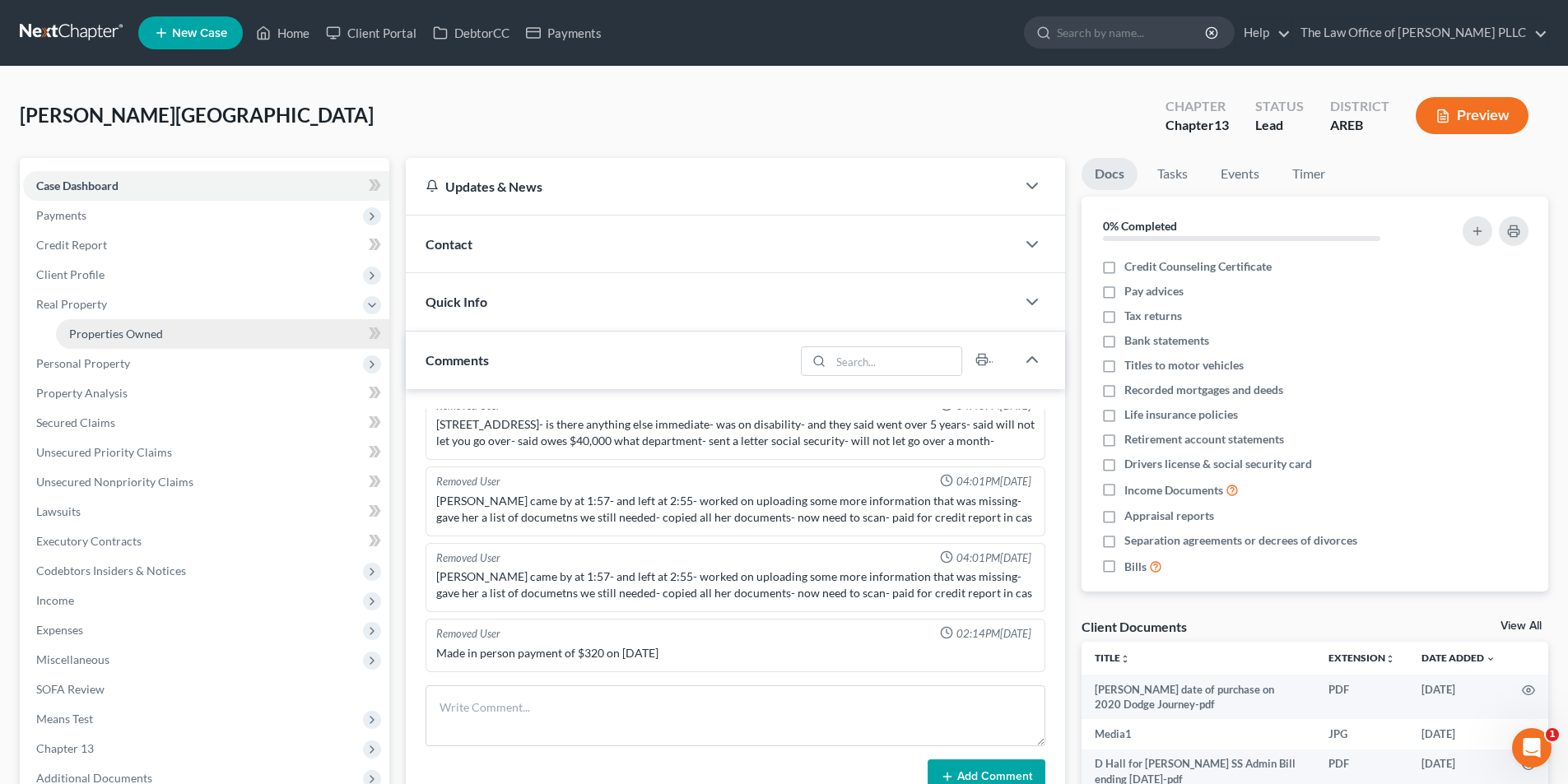
click at [80, 334] on span "Properties Owned" at bounding box center [116, 334] width 94 height 14
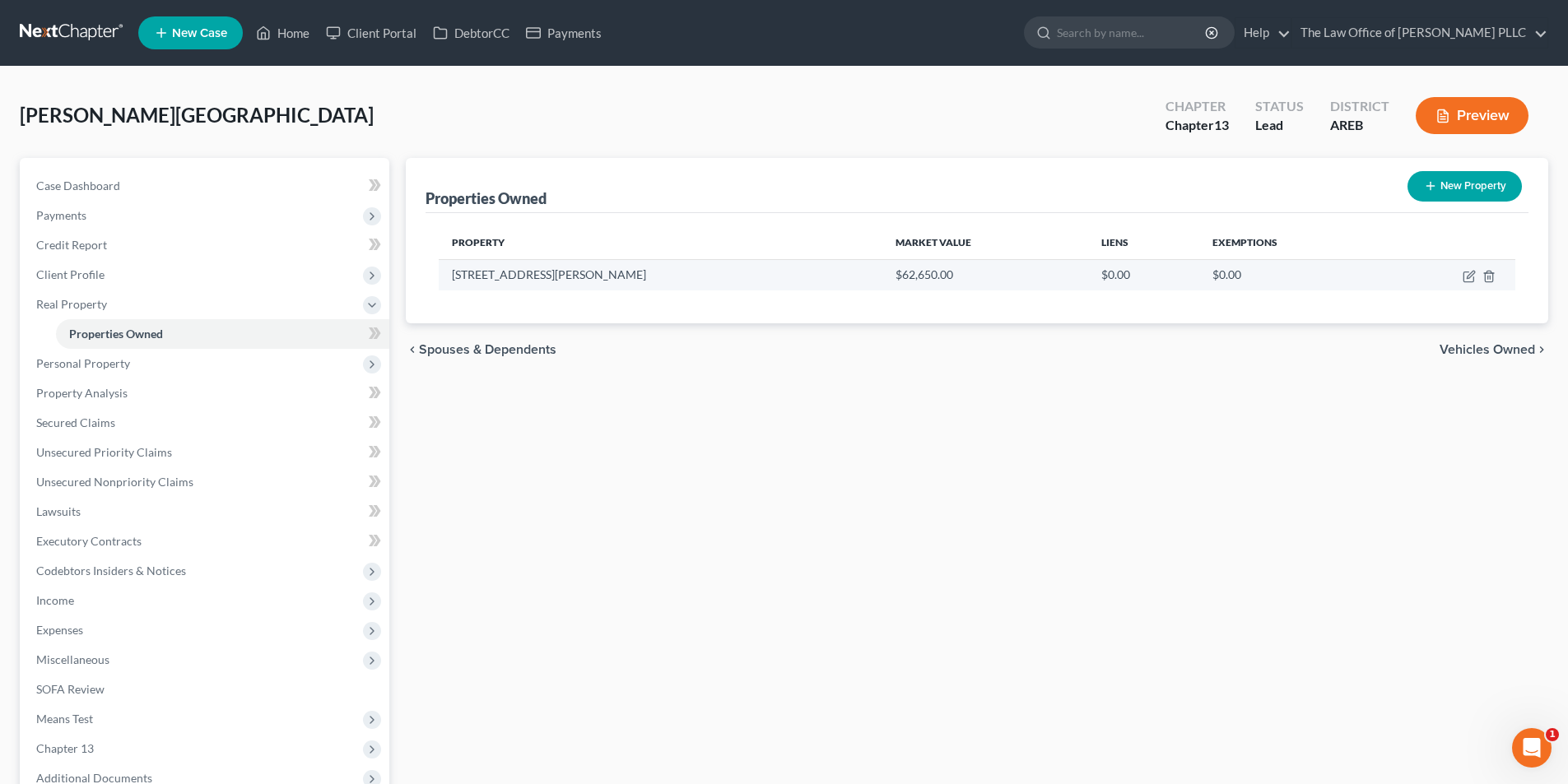
click at [498, 276] on td "1802 North Lowe Street" at bounding box center [661, 275] width 443 height 31
click at [786, 278] on icon "button" at bounding box center [1467, 276] width 10 height 10
select select "2"
select select "0"
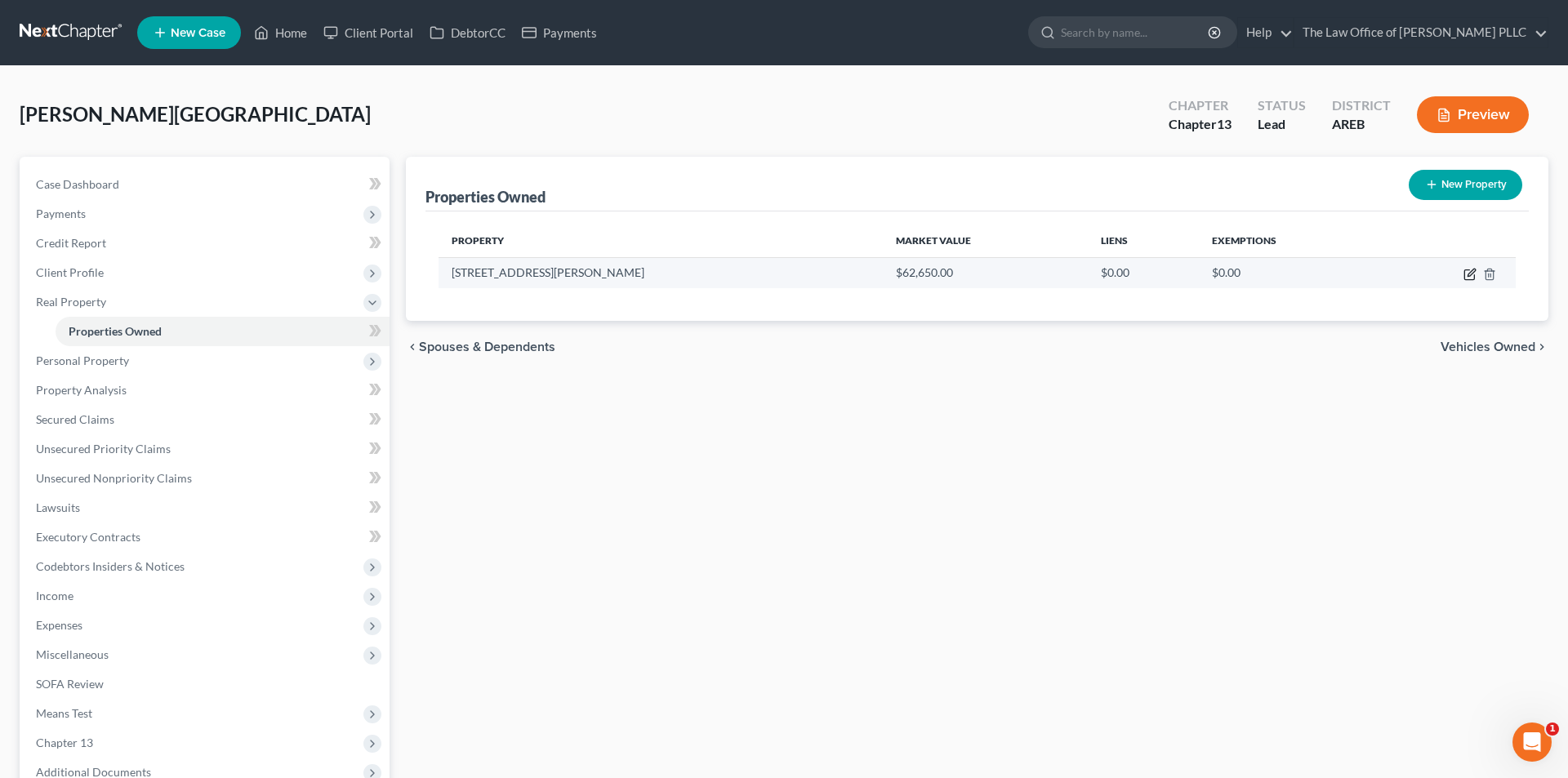
select select "0"
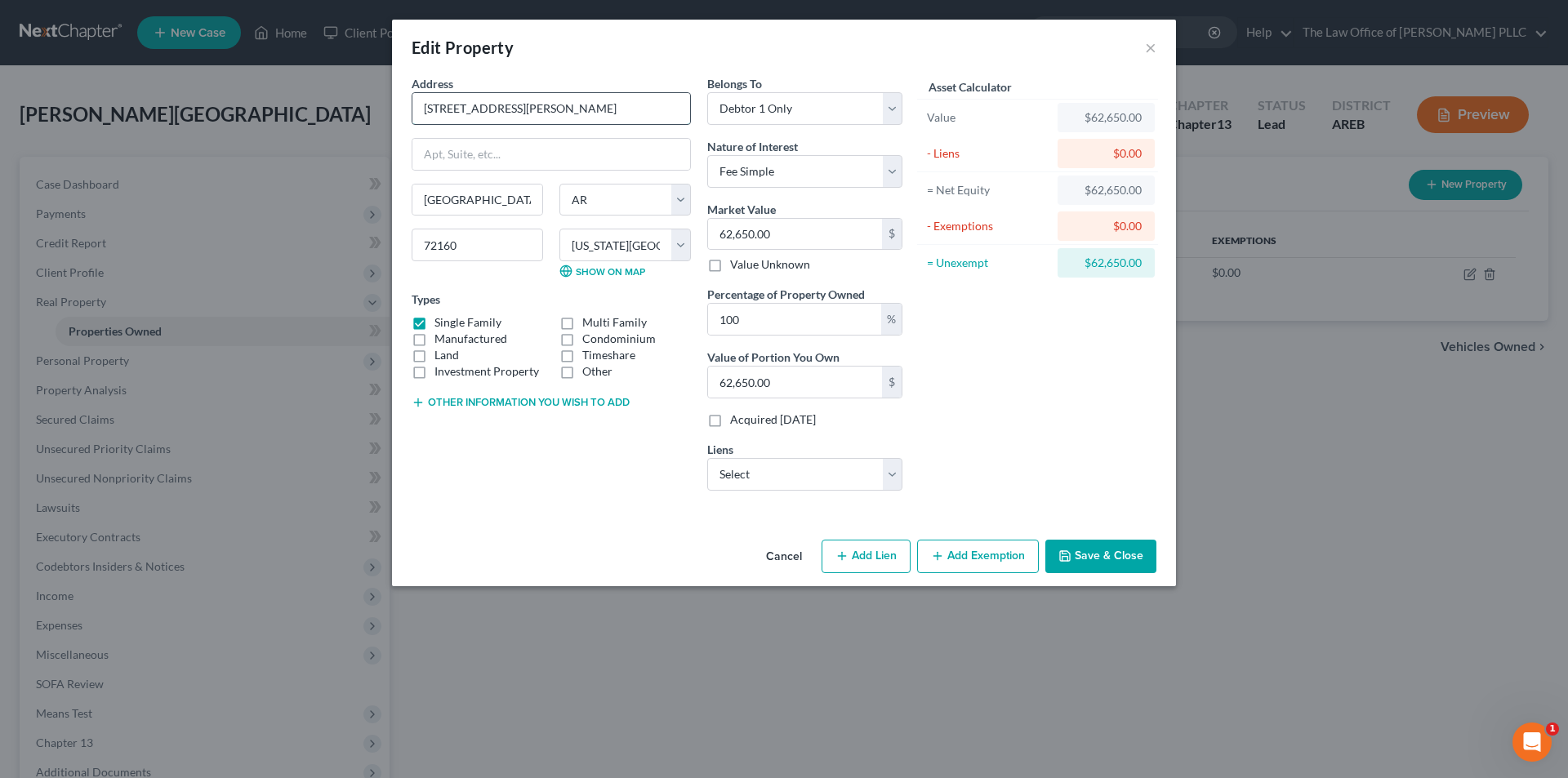
drag, startPoint x: 561, startPoint y: 113, endPoint x: 417, endPoint y: 111, distance: 144.0
click at [417, 111] on input "1802 North Lowe Street" at bounding box center [551, 109] width 278 height 31
click at [780, 546] on button "Add Exemption" at bounding box center [977, 557] width 122 height 35
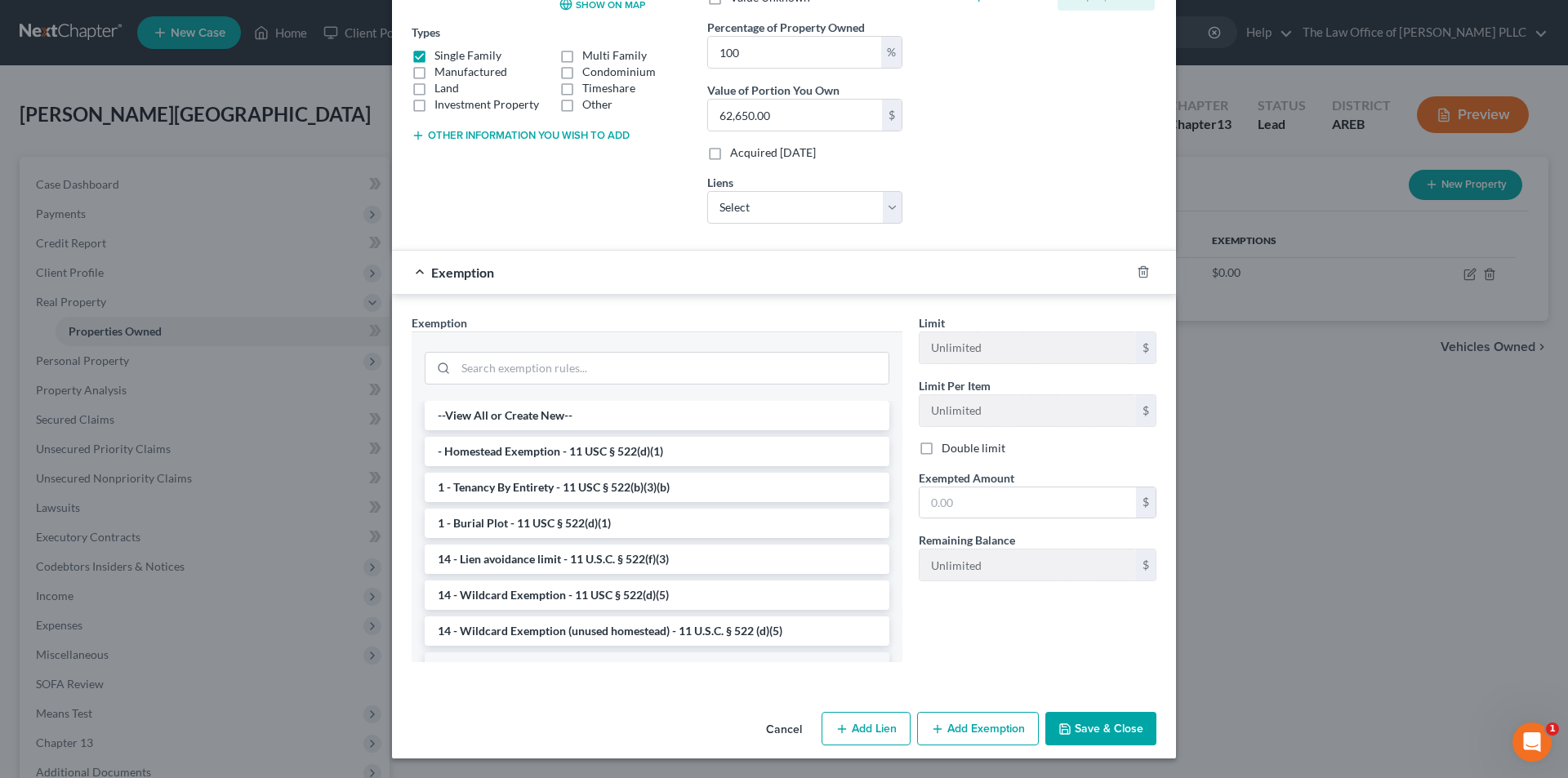
scroll to position [82, 0]
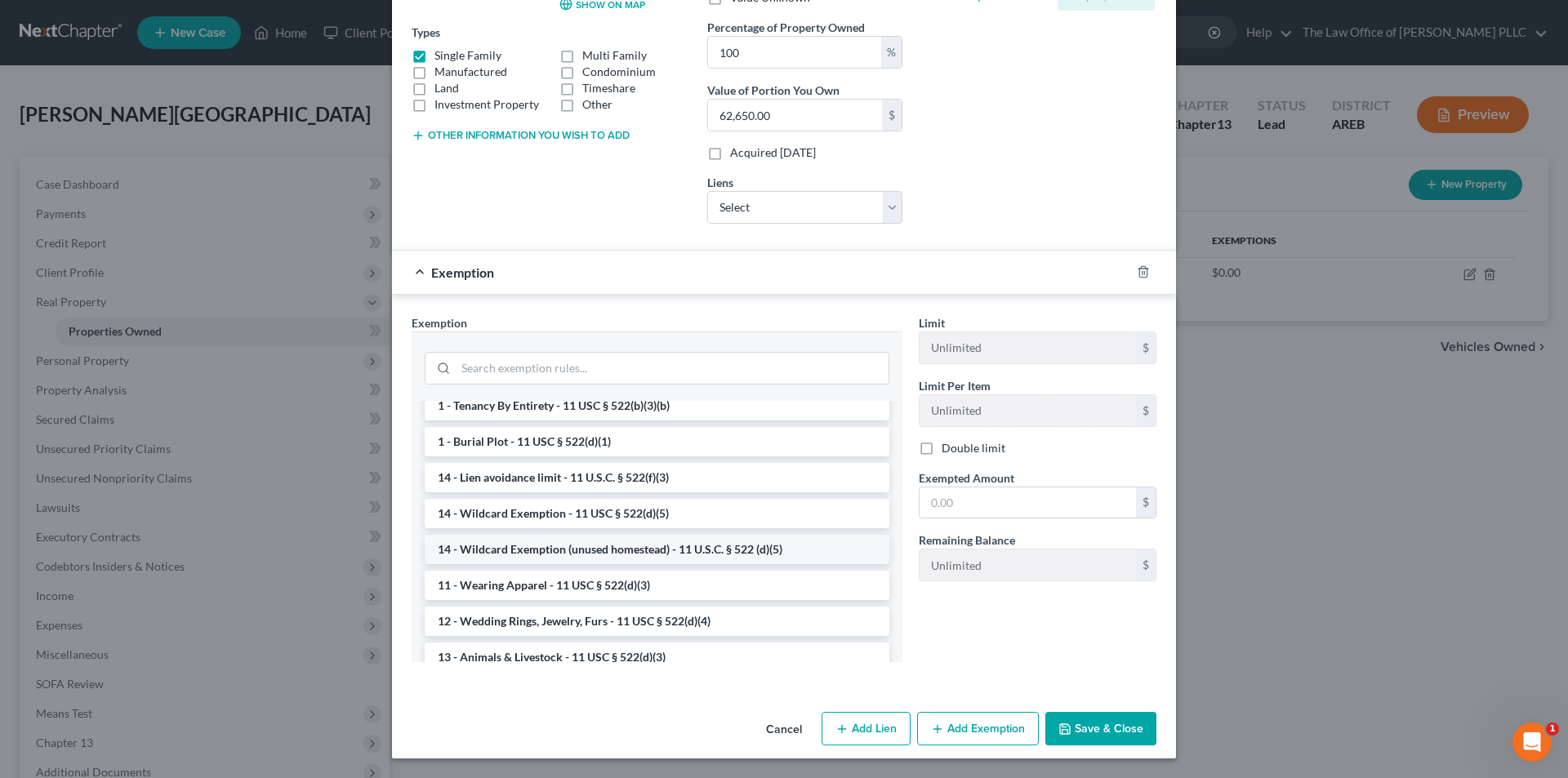
click at [590, 550] on li "14 - Wildcard Exemption (unused homestead) - 11 U.S.C. § 522 (d)(5)" at bounding box center [656, 549] width 465 height 29
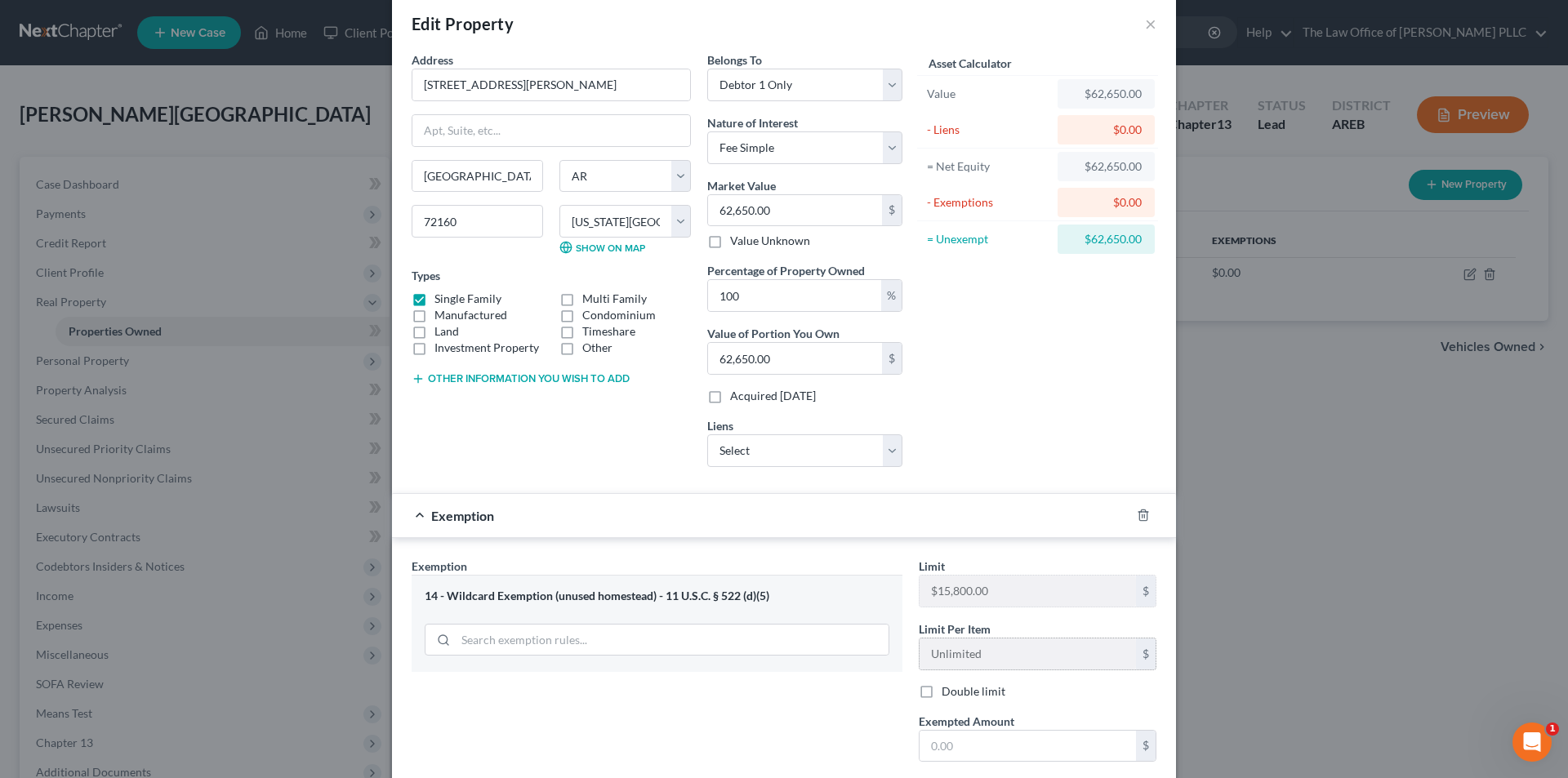
scroll to position [105, 0]
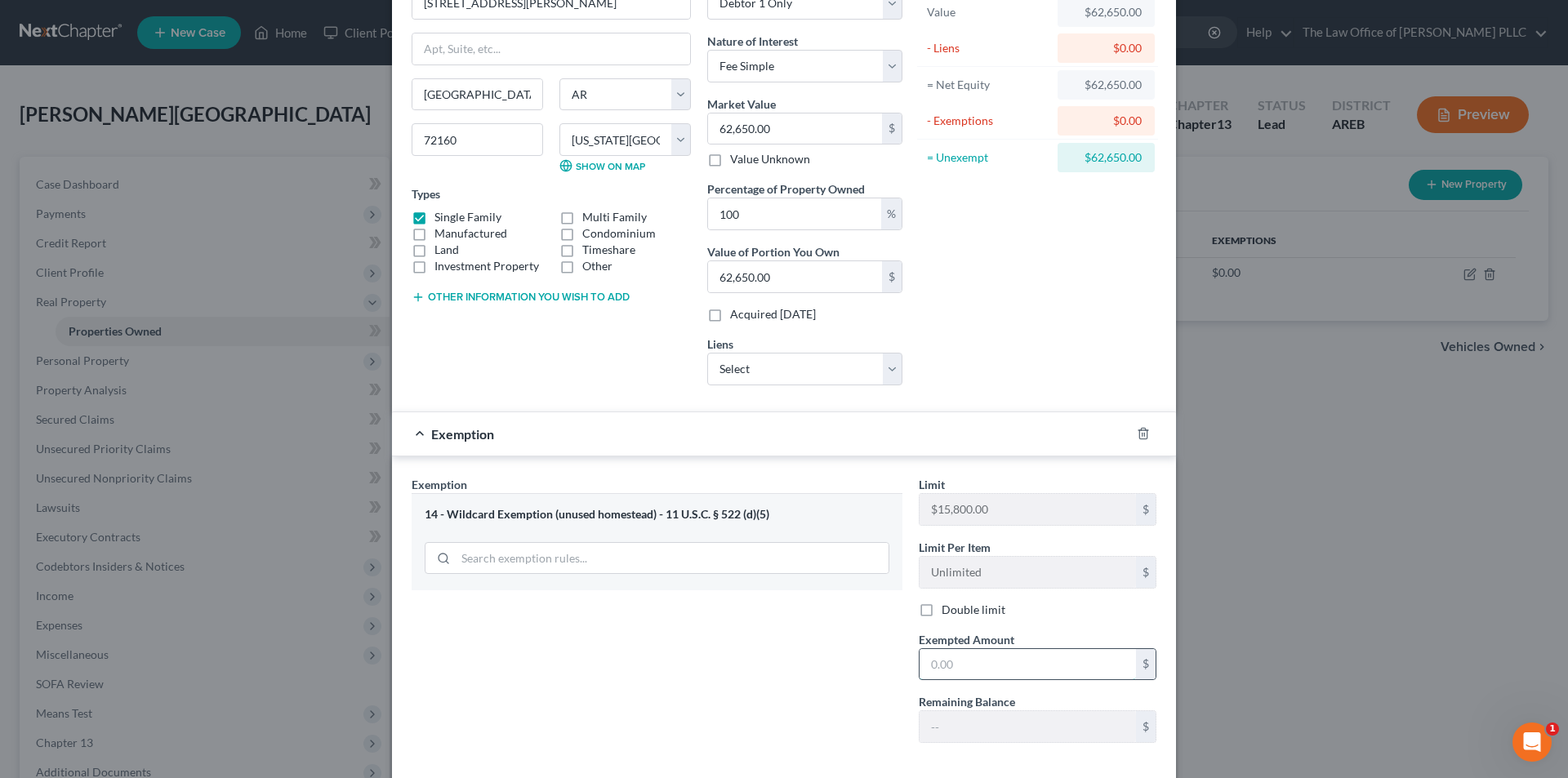
click at [780, 668] on input "text" at bounding box center [1027, 665] width 216 height 31
type input "15,800.00"
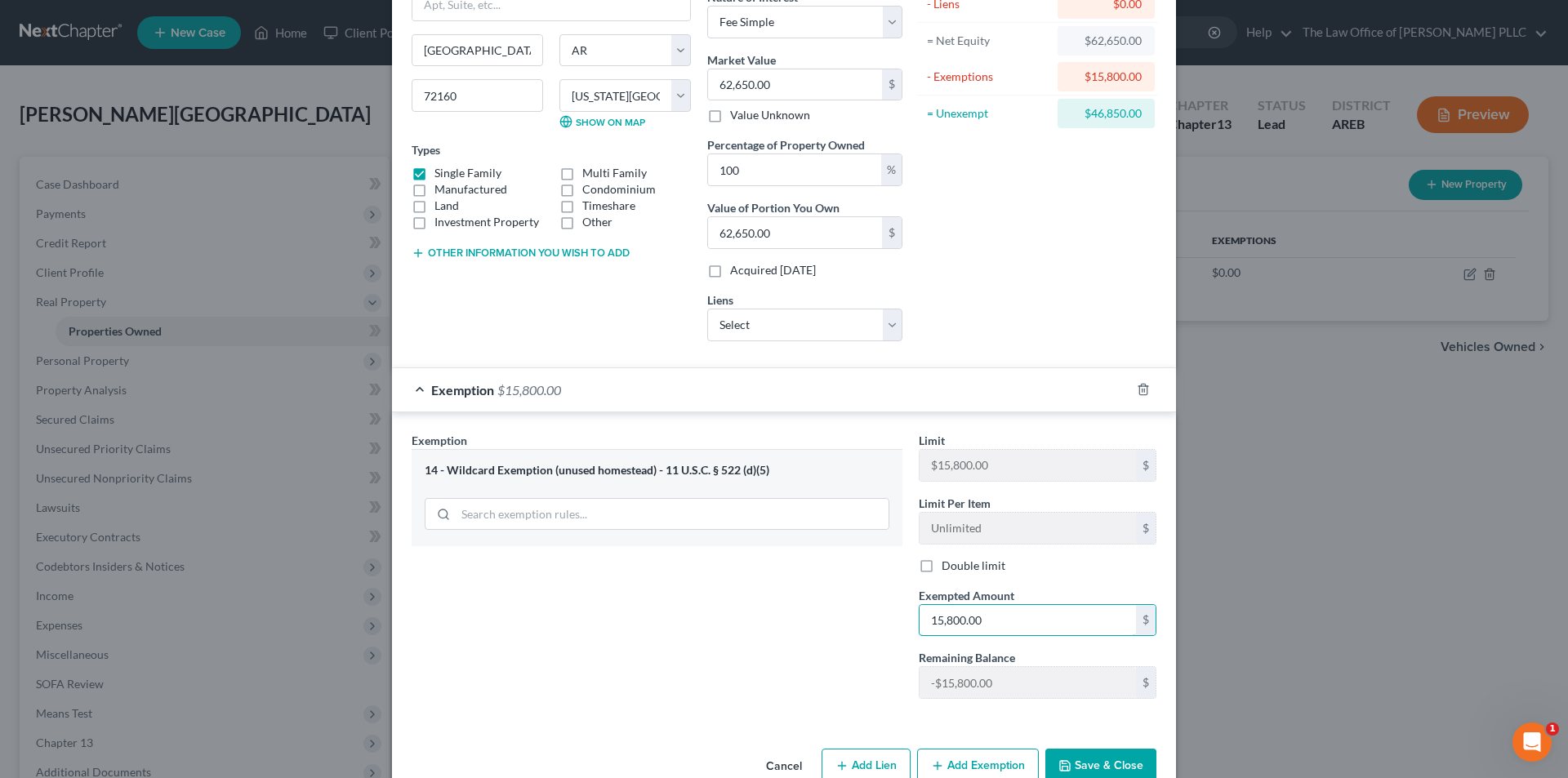
scroll to position [187, 0]
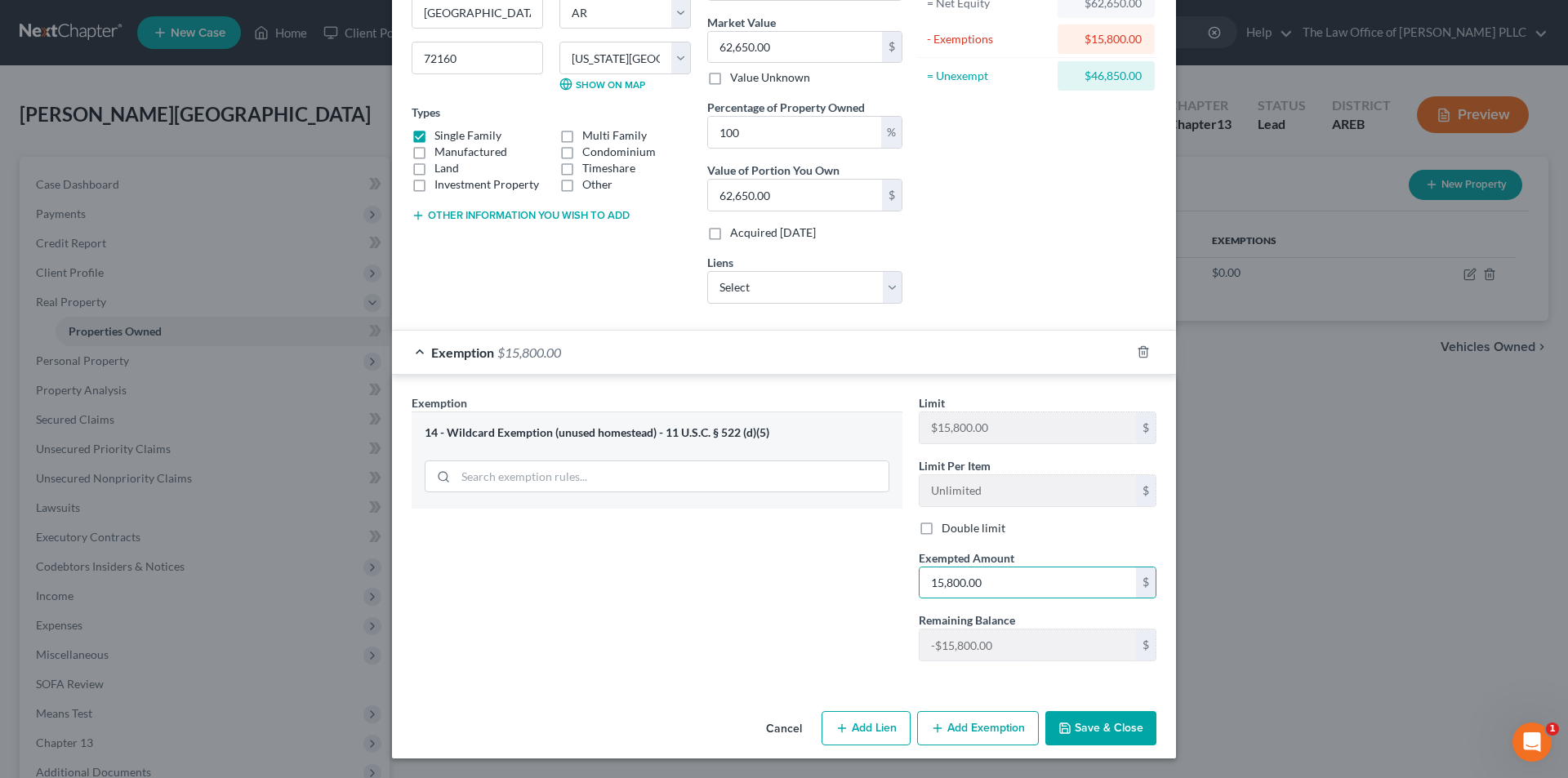
click at [780, 736] on button "Save & Close" at bounding box center [1101, 729] width 111 height 35
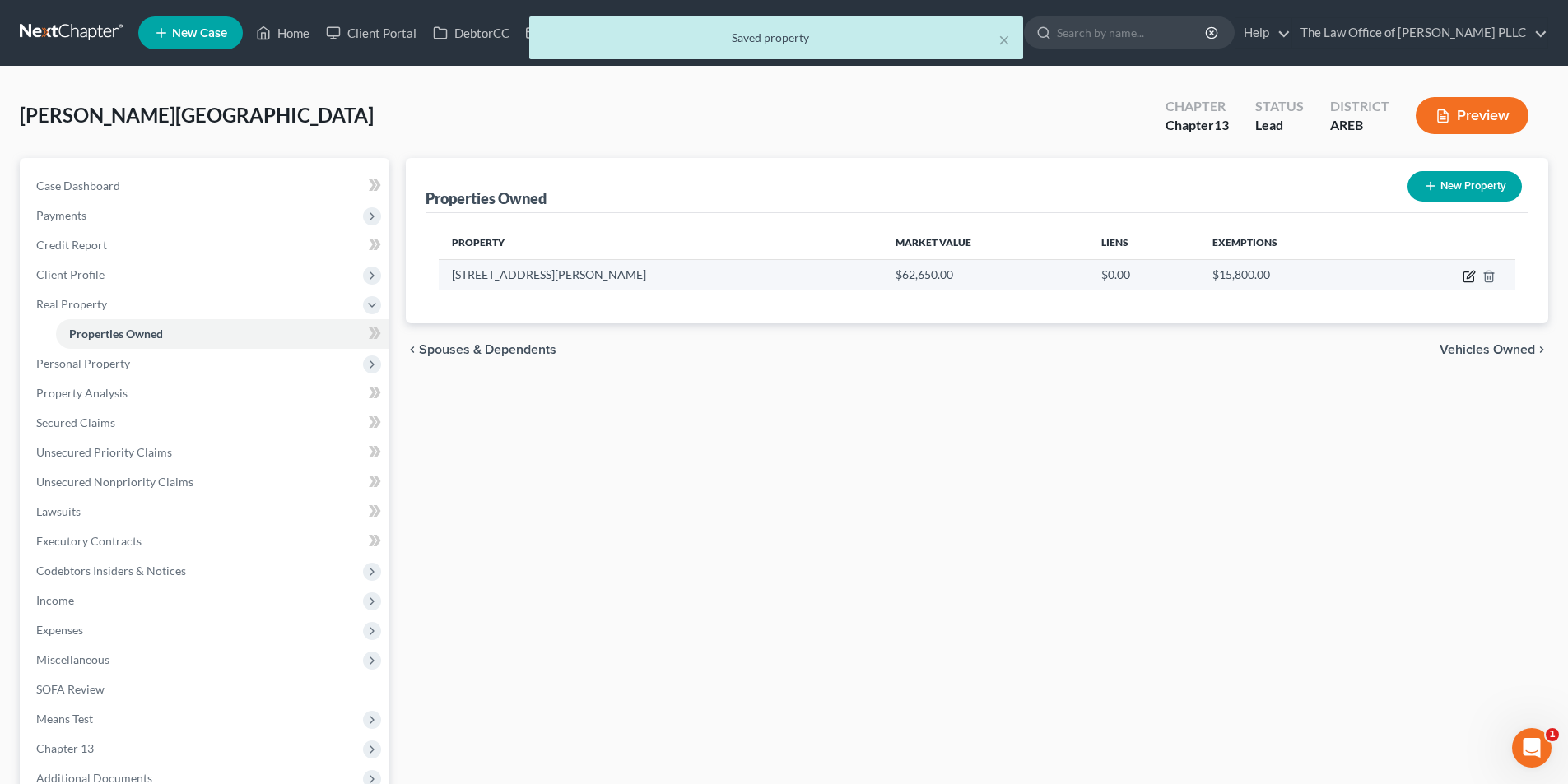
click at [786, 275] on icon "button" at bounding box center [1468, 276] width 13 height 13
select select "2"
select select "0"
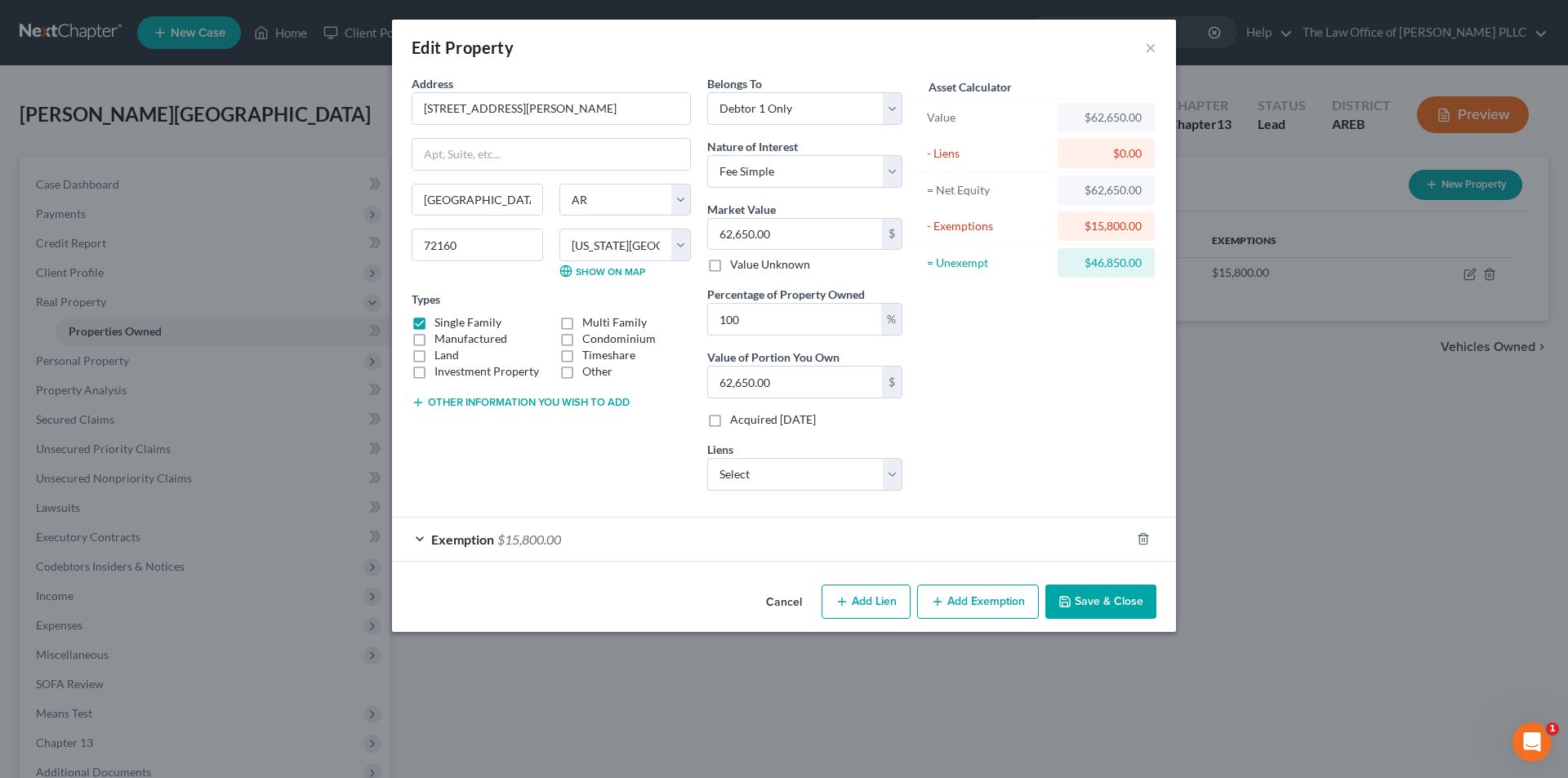
click at [780, 599] on button "Add Exemption" at bounding box center [977, 602] width 122 height 35
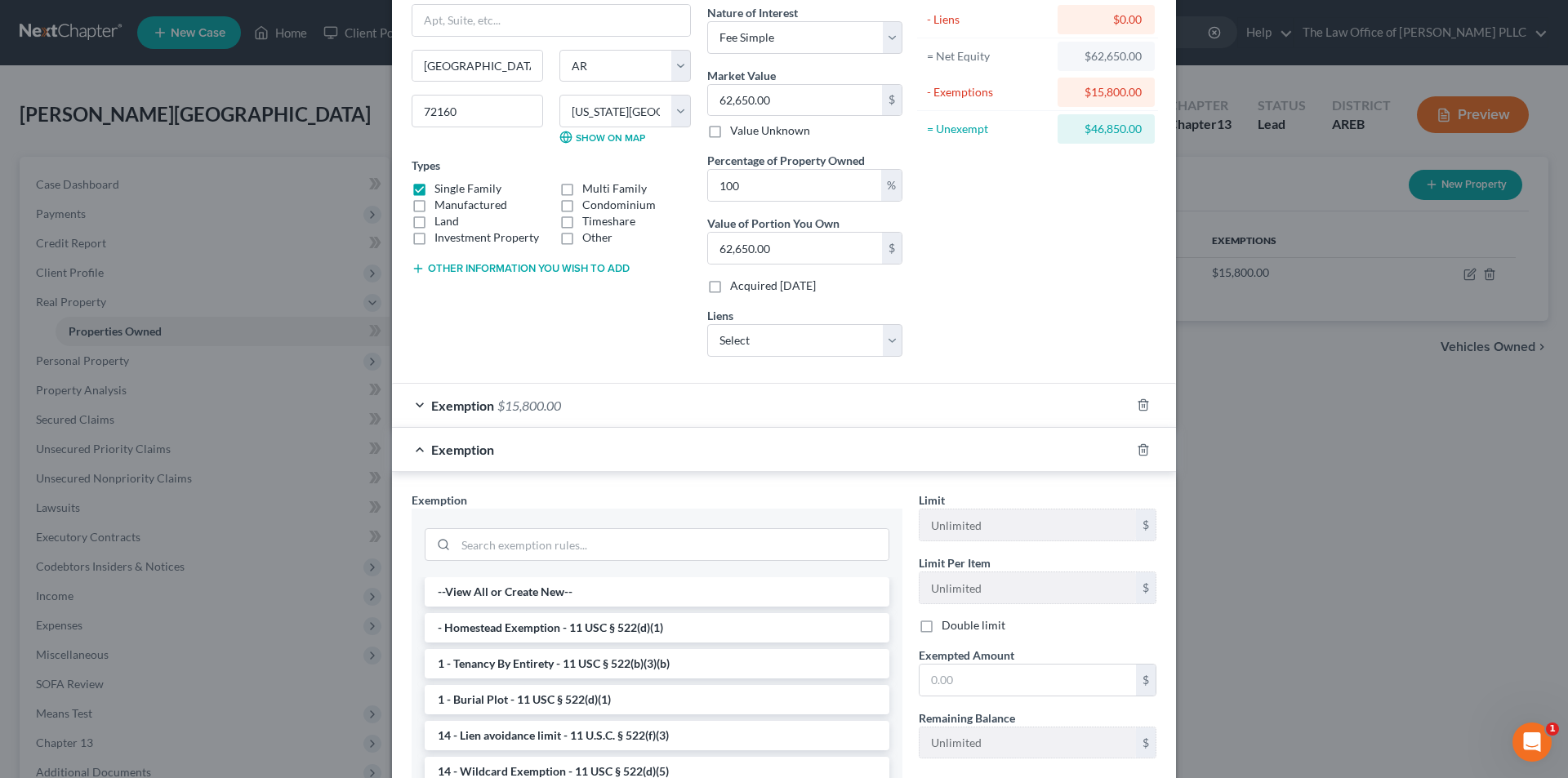
scroll to position [163, 0]
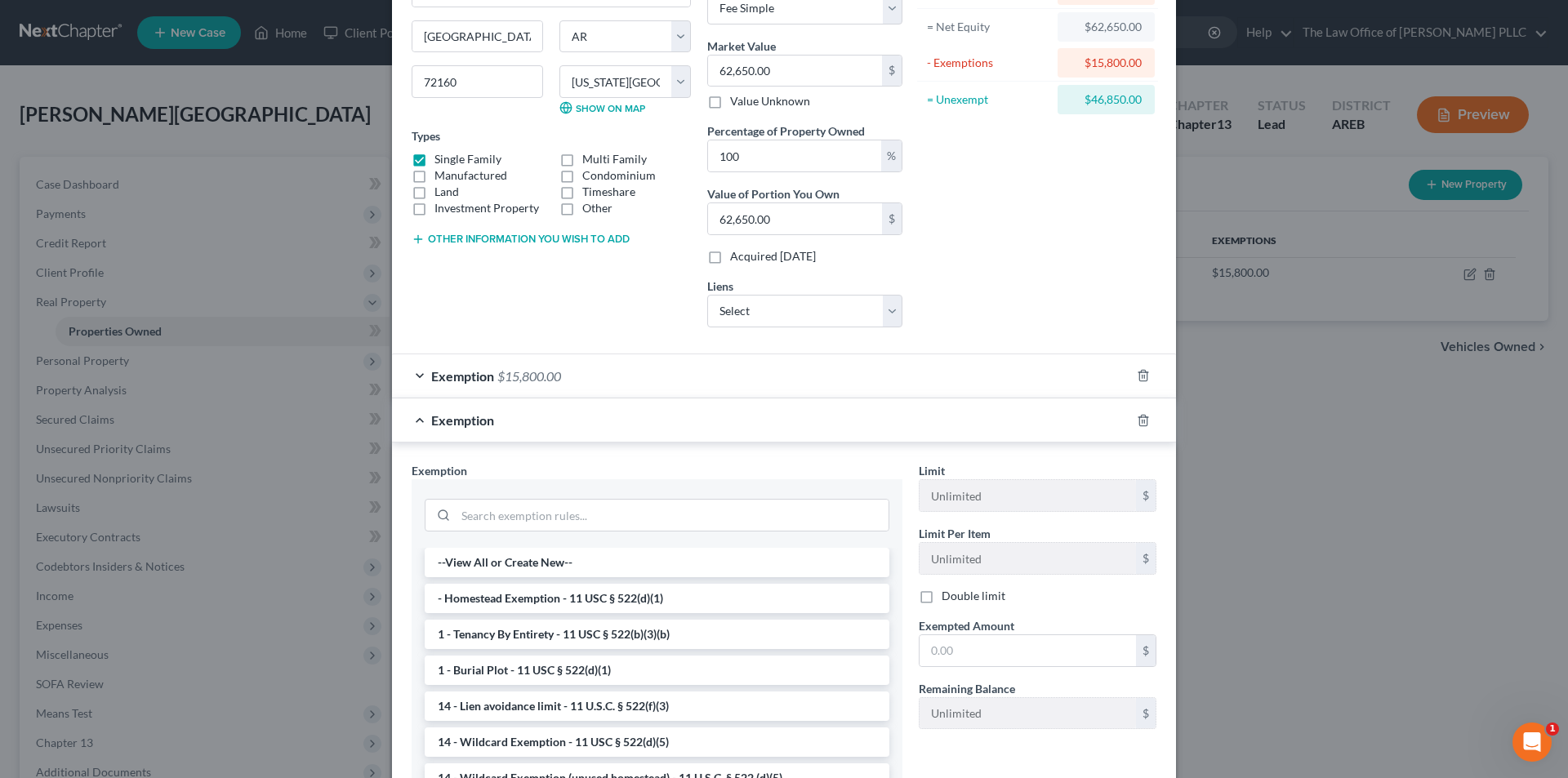
click at [411, 376] on div "Exemption $15,800.00" at bounding box center [761, 376] width 738 height 43
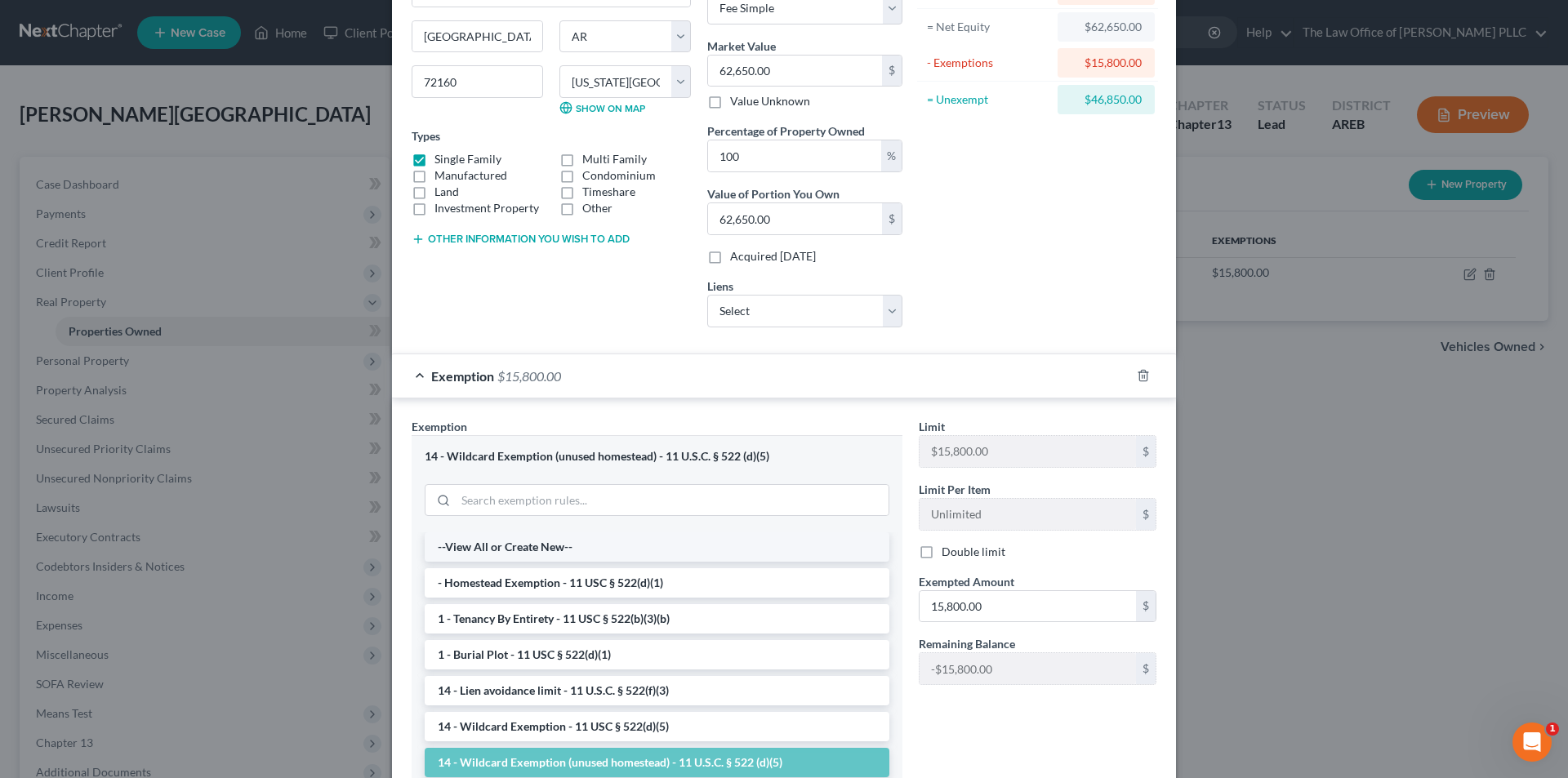
scroll to position [82, 0]
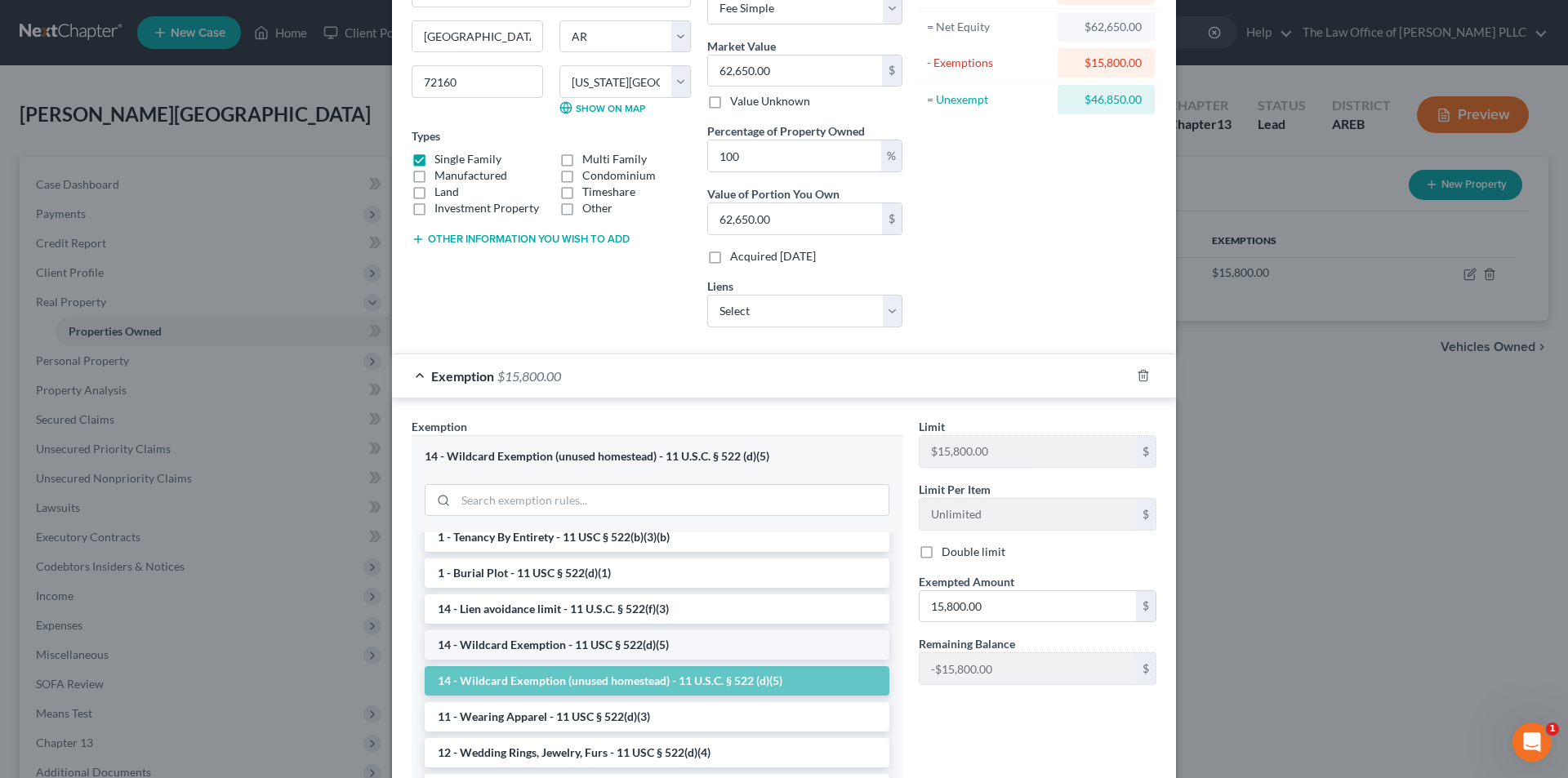
click at [501, 644] on li "14 - Wildcard Exemption - 11 USC § 522(d)(5)" at bounding box center [656, 645] width 465 height 29
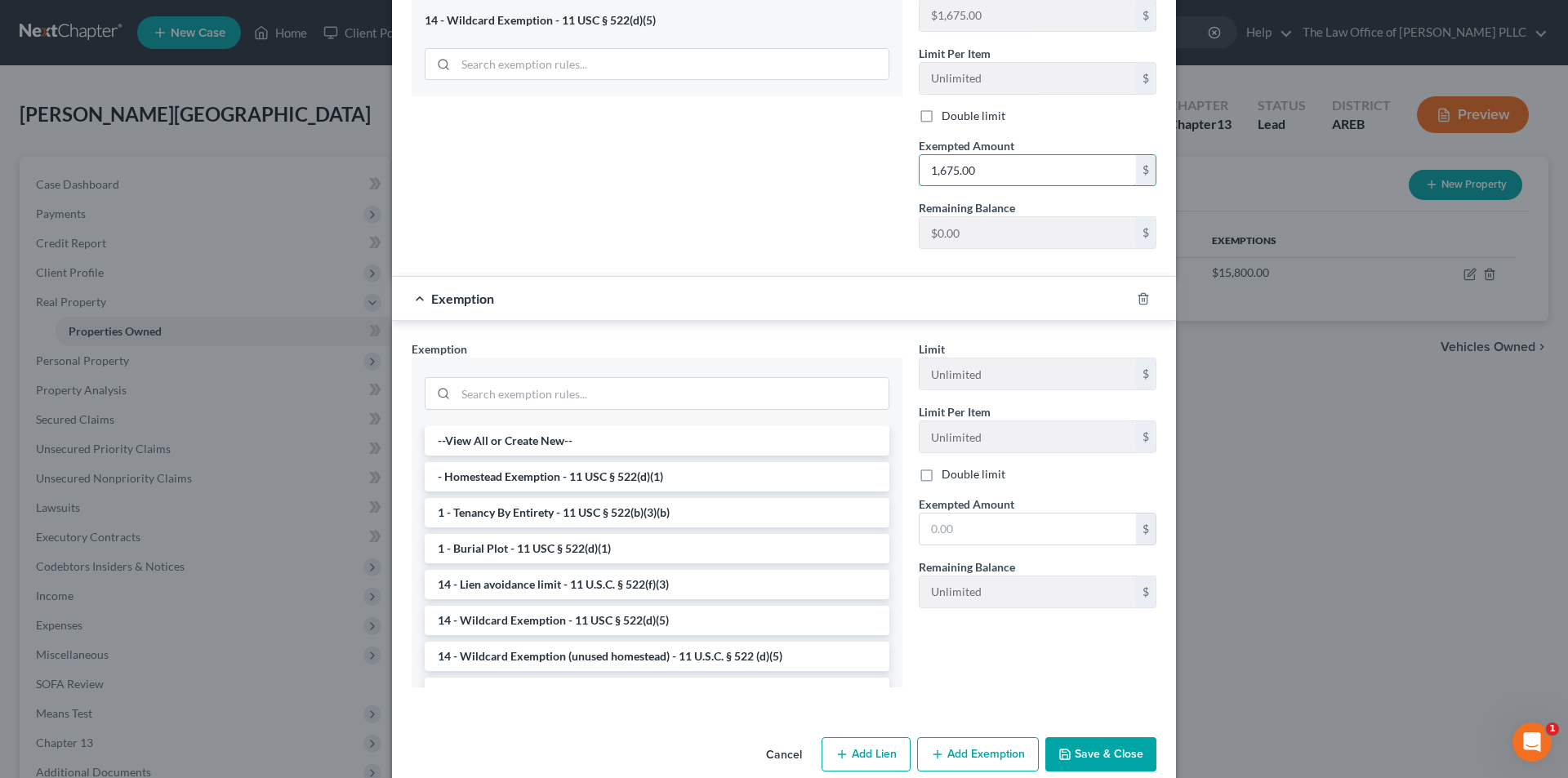
scroll to position [625, 0]
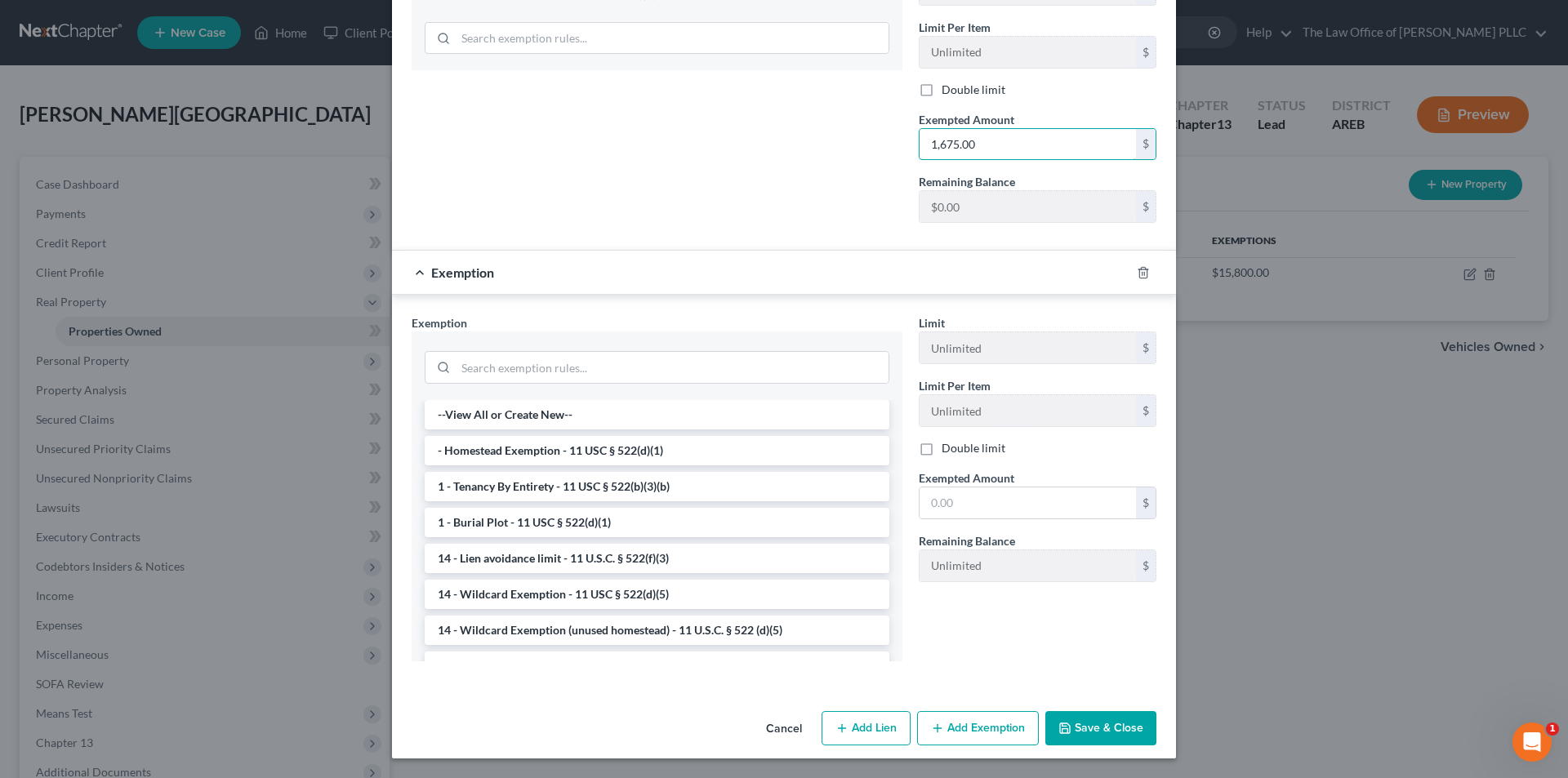
type input "1,675.00"
click at [780, 731] on button "Save & Close" at bounding box center [1101, 729] width 111 height 35
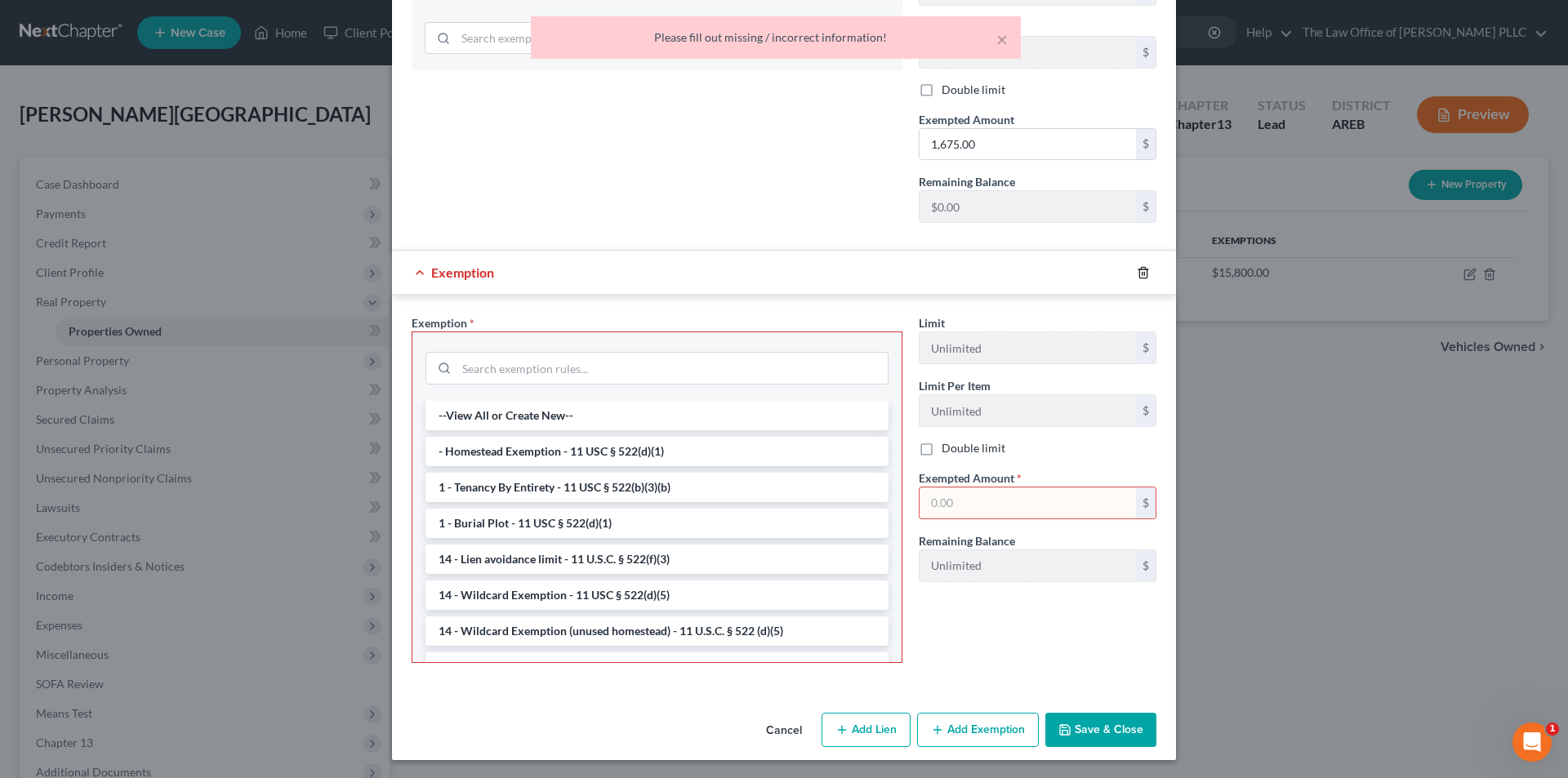
click at [780, 275] on icon "button" at bounding box center [1143, 273] width 13 height 13
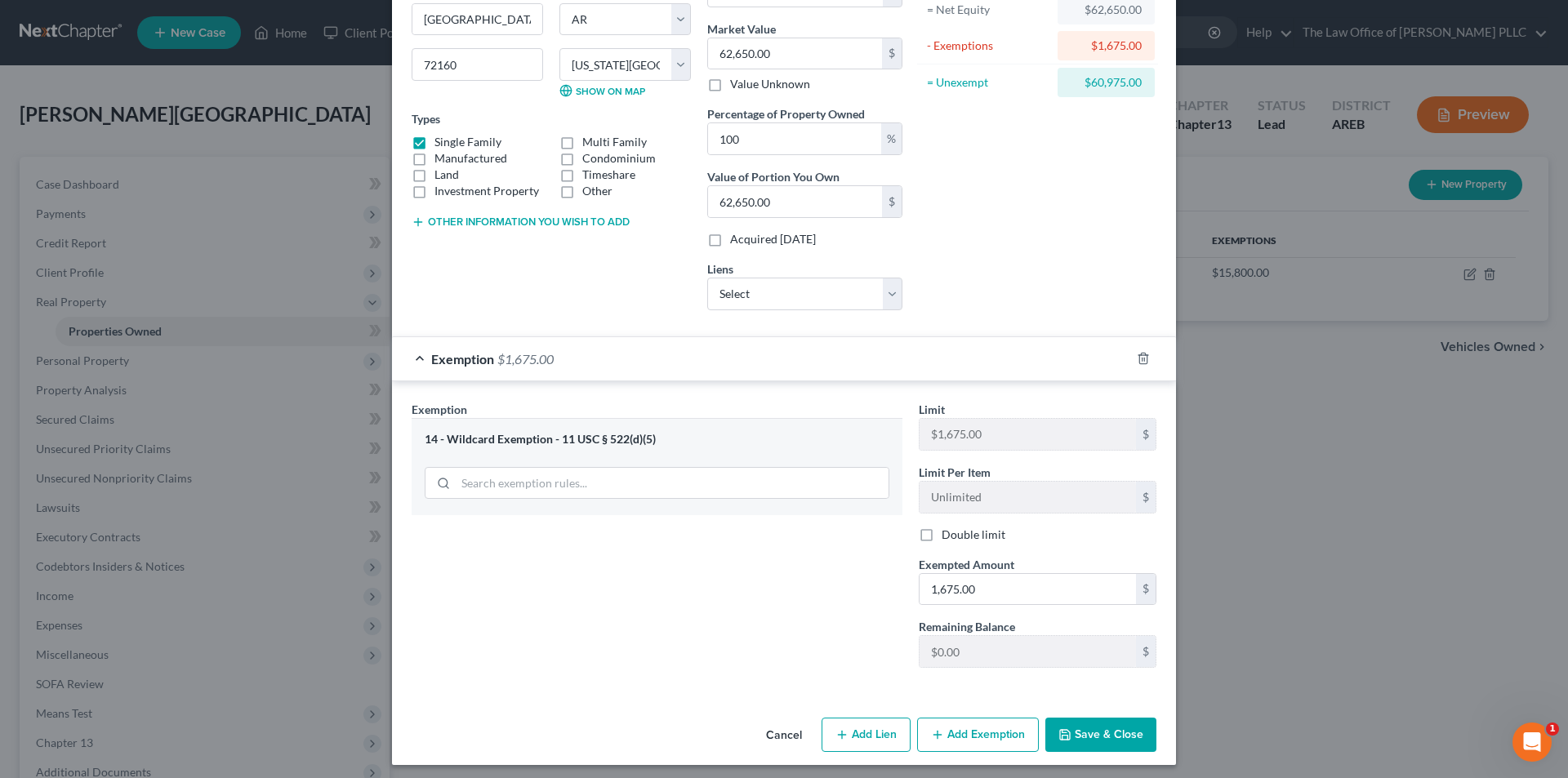
scroll to position [187, 0]
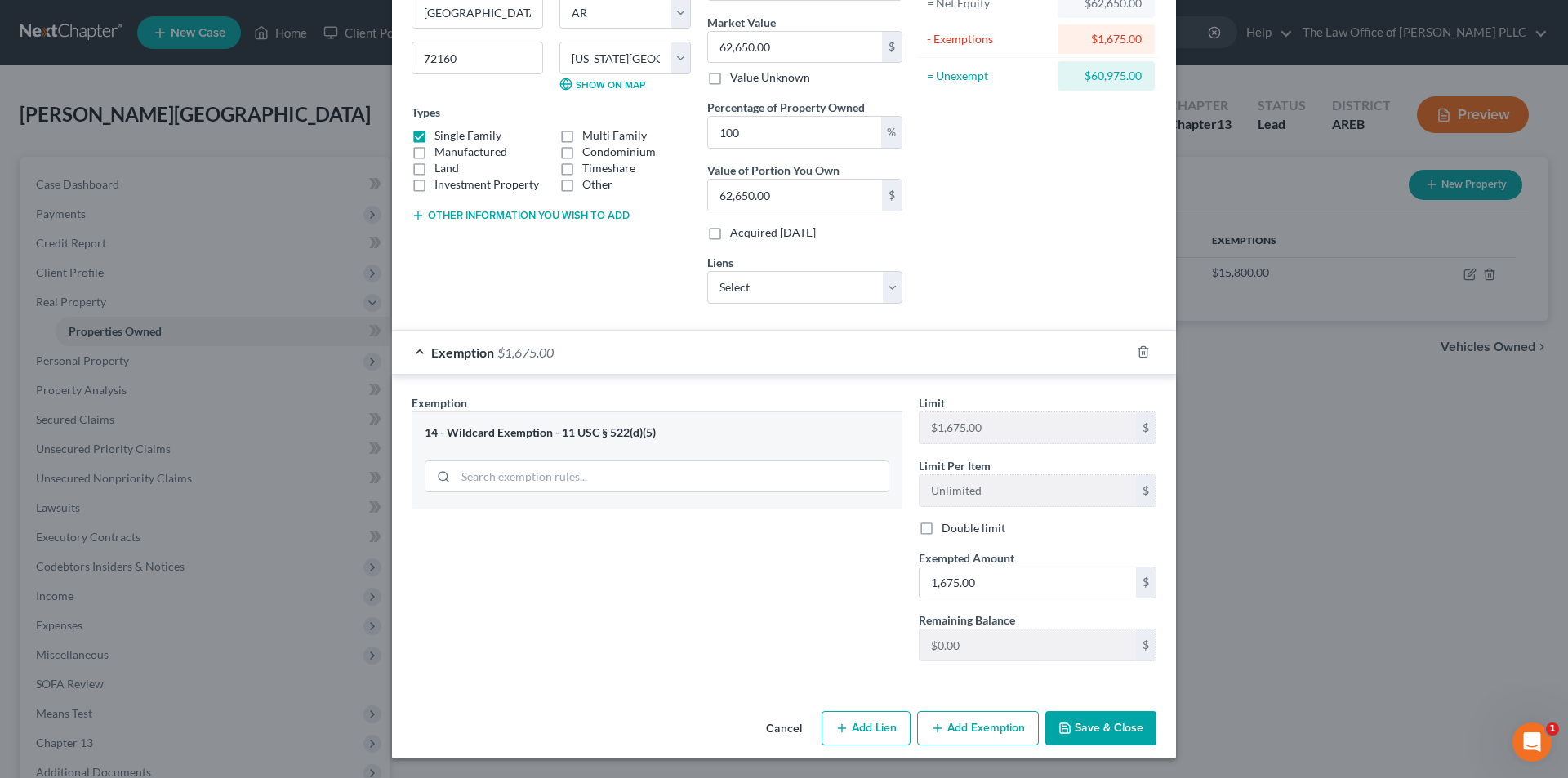
click at [780, 734] on button "Add Exemption" at bounding box center [977, 729] width 122 height 35
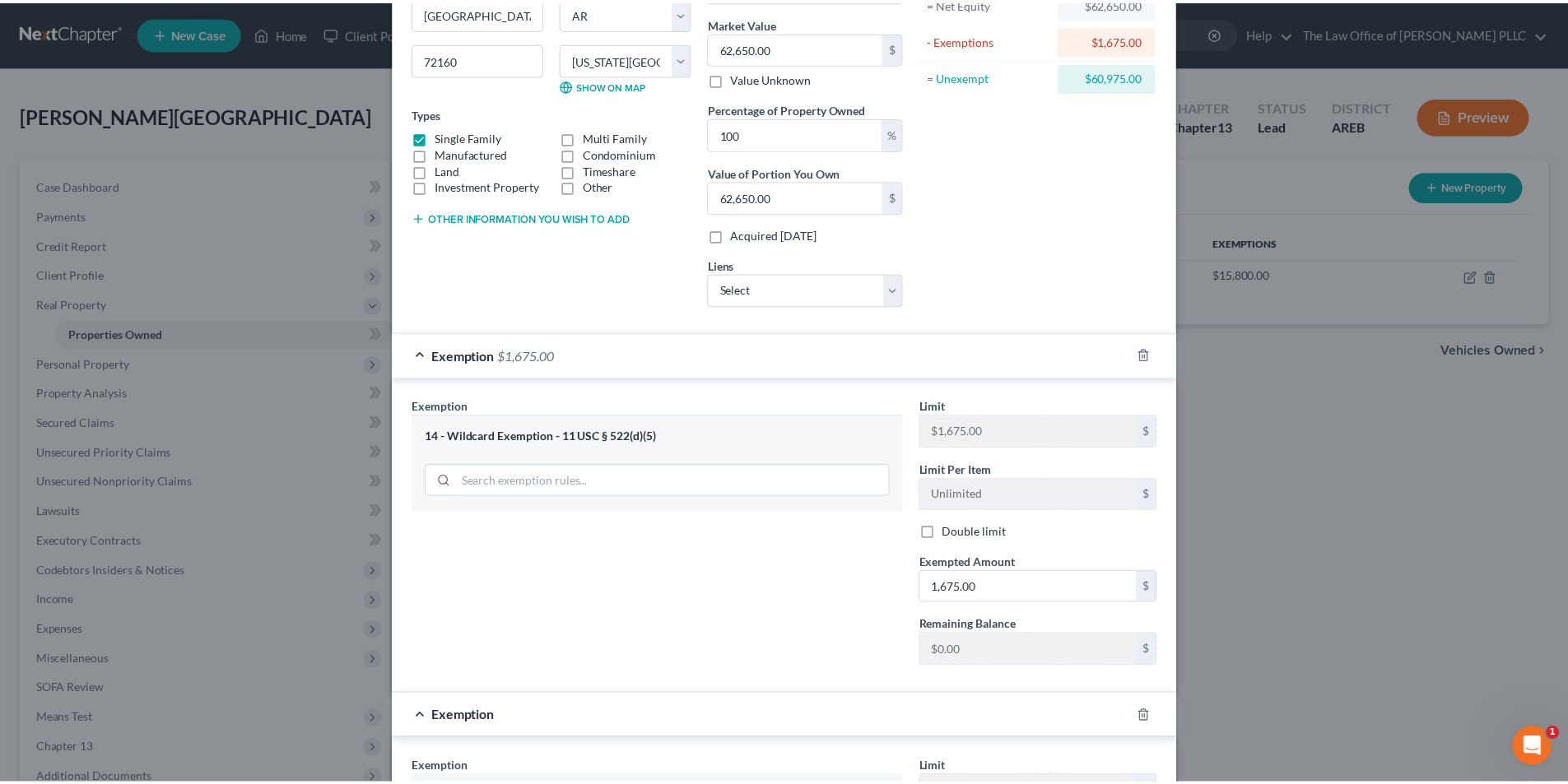
scroll to position [518, 0]
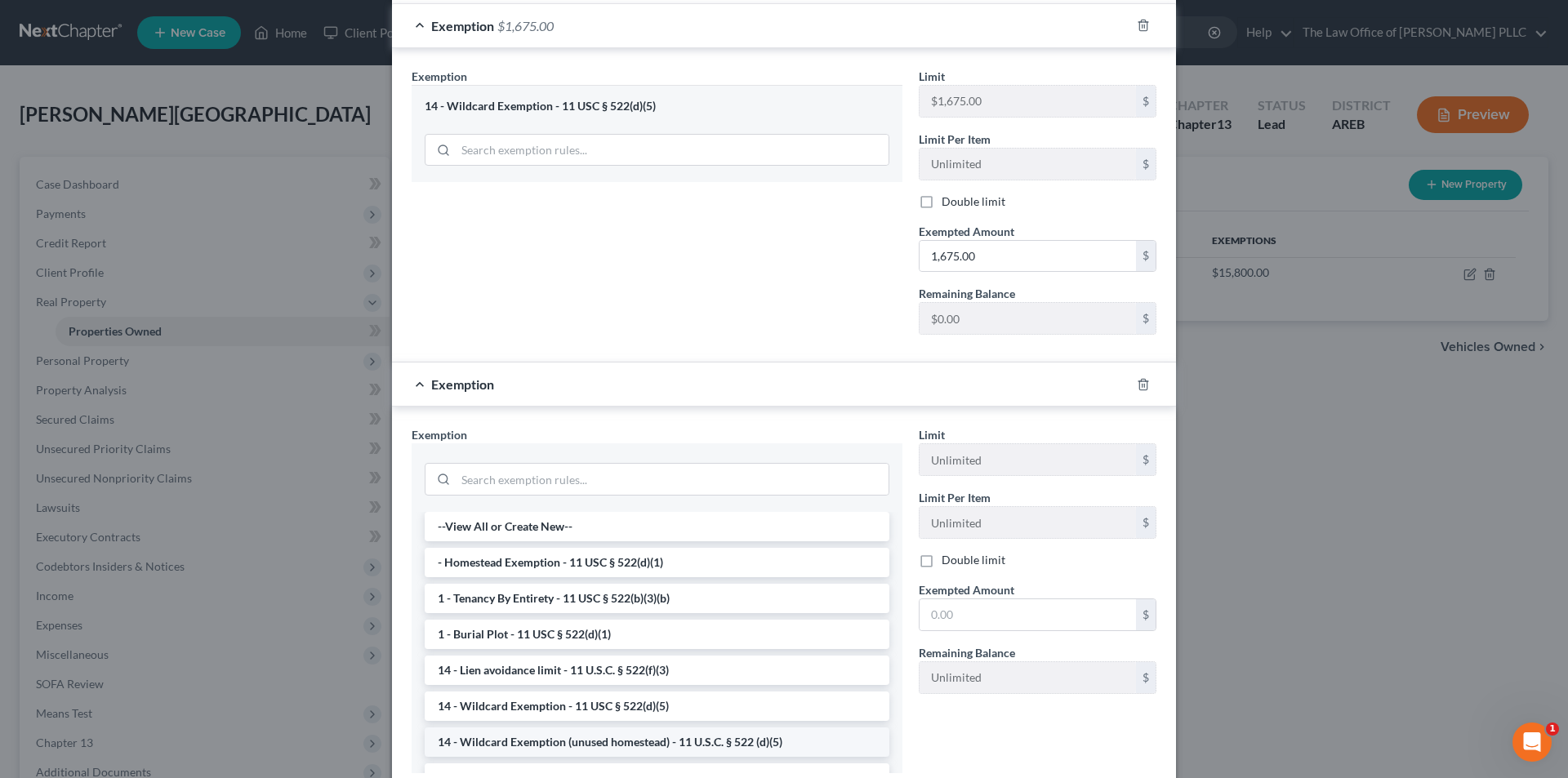
click at [539, 745] on li "14 - Wildcard Exemption (unused homestead) - 11 U.S.C. § 522 (d)(5)" at bounding box center [656, 743] width 465 height 29
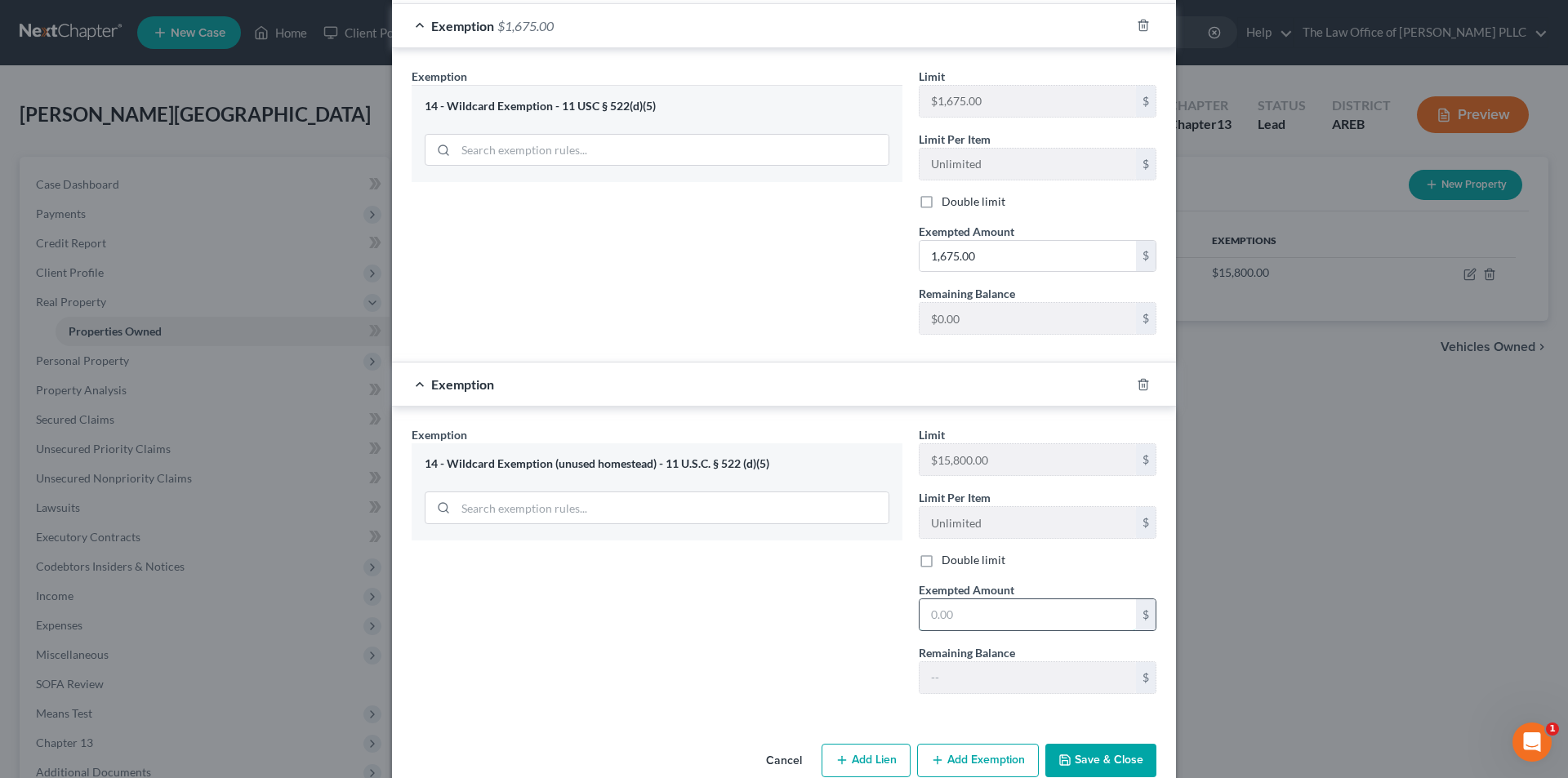
click at [780, 622] on input "text" at bounding box center [1027, 615] width 216 height 31
type input "15,800.00"
click at [780, 760] on button "Save & Close" at bounding box center [1101, 762] width 111 height 35
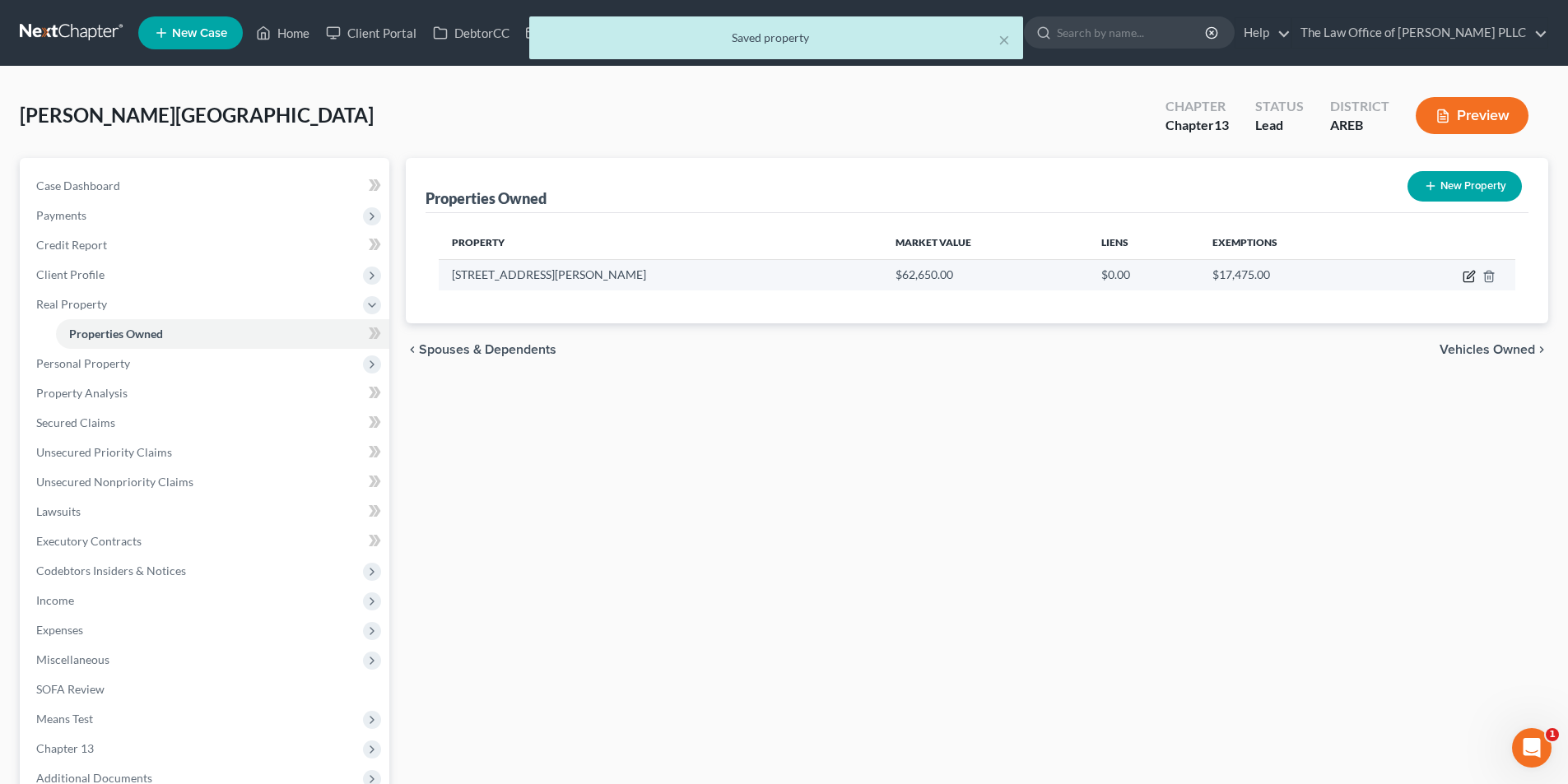
click at [786, 272] on icon "button" at bounding box center [1467, 276] width 10 height 10
select select "2"
select select "0"
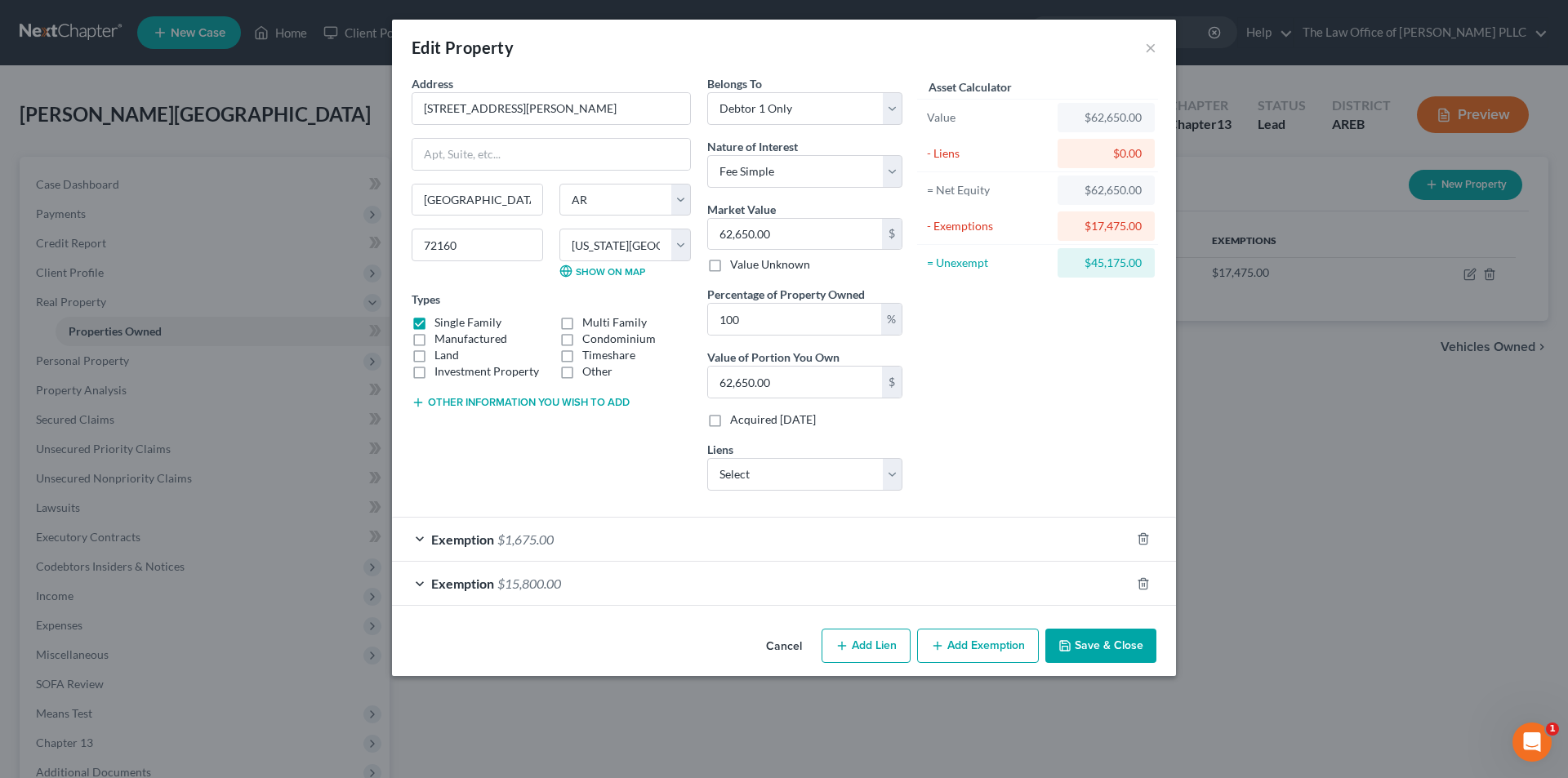
click at [780, 651] on button "Save & Close" at bounding box center [1101, 646] width 111 height 35
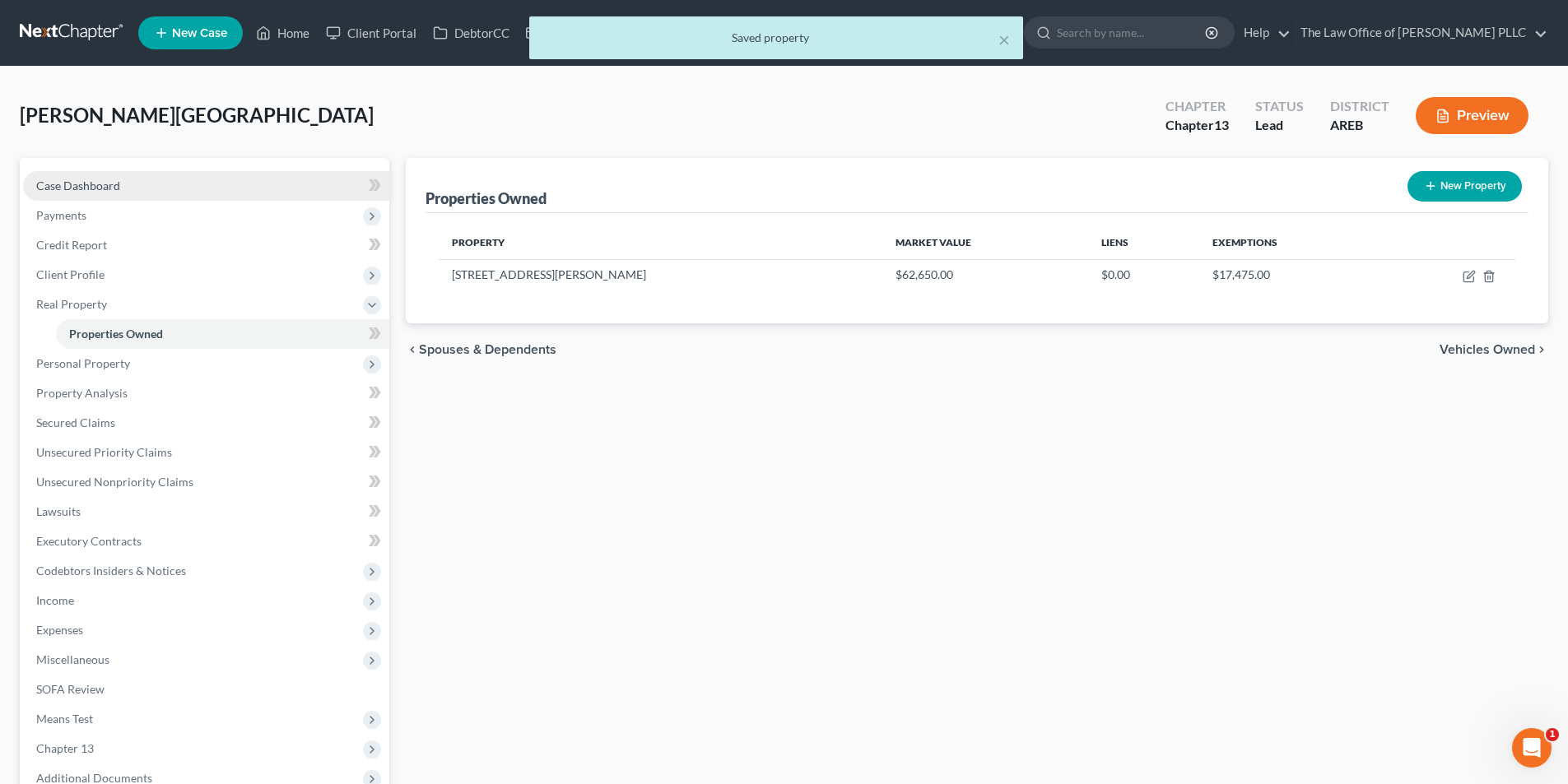
click at [84, 188] on span "Case Dashboard" at bounding box center [78, 185] width 84 height 14
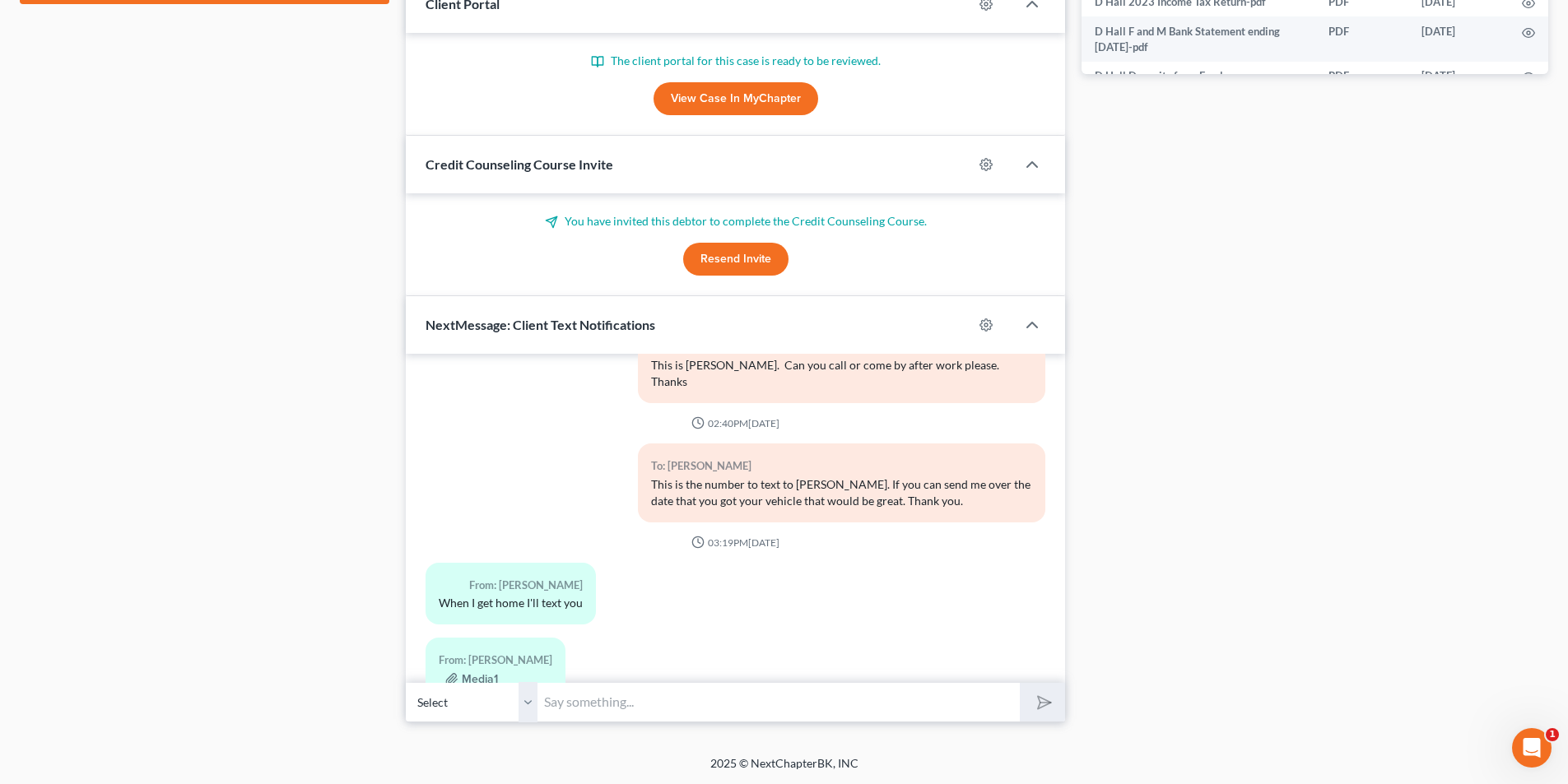
scroll to position [898, 0]
drag, startPoint x: 615, startPoint y: 708, endPoint x: 630, endPoint y: 694, distance: 20.5
click at [615, 708] on input "text" at bounding box center [778, 701] width 482 height 40
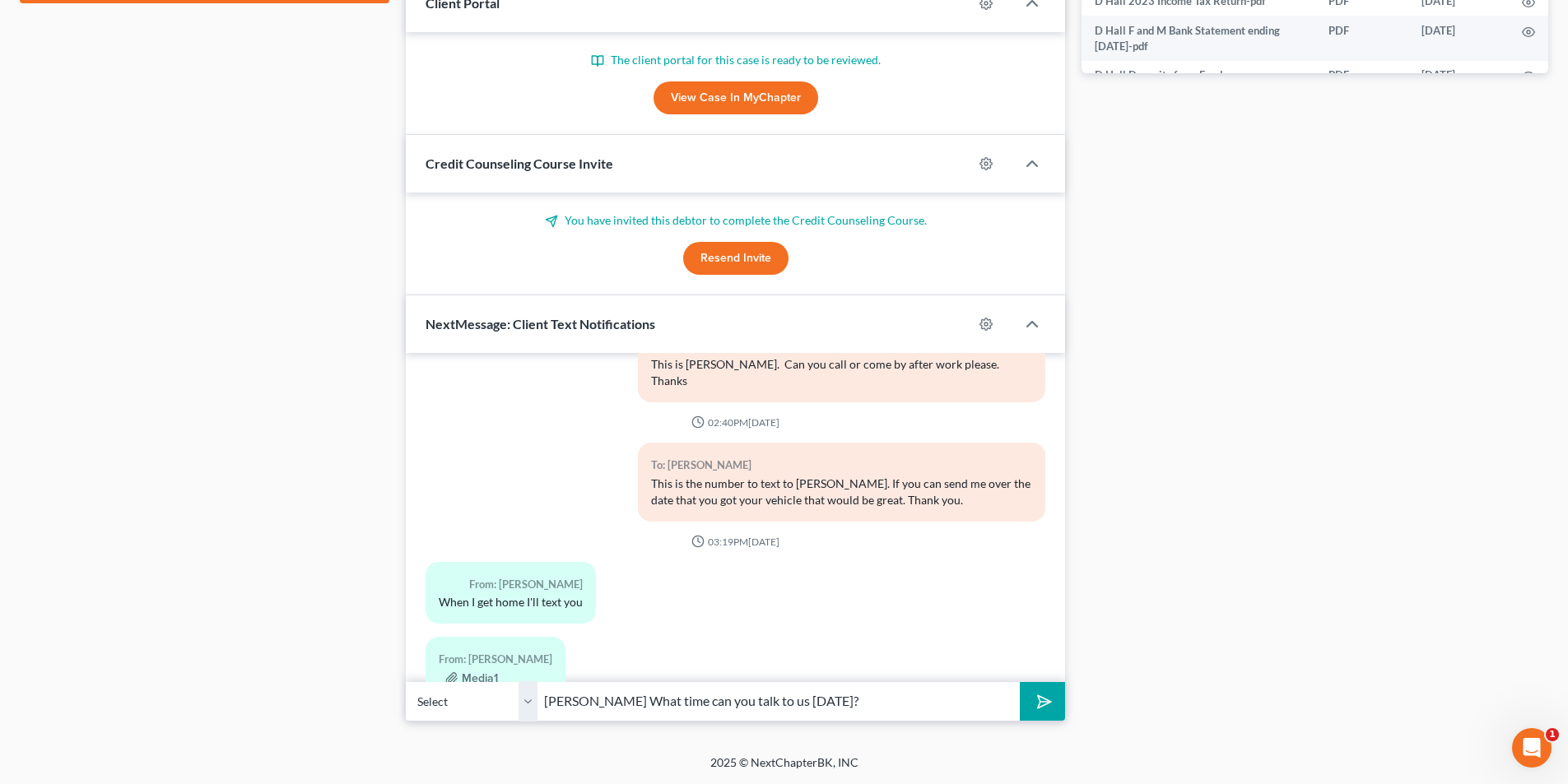
type input "Ms. Hall What time can you talk to us today?"
click at [786, 694] on button "submit" at bounding box center [1042, 701] width 45 height 38
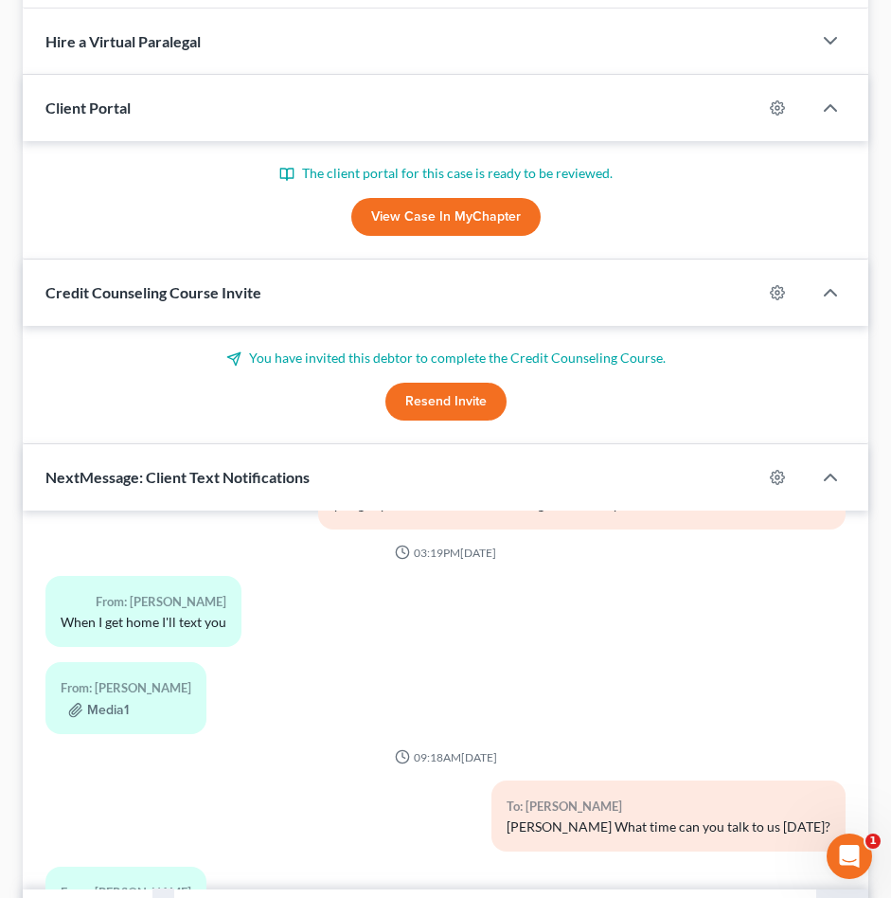
scroll to position [1168, 0]
